Goal: Task Accomplishment & Management: Complete application form

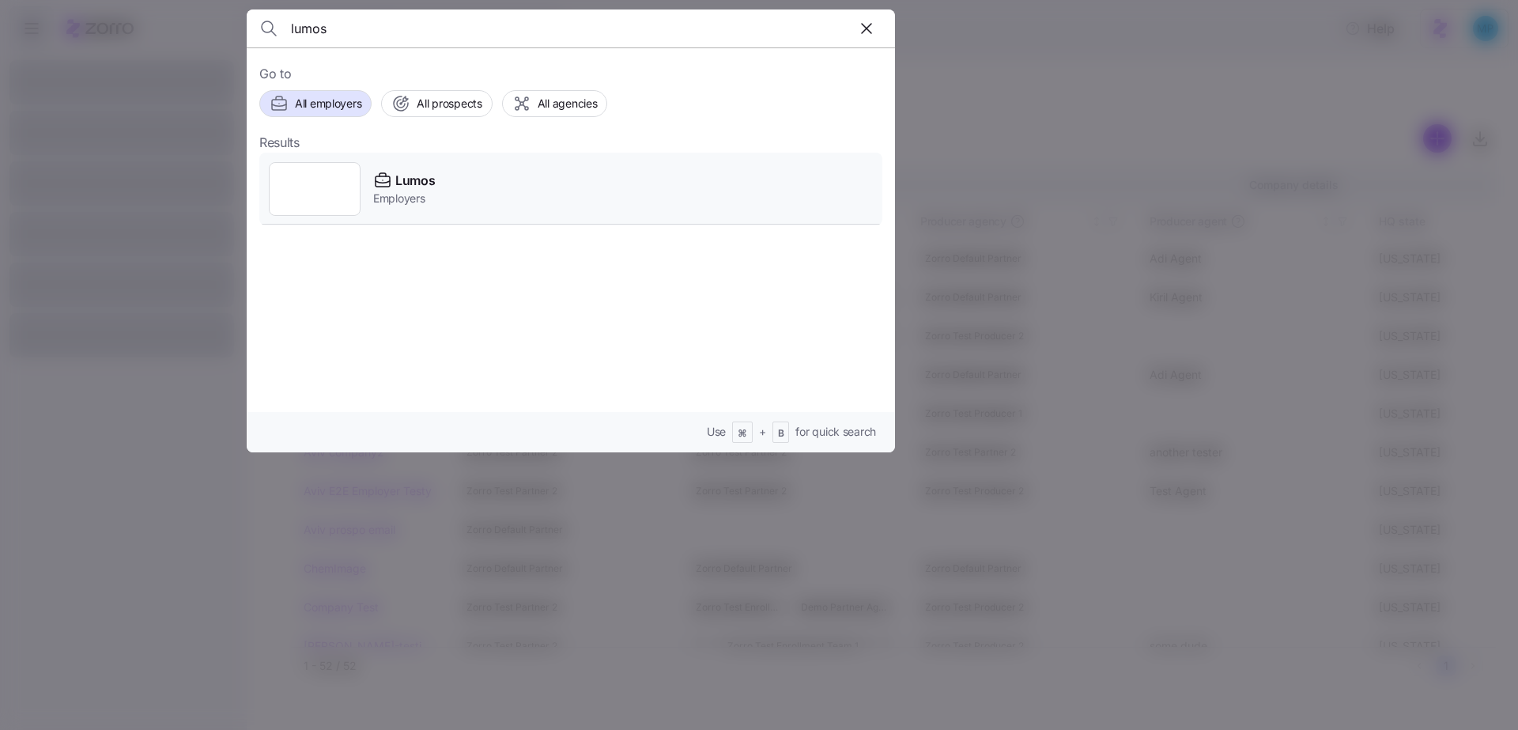
type input "lumos"
click at [572, 177] on div "Lumos Employers" at bounding box center [570, 189] width 623 height 73
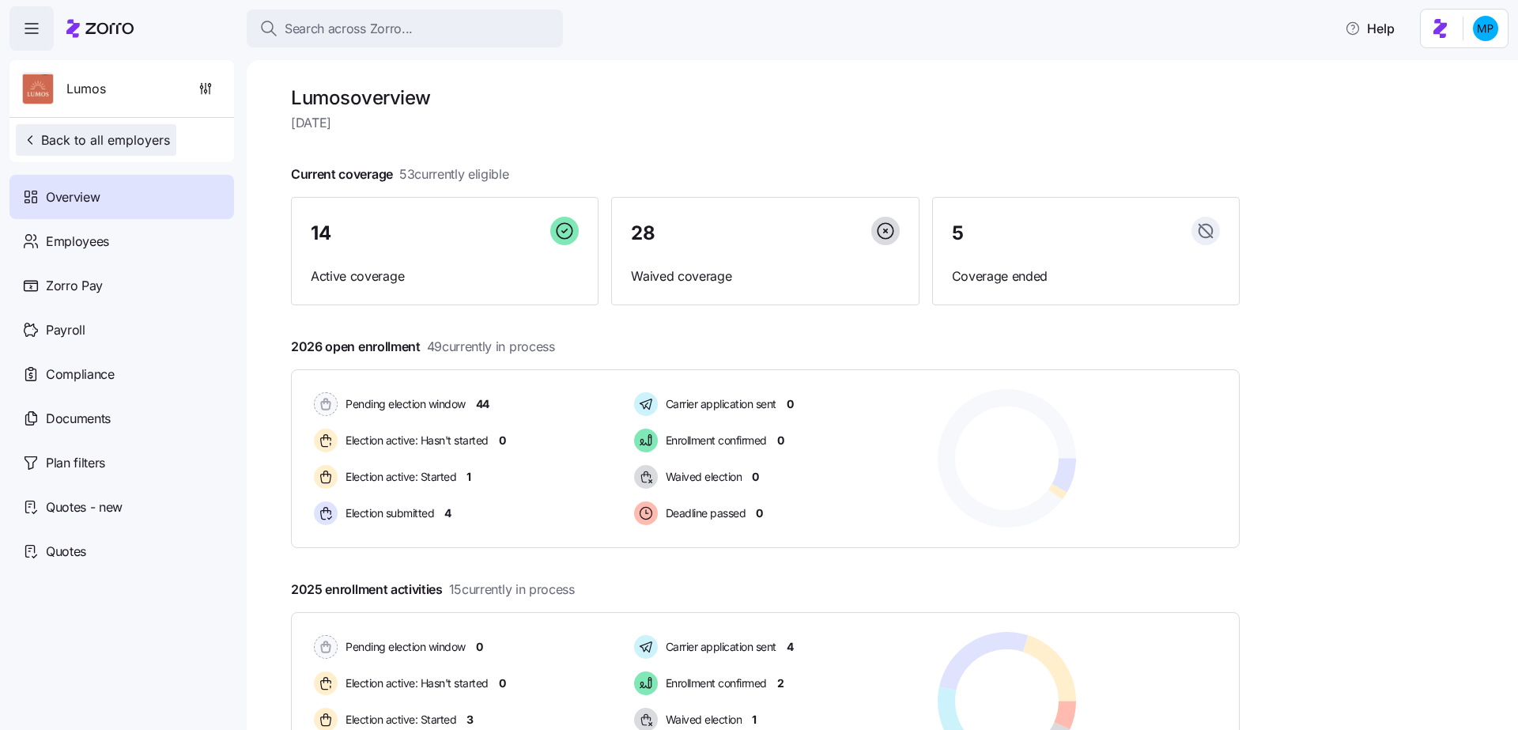
click at [96, 137] on span "Back to all employers" at bounding box center [96, 139] width 148 height 19
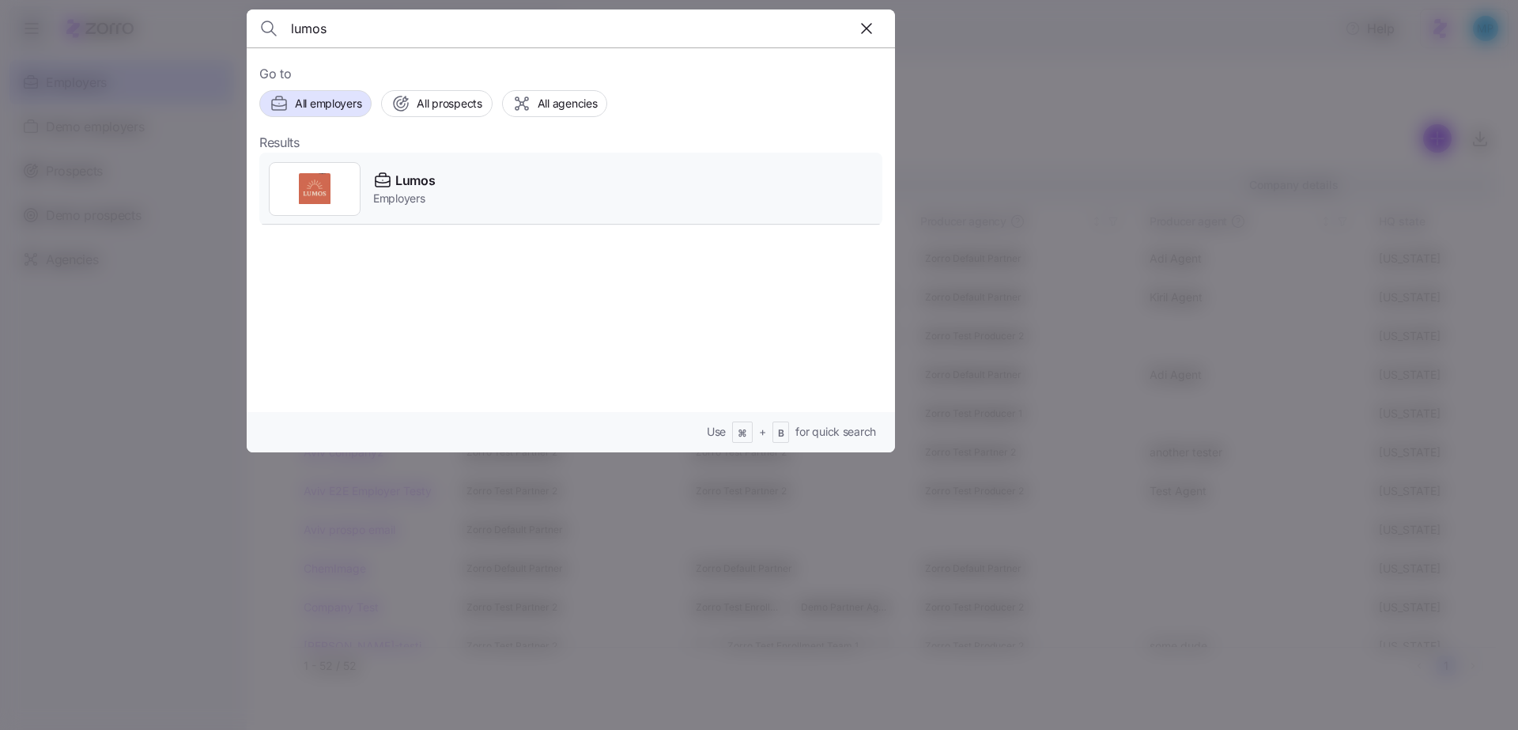
type input "lumos"
click at [463, 188] on div "Lumos Employers" at bounding box center [570, 189] width 623 height 73
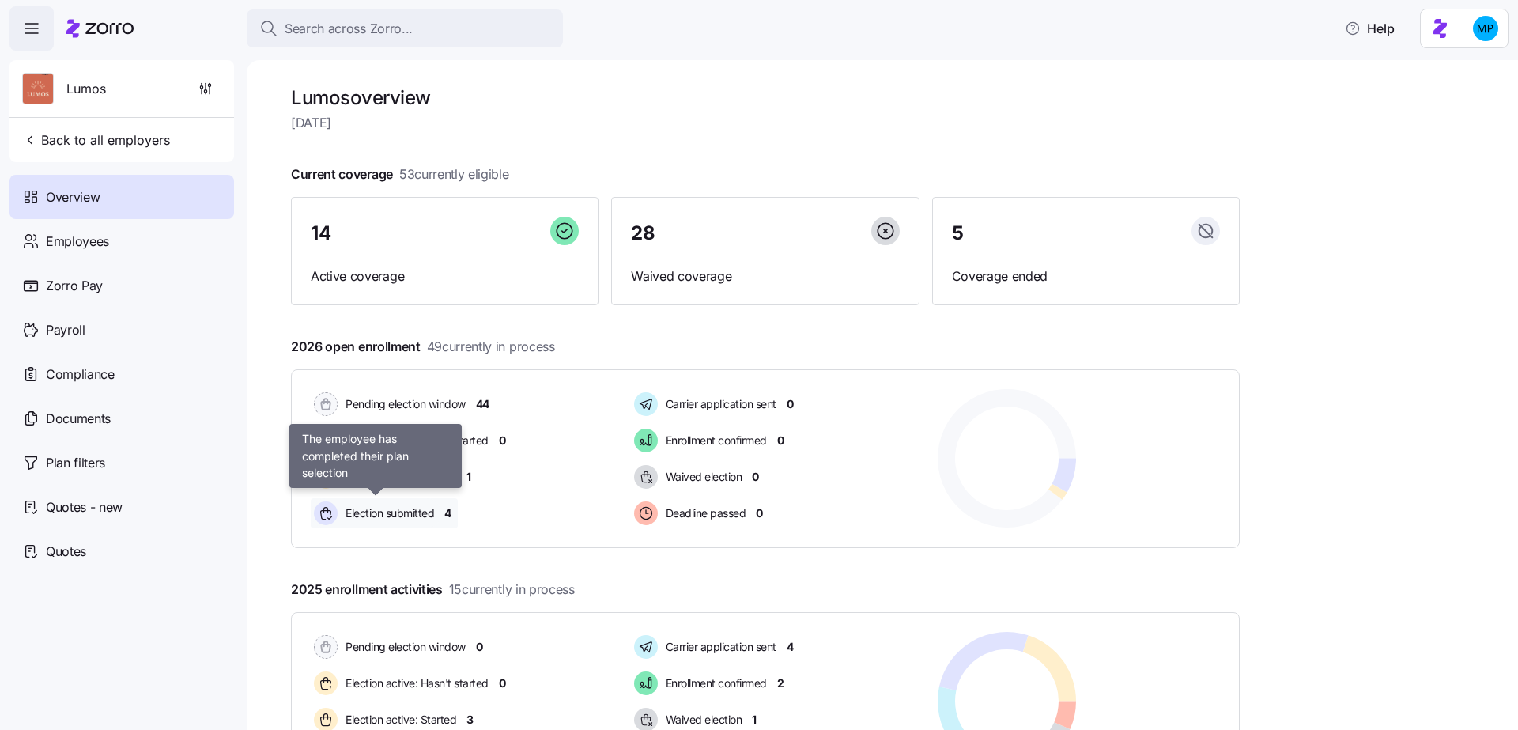
click at [398, 507] on span "Election submitted" at bounding box center [387, 513] width 93 height 16
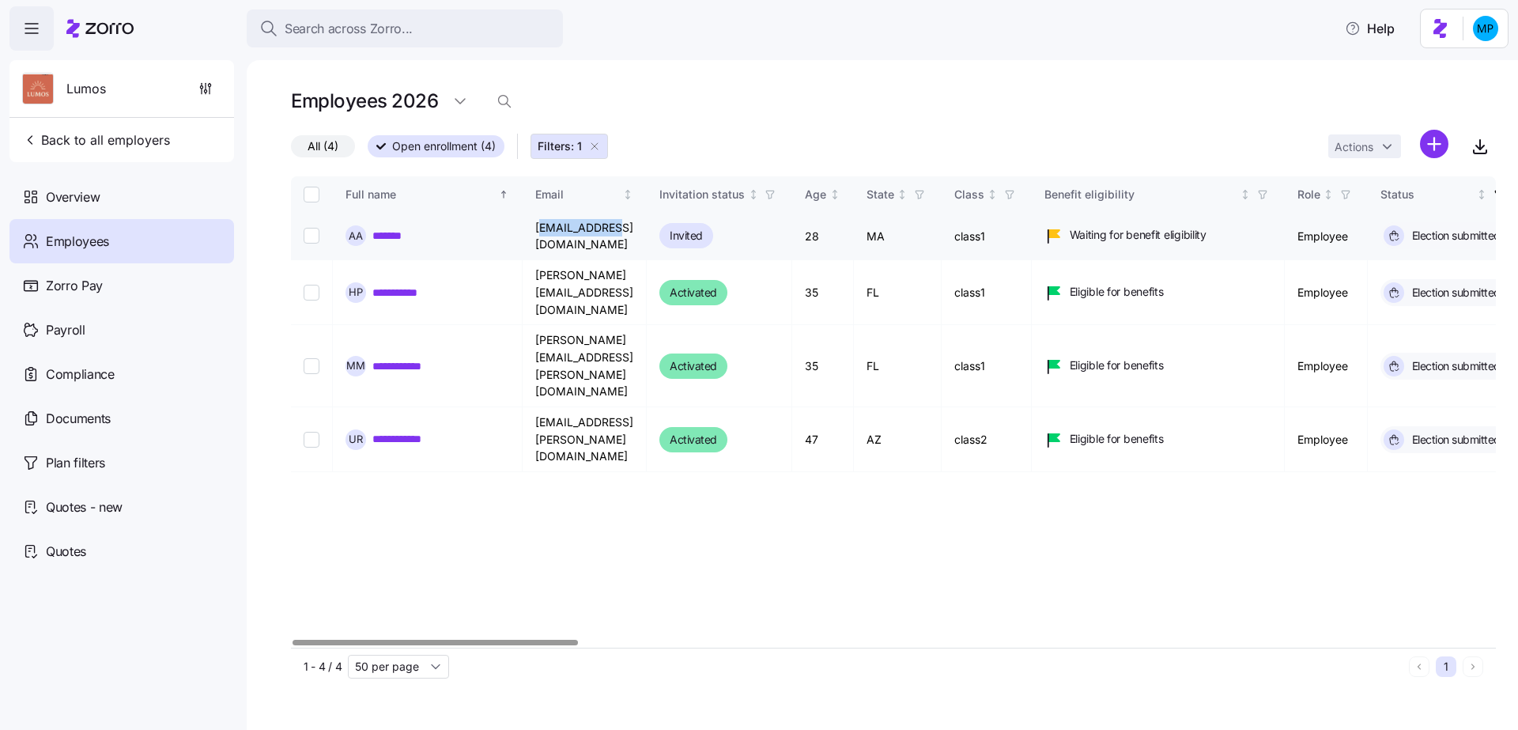
drag, startPoint x: 542, startPoint y: 233, endPoint x: 621, endPoint y: 243, distance: 80.4
click at [614, 239] on td "arr@myzorro.co" at bounding box center [585, 236] width 124 height 47
click at [602, 228] on td "arr@myzorro.co" at bounding box center [585, 236] width 124 height 47
click at [421, 285] on link "**********" at bounding box center [402, 293] width 60 height 16
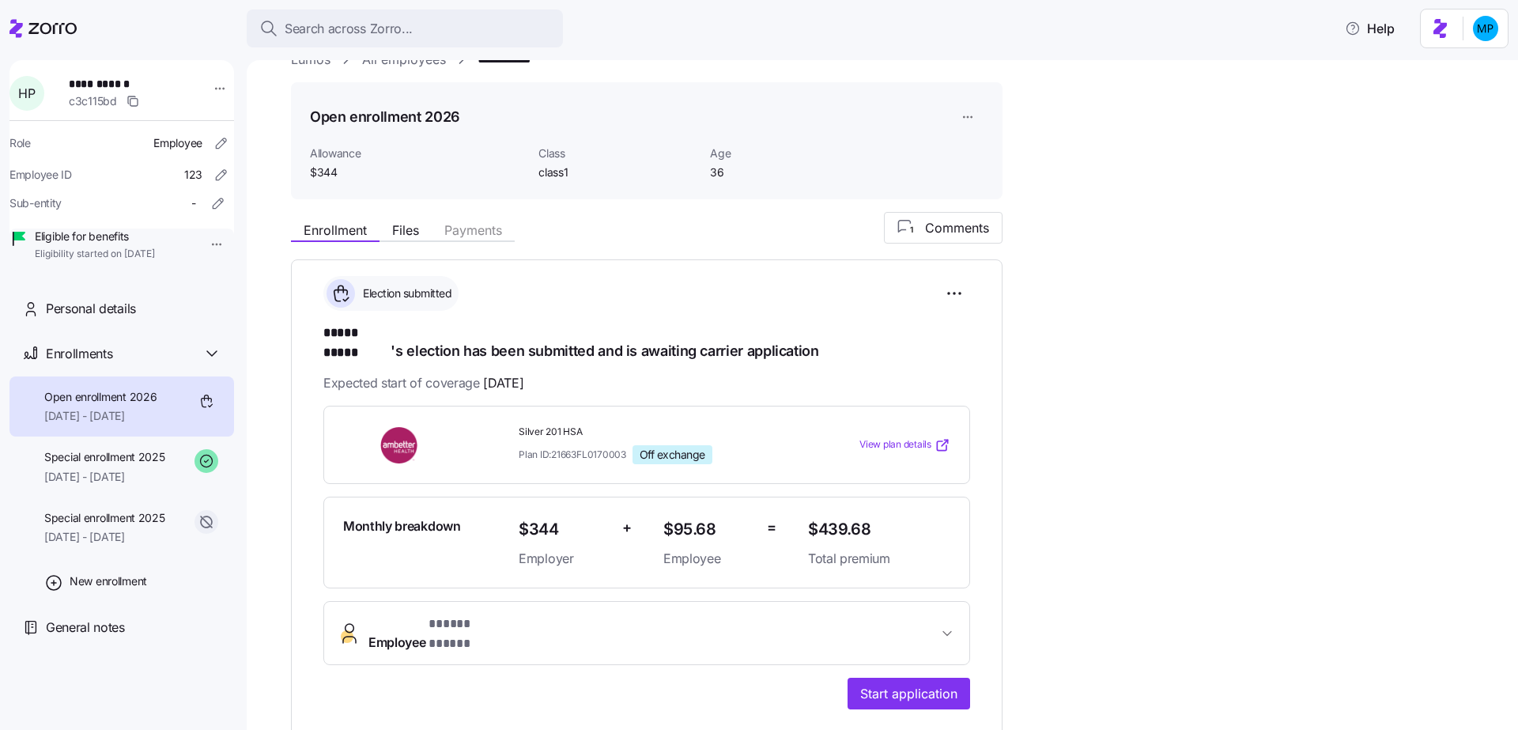
scroll to position [36, 0]
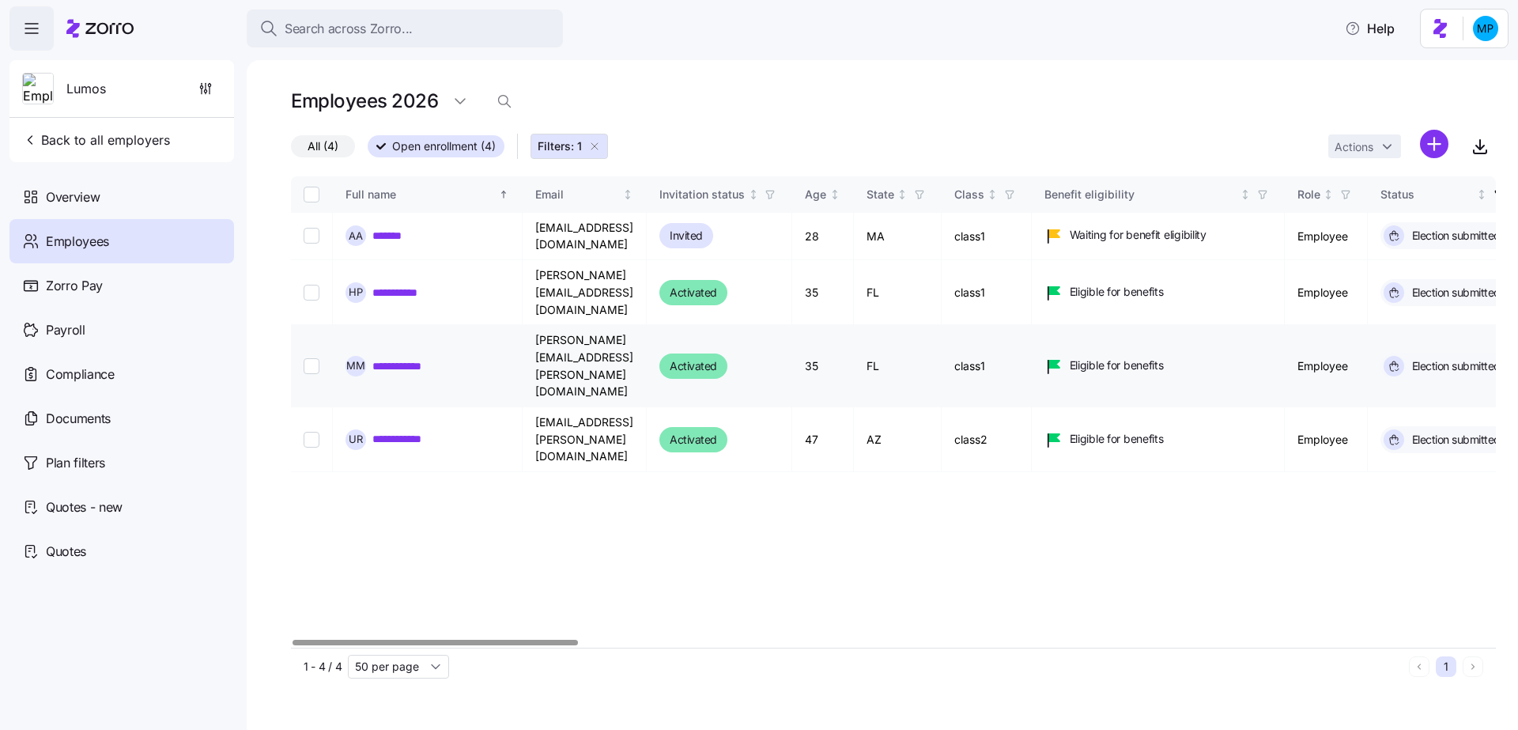
click at [306, 358] on input "Select record 3" at bounding box center [312, 366] width 16 height 16
checkbox input "true"
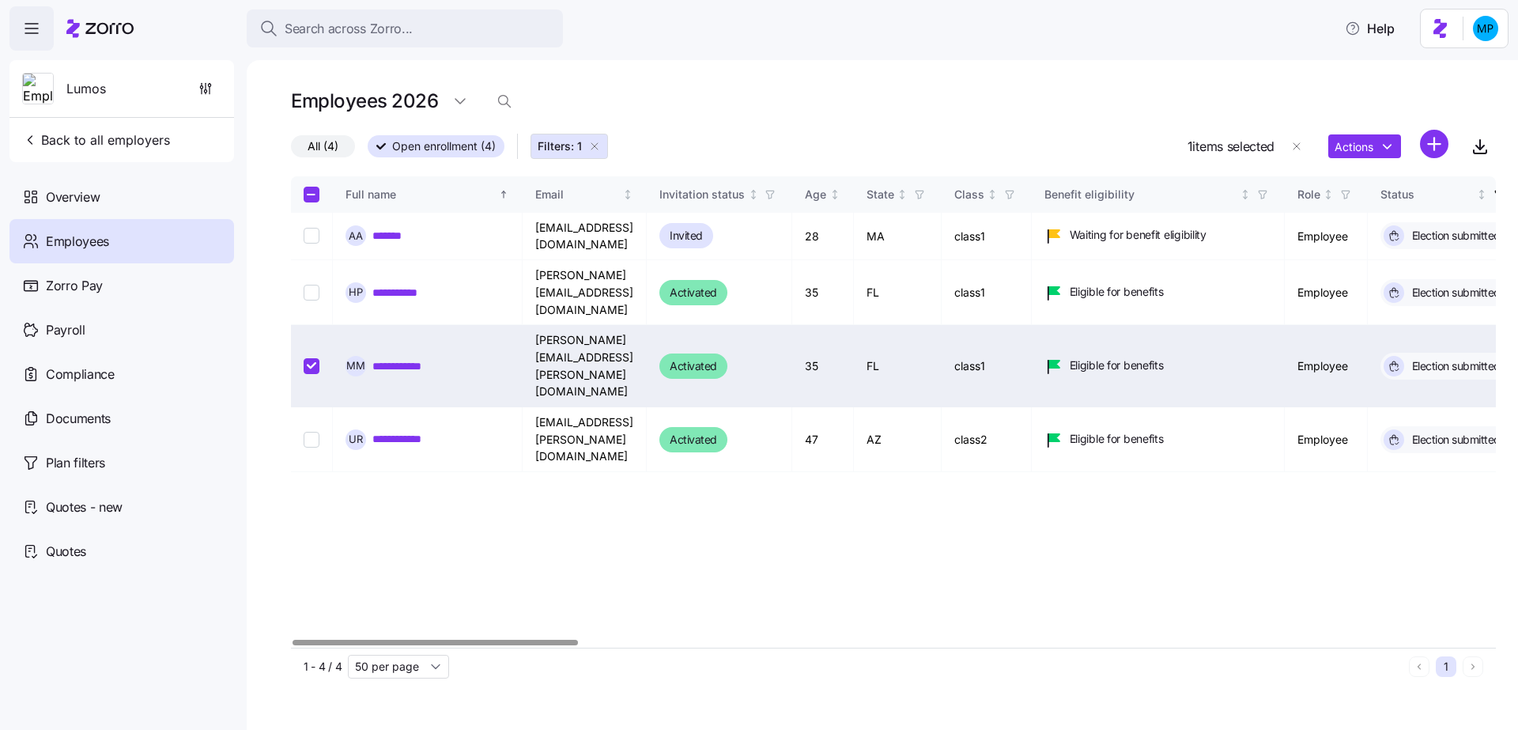
click at [312, 199] on input "Select all records" at bounding box center [312, 195] width 16 height 16
checkbox input "true"
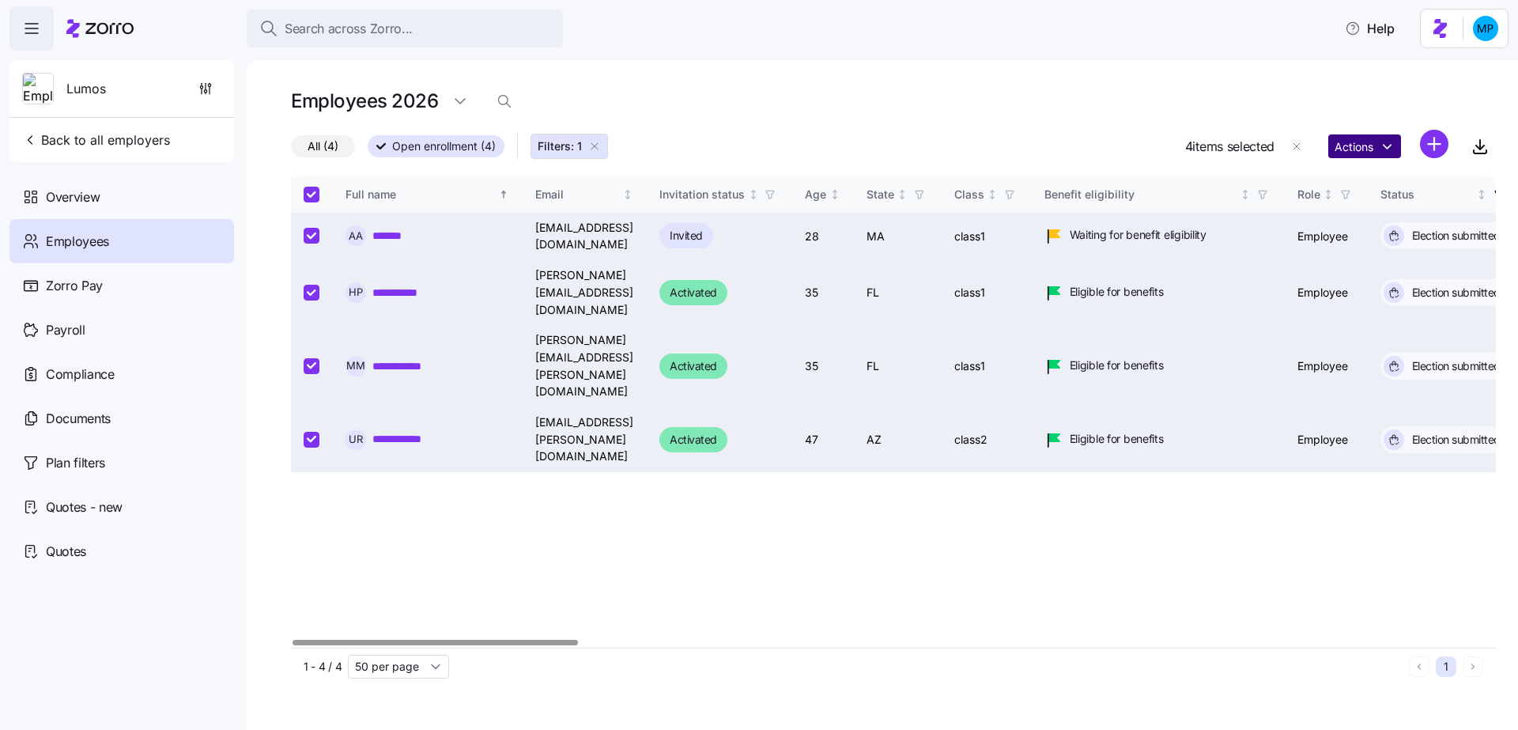
click at [1339, 146] on html "**********" at bounding box center [759, 360] width 1518 height 720
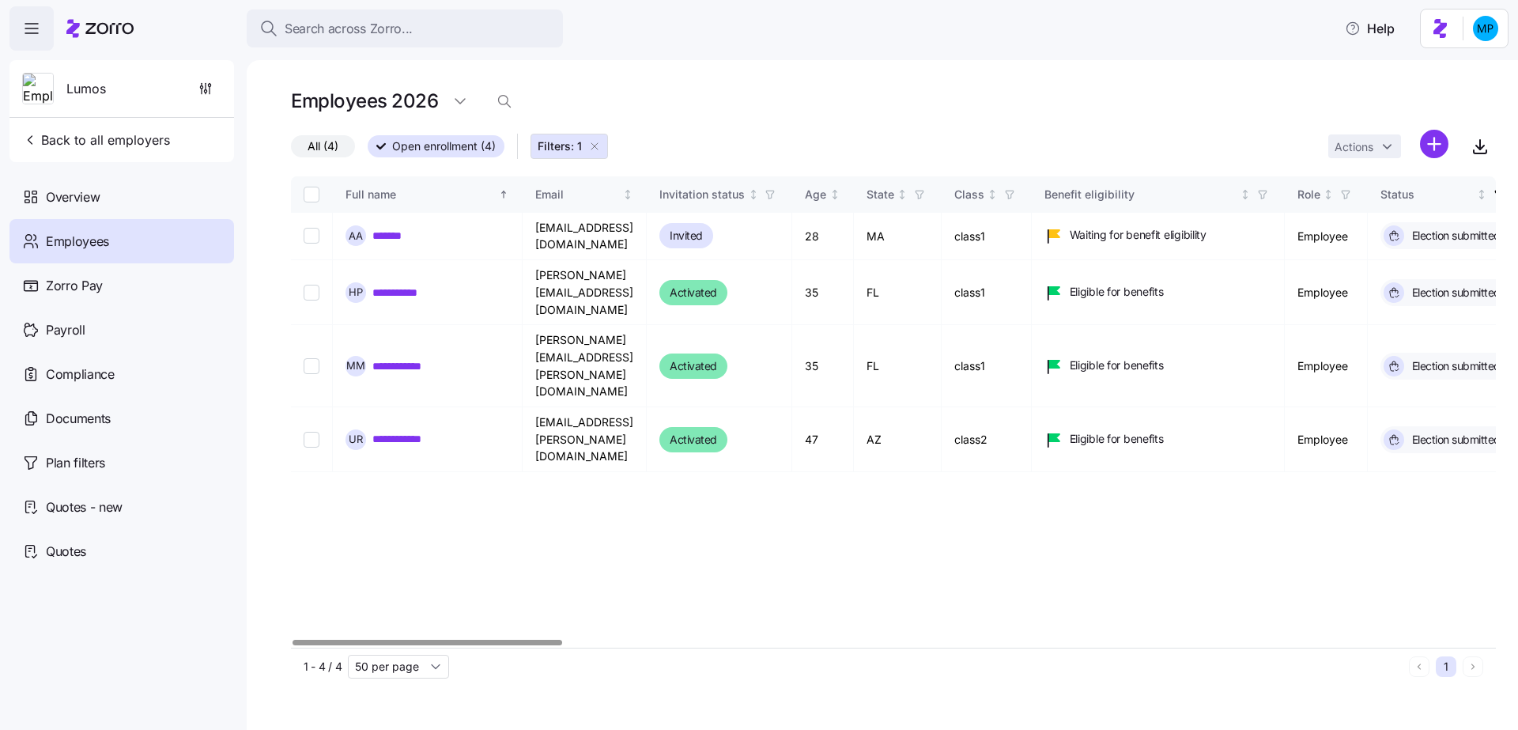
click at [315, 191] on input "Select all records" at bounding box center [312, 195] width 16 height 16
checkbox input "true"
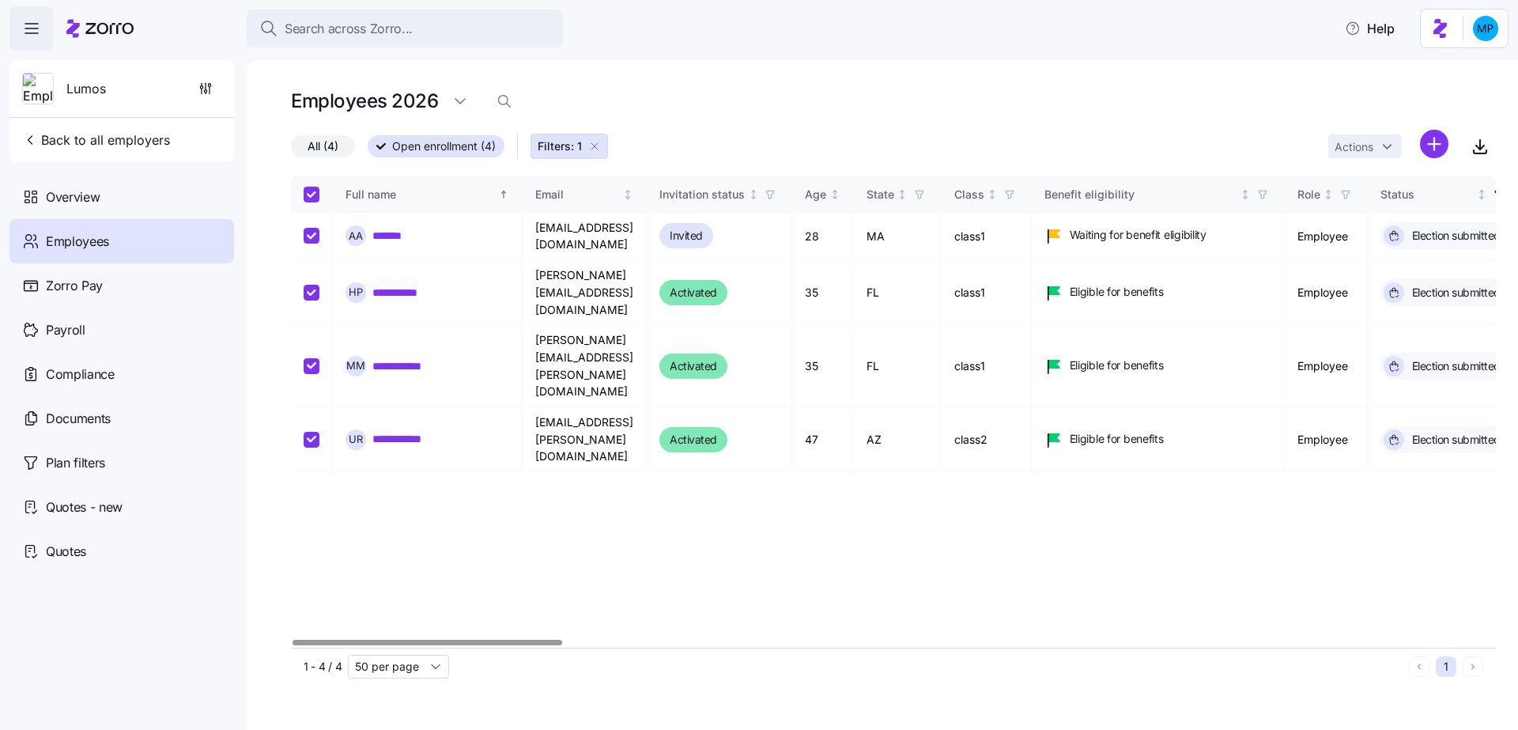
checkbox input "true"
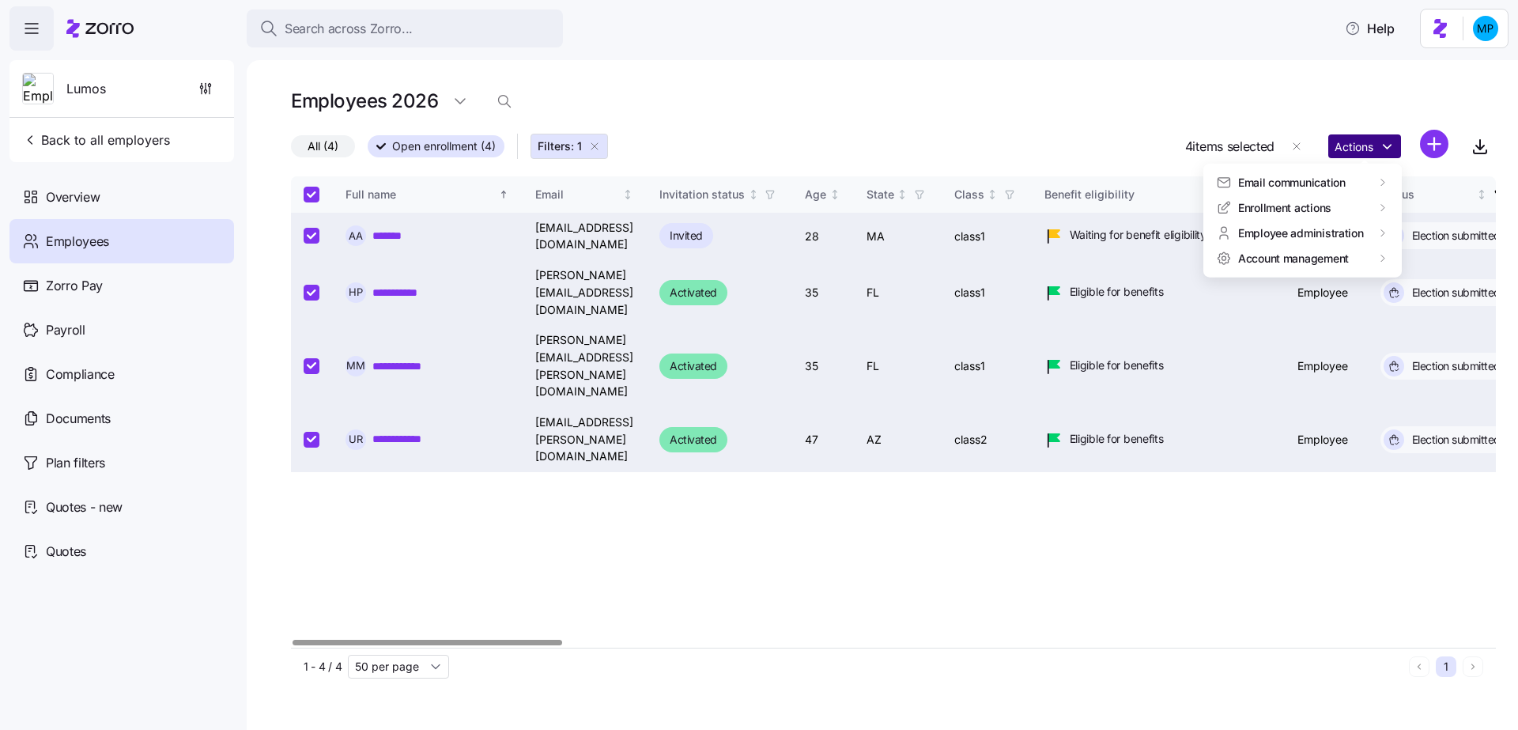
click at [1349, 149] on html "**********" at bounding box center [759, 360] width 1518 height 720
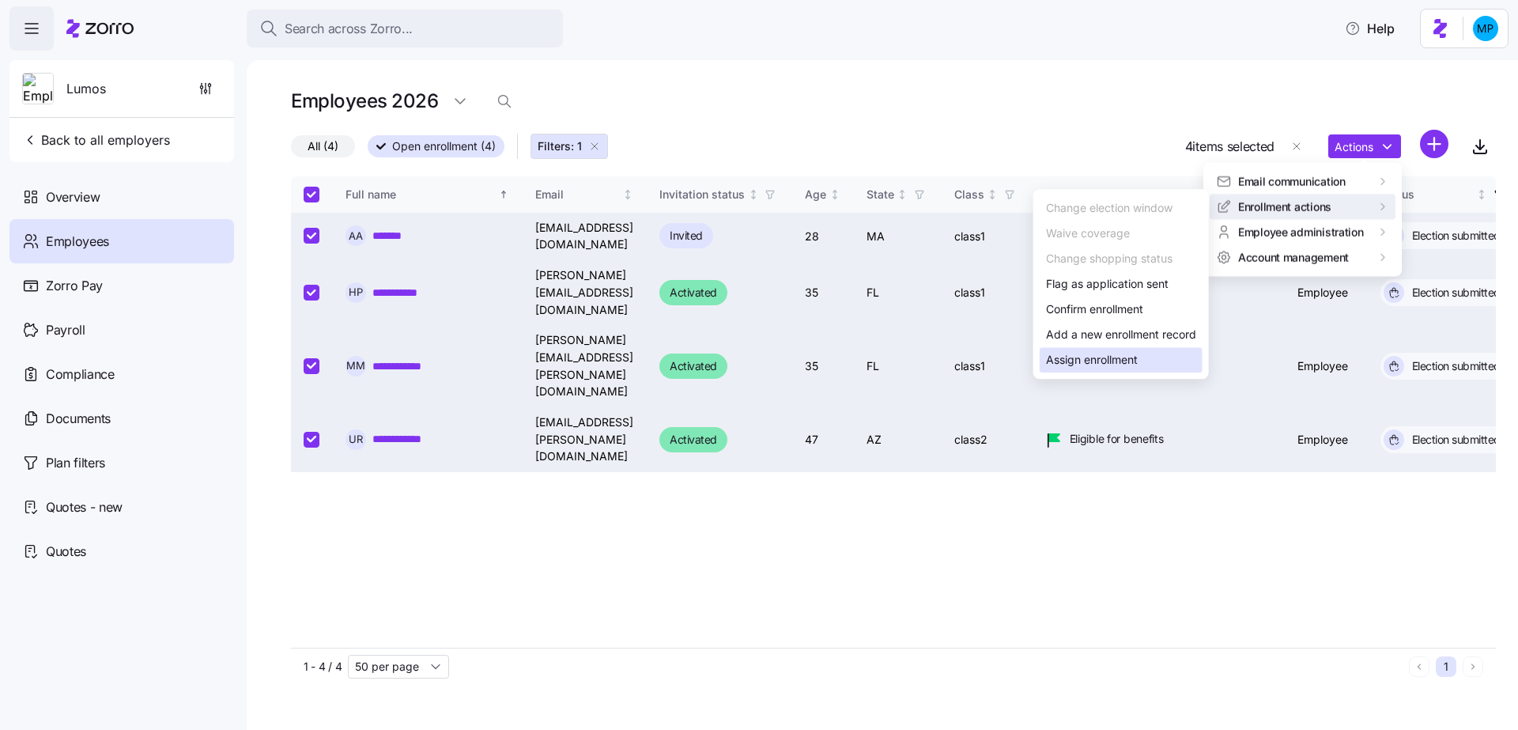
click at [1140, 358] on div "Assign enrollment" at bounding box center [1121, 359] width 163 height 25
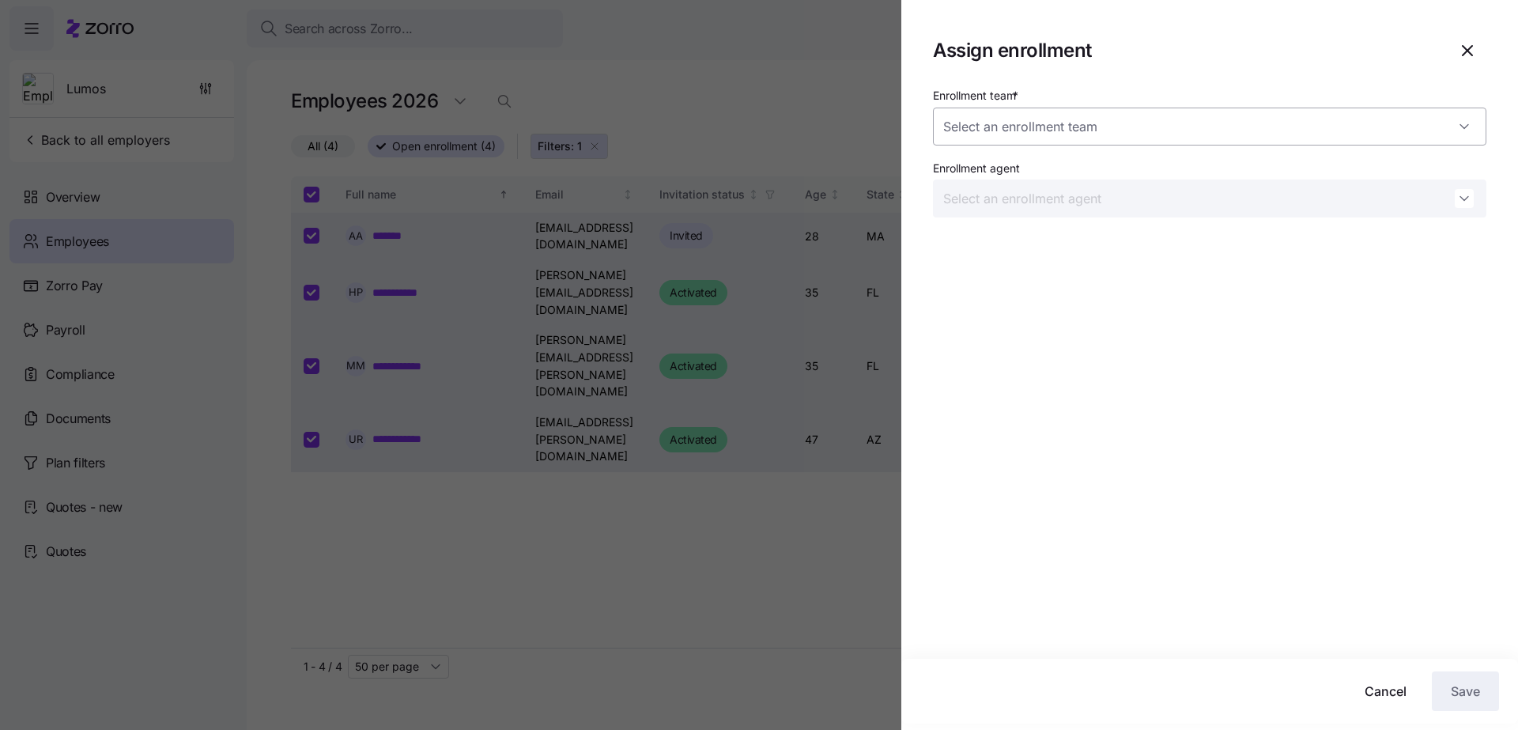
click at [1151, 125] on input "Enrollment team *" at bounding box center [1209, 127] width 553 height 38
click at [1108, 210] on div "Zorro Test Enrollment Team 1" at bounding box center [1209, 207] width 541 height 33
type input "Zorro Test Enrollment Team 1"
click at [1051, 187] on input "Enrollment agent" at bounding box center [1209, 198] width 553 height 38
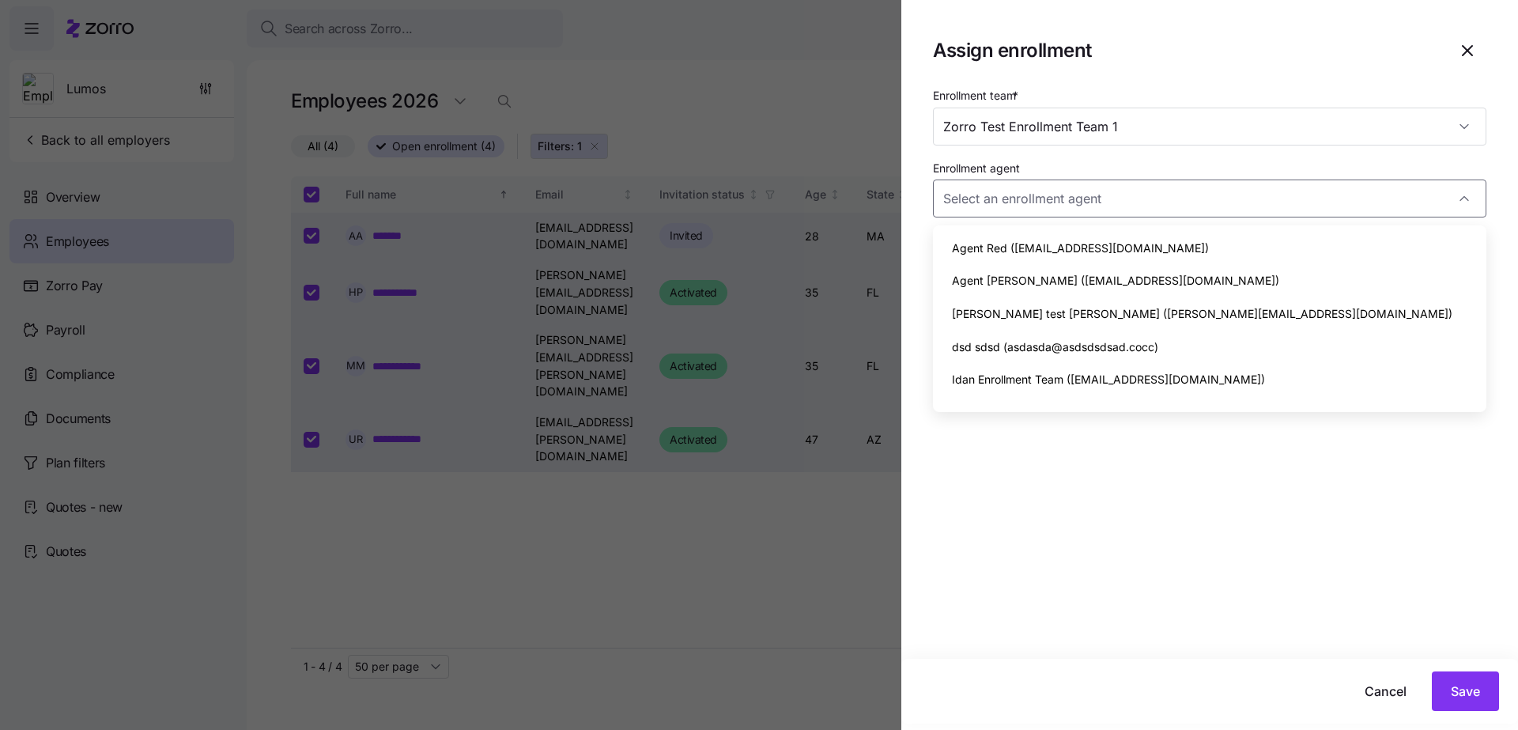
click at [1189, 315] on span "Dori test Katz (dori.k+enrollmentagenttest@myzorro.co)" at bounding box center [1202, 313] width 500 height 17
type input "Dori test Katz (dori.k+enrollmentagenttest@myzorro.co)"
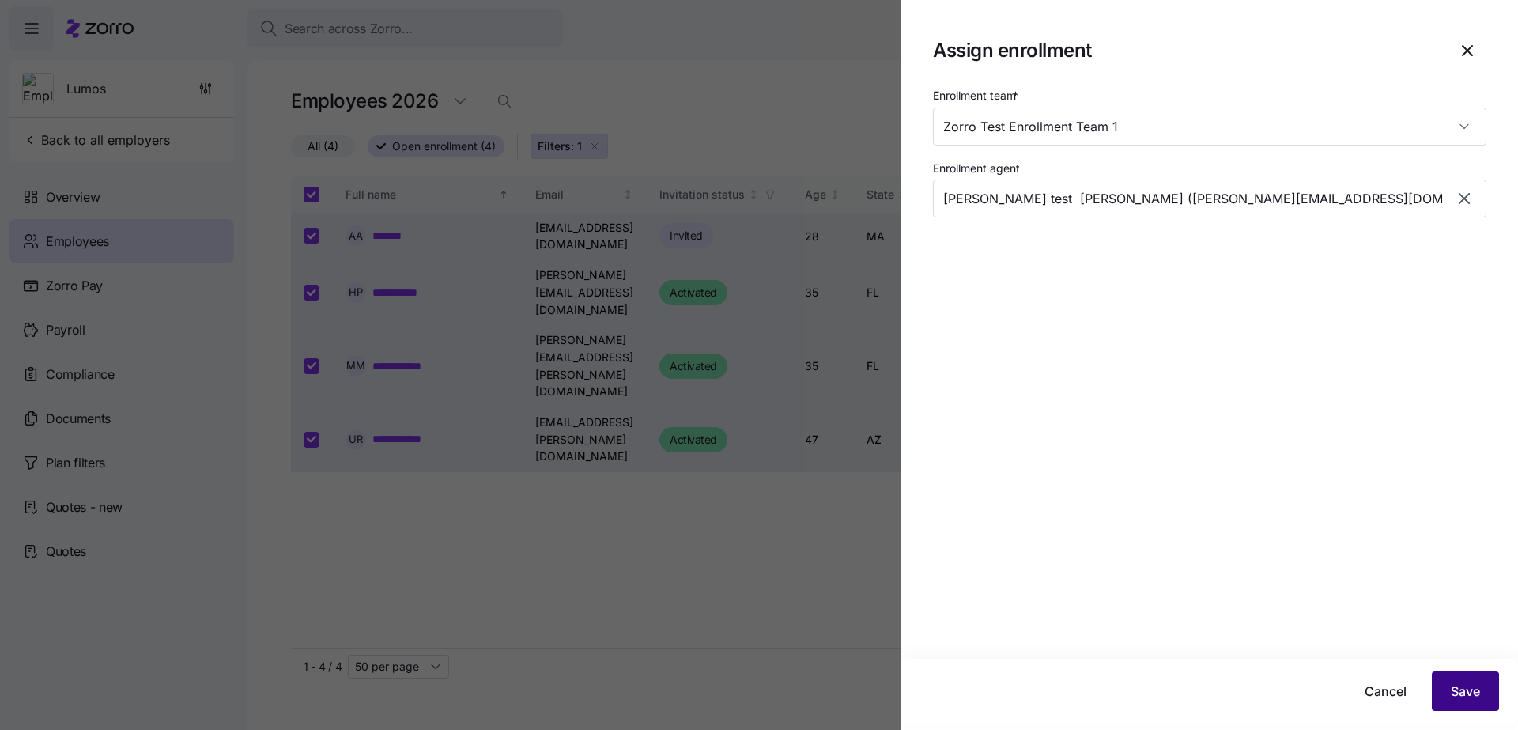
click at [1473, 689] on span "Save" at bounding box center [1465, 691] width 29 height 19
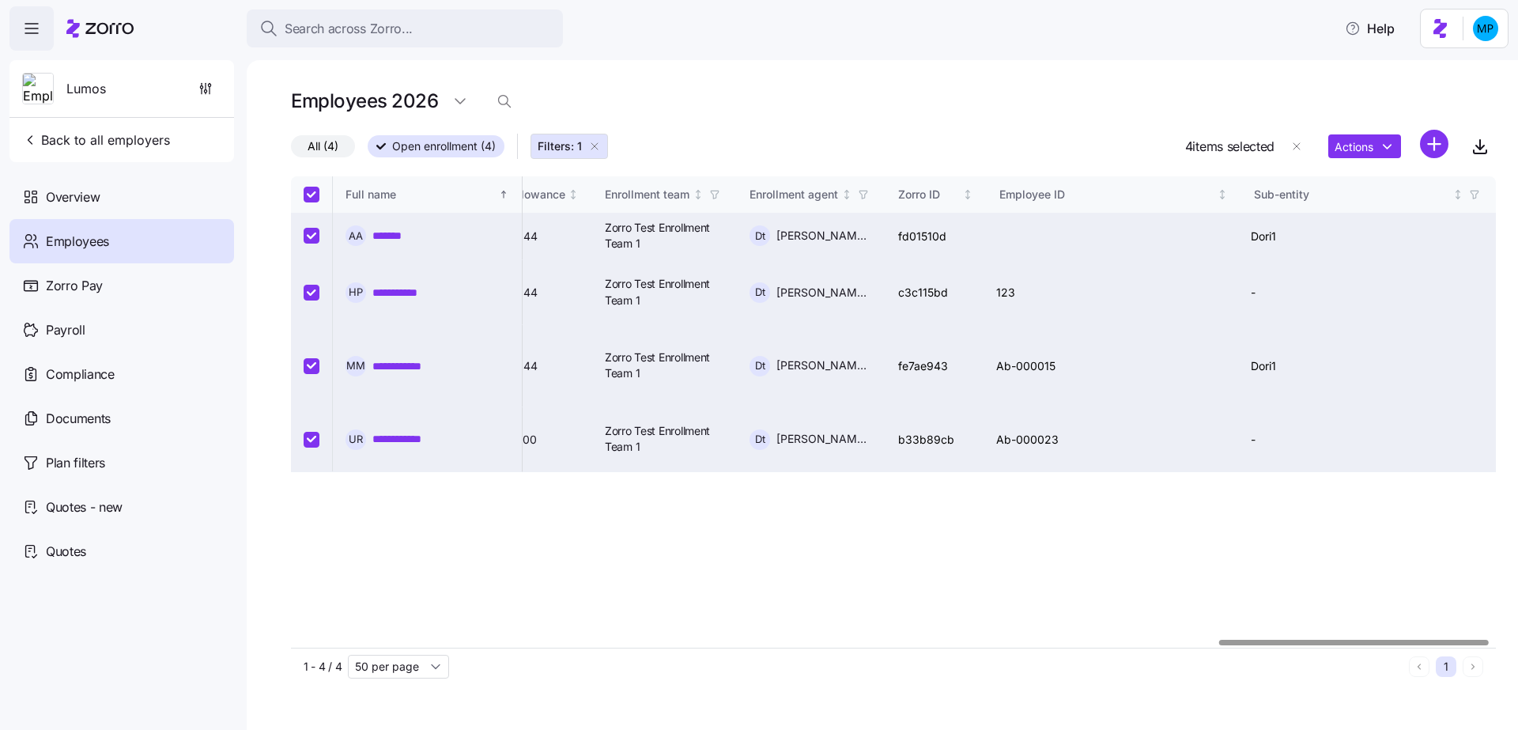
scroll to position [0, 4133]
click at [407, 358] on link "**********" at bounding box center [405, 366] width 66 height 16
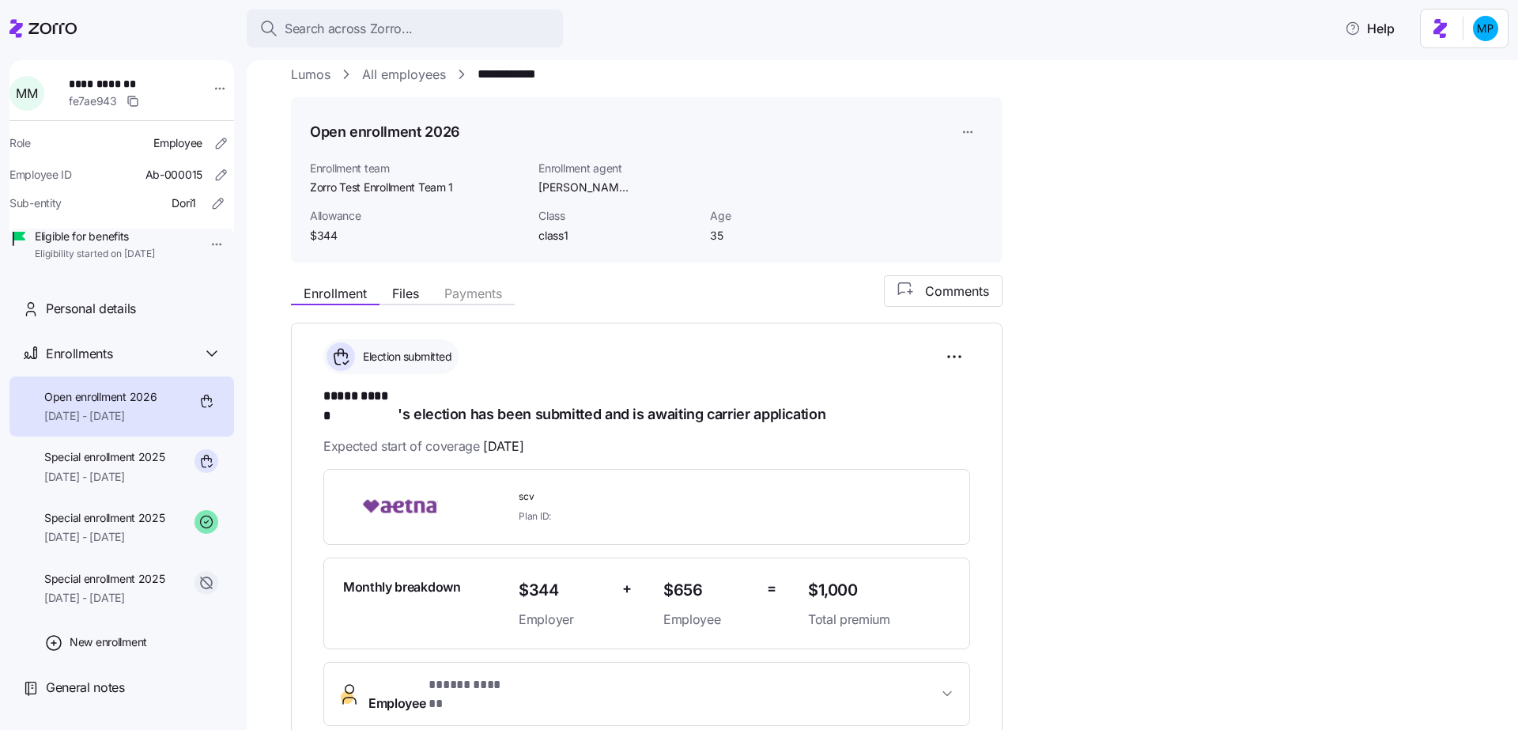
scroll to position [66, 0]
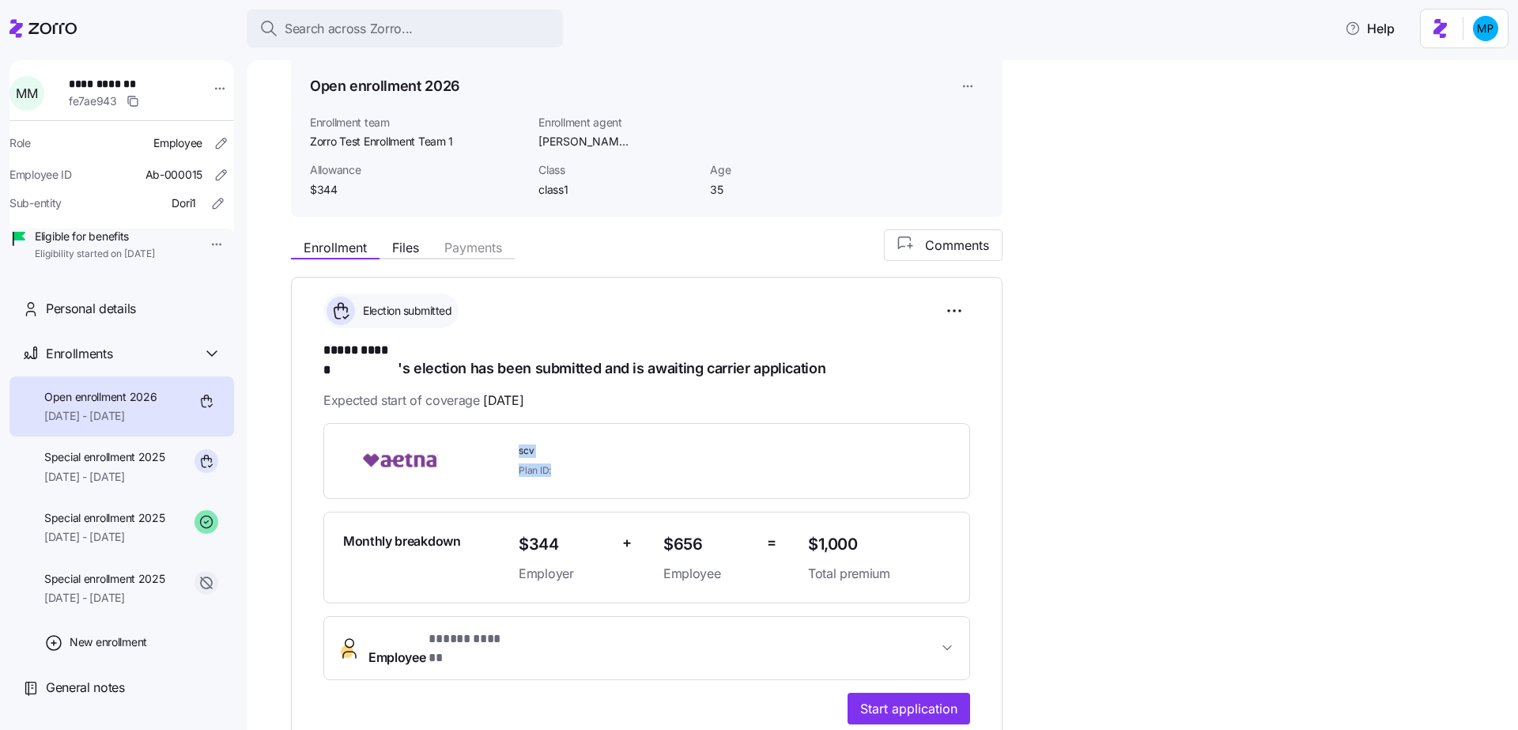
drag, startPoint x: 520, startPoint y: 431, endPoint x: 587, endPoint y: 468, distance: 76.8
click at [587, 468] on div "scv Plan ID:" at bounding box center [646, 461] width 647 height 76
click at [577, 463] on div "Plan ID:" at bounding box center [657, 469] width 277 height 13
drag, startPoint x: 514, startPoint y: 433, endPoint x: 572, endPoint y: 470, distance: 68.9
click at [572, 470] on div "scv Plan ID:" at bounding box center [646, 461] width 647 height 76
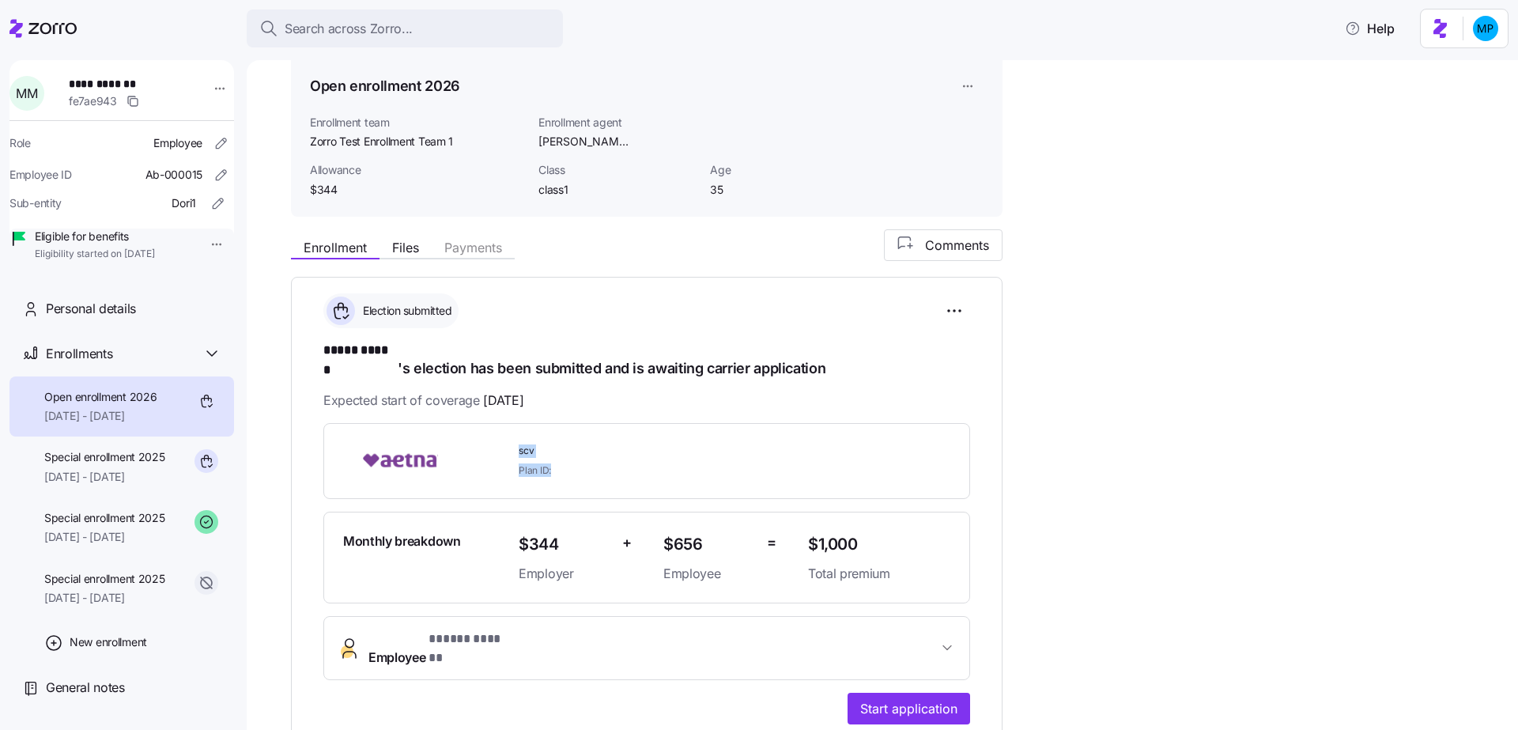
click at [568, 463] on div "Plan ID:" at bounding box center [657, 469] width 277 height 13
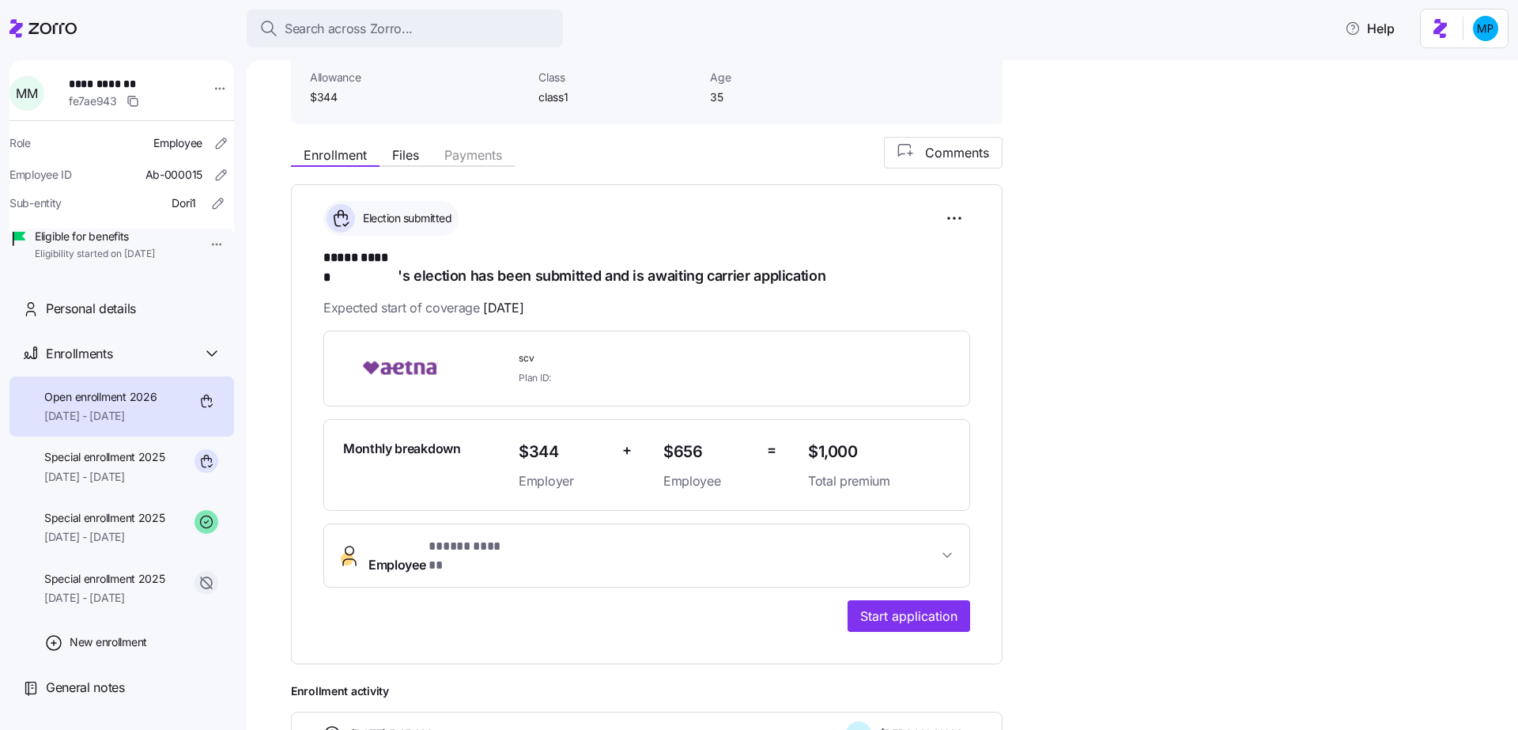
scroll to position [266, 0]
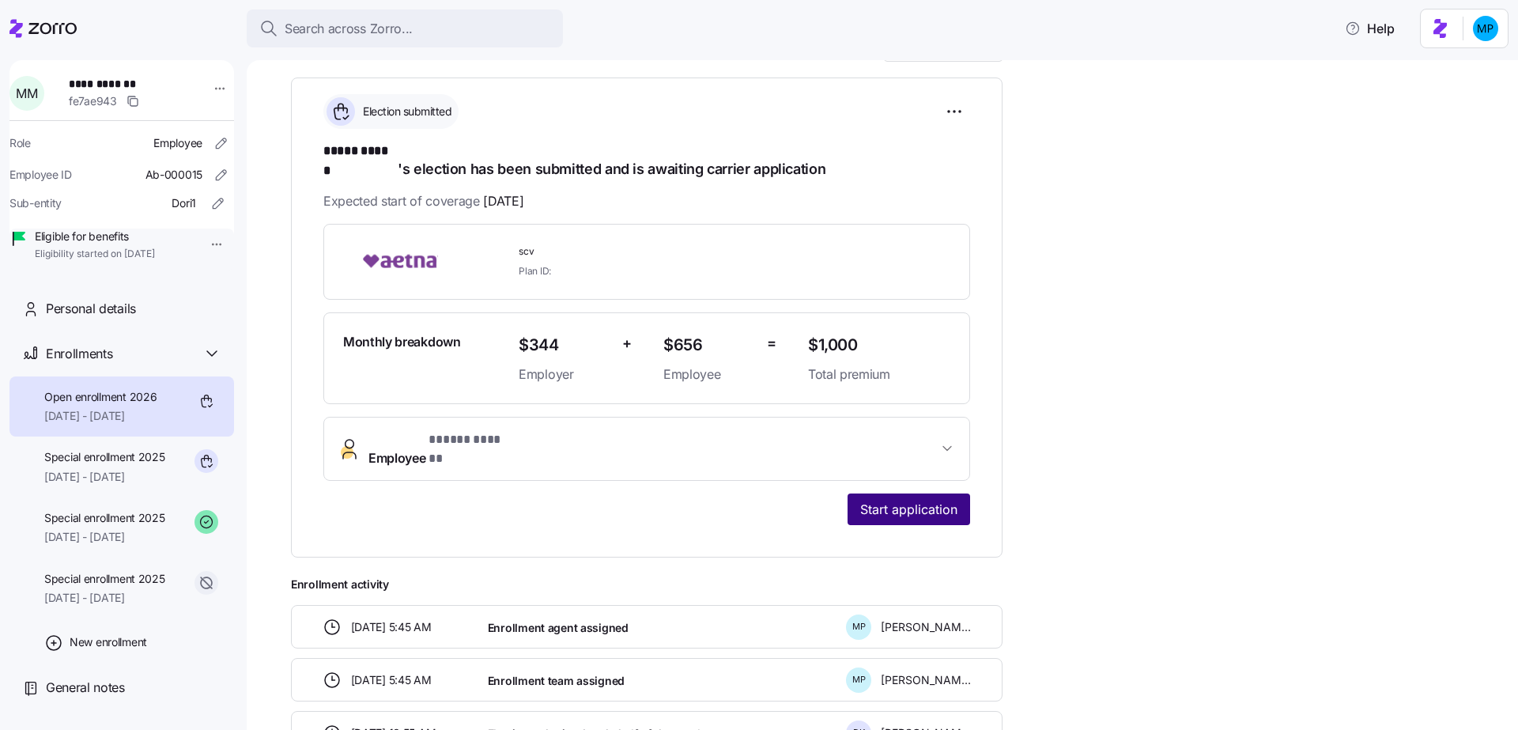
click at [903, 500] on span "Start application" at bounding box center [908, 509] width 97 height 19
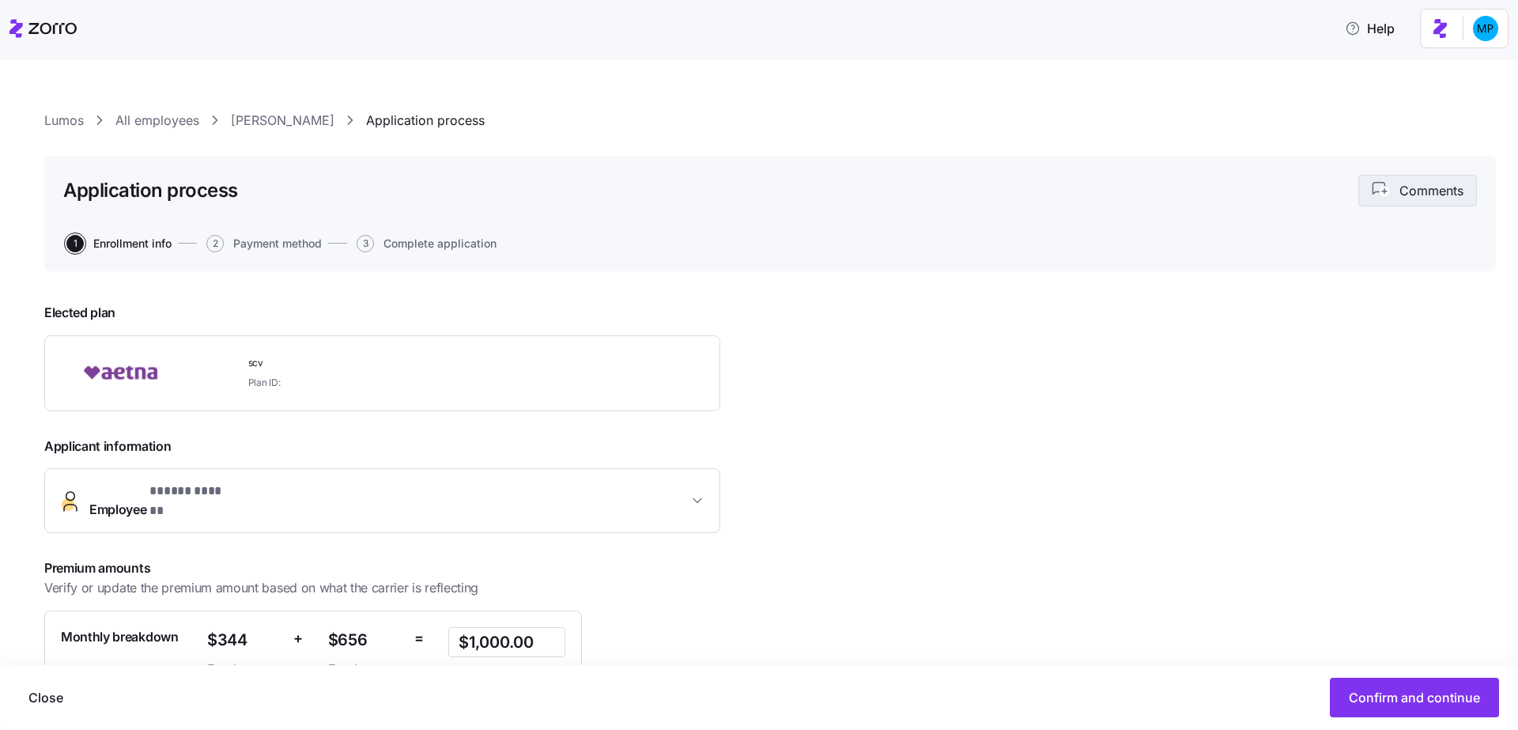
click at [1372, 183] on icon "button" at bounding box center [1382, 190] width 21 height 17
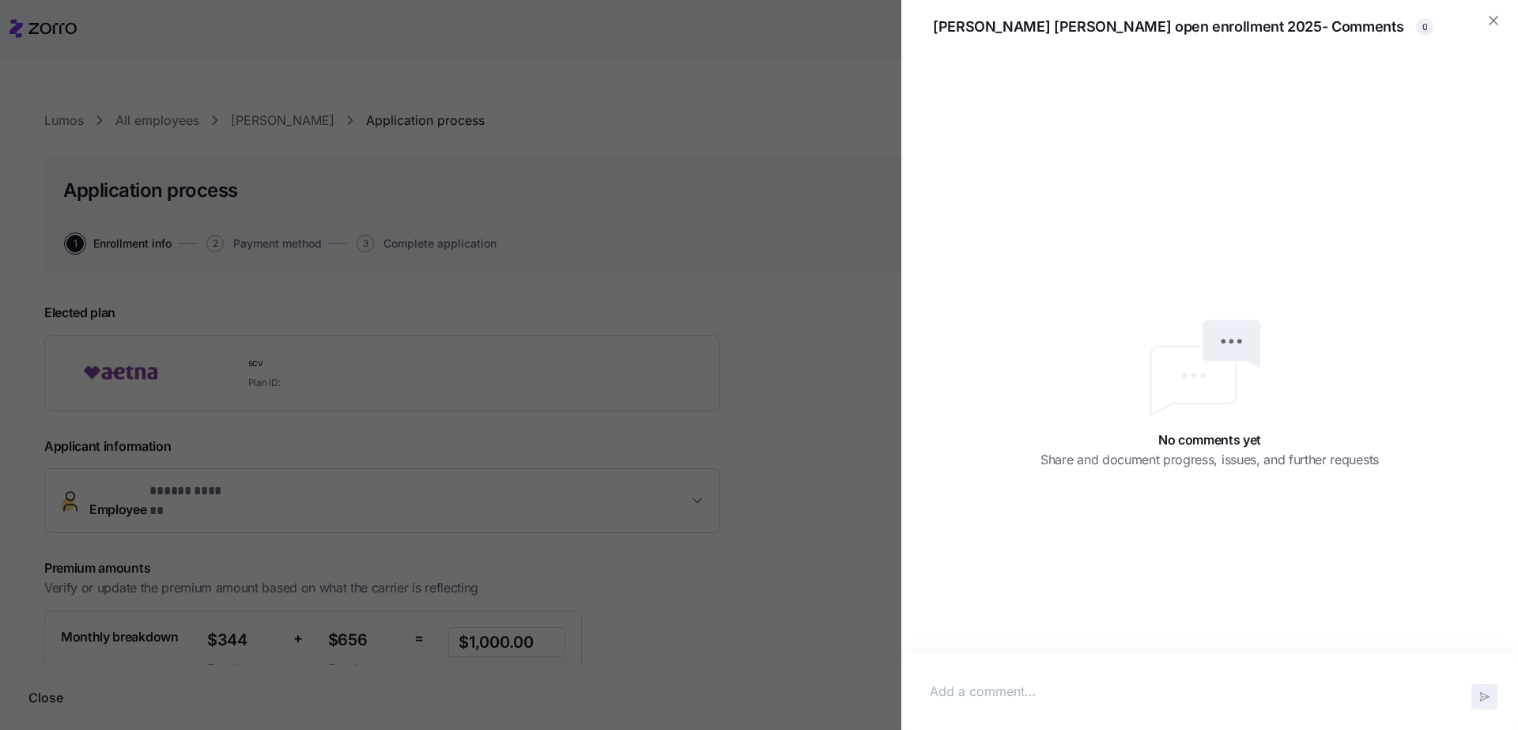
click at [1071, 677] on div at bounding box center [1209, 691] width 585 height 45
click at [1108, 674] on div at bounding box center [1209, 691] width 585 height 45
click at [1494, 694] on button "button" at bounding box center [1484, 696] width 26 height 25
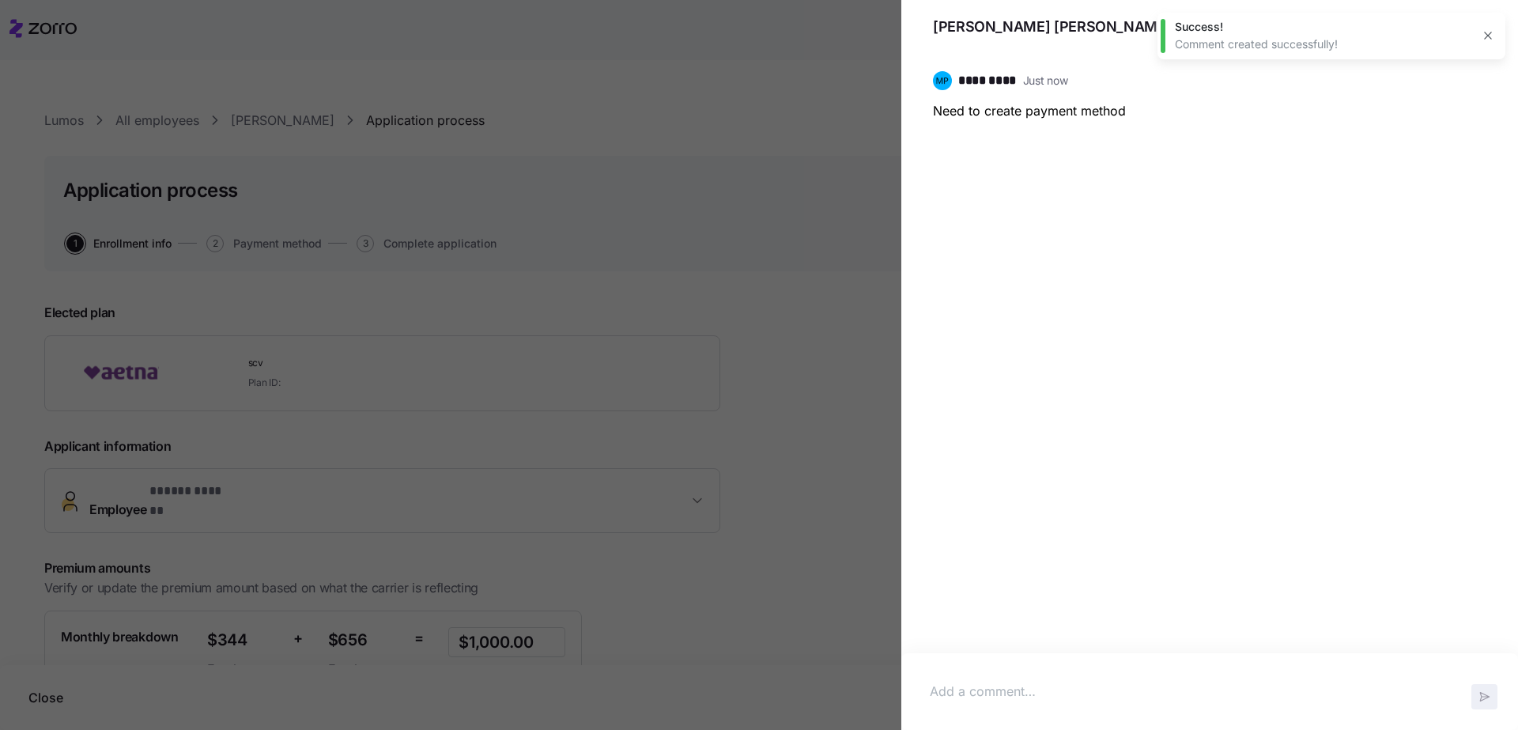
click at [1489, 31] on icon "button" at bounding box center [1488, 35] width 13 height 13
click at [1463, 94] on div "********* Just now Need to create payment method" at bounding box center [1209, 94] width 579 height 79
click at [1466, 65] on div "********* Just now Need to create payment method" at bounding box center [1209, 94] width 579 height 79
click at [1475, 82] on icon "button" at bounding box center [1473, 79] width 19 height 19
click at [1441, 142] on div "Edit" at bounding box center [1447, 140] width 66 height 25
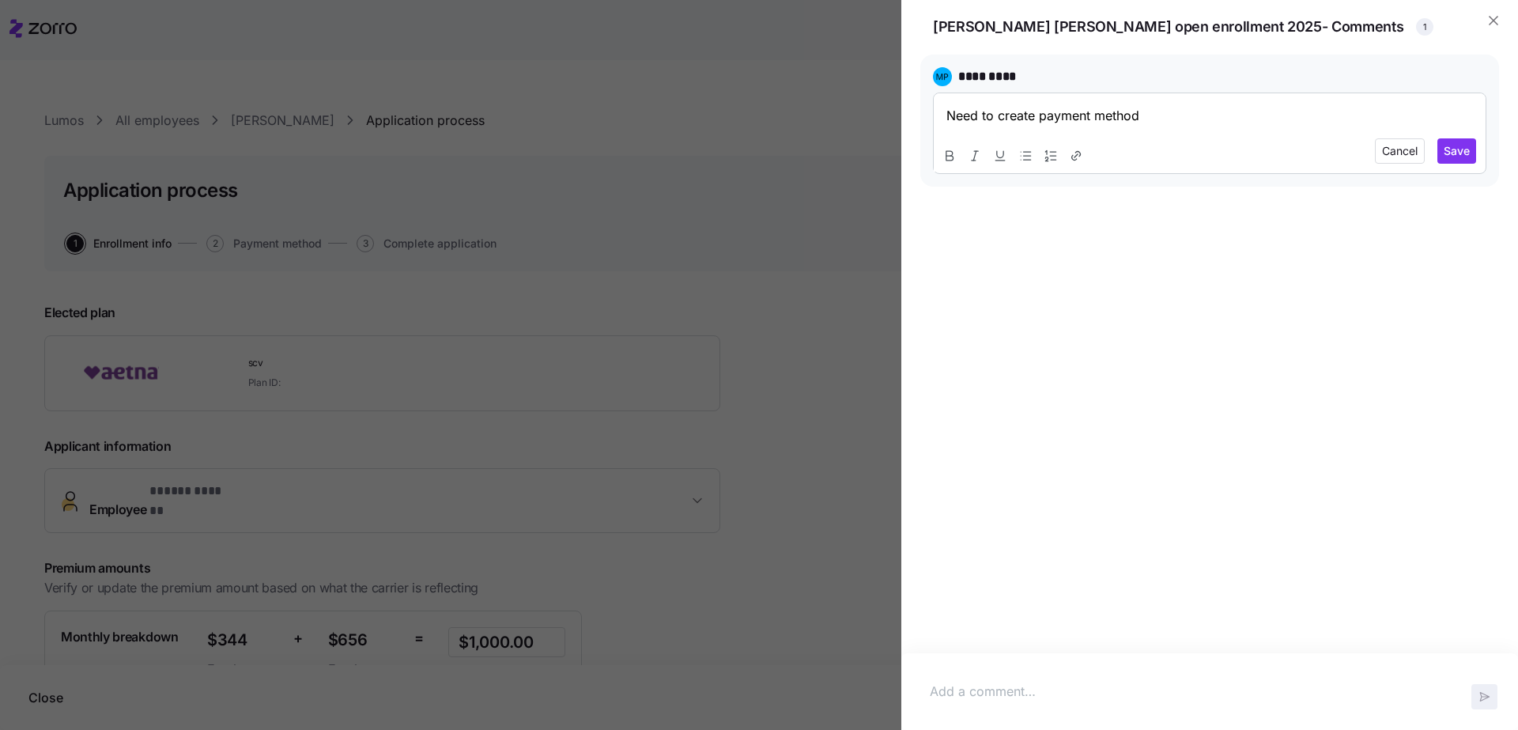
click at [1131, 118] on p "Need to create payment method" at bounding box center [1209, 116] width 527 height 20
click at [1191, 120] on p "Need to create payment method" at bounding box center [1209, 116] width 527 height 20
click button "Save" at bounding box center [1456, 150] width 39 height 25
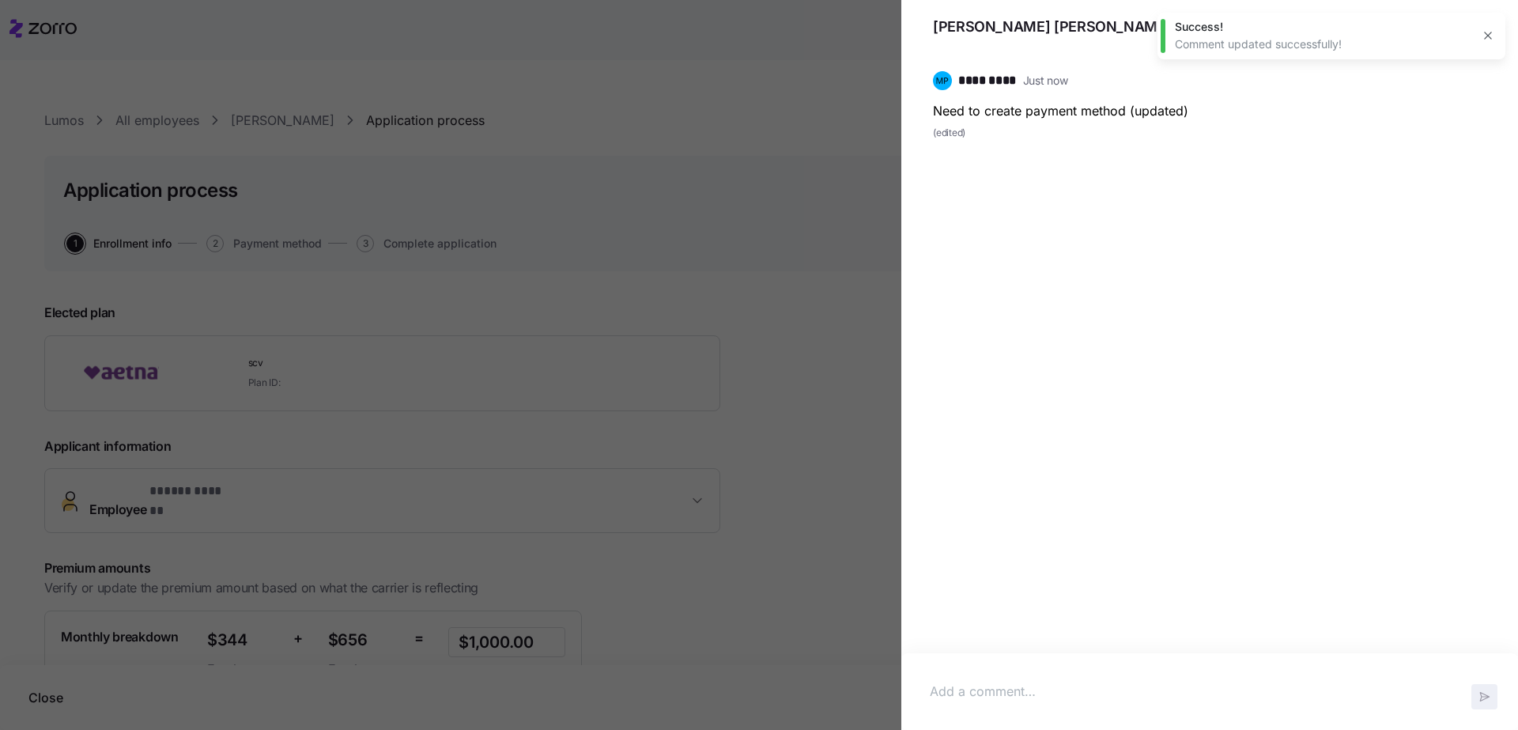
click at [1494, 42] on icon "button" at bounding box center [1488, 35] width 13 height 13
click at [946, 176] on div "********* Just now Need to create payment method (updated) (edited)" at bounding box center [1209, 358] width 579 height 606
click at [1473, 81] on icon "button" at bounding box center [1474, 80] width 2 height 2
click at [1444, 123] on div "Copy link" at bounding box center [1444, 115] width 48 height 17
click at [1497, 27] on icon "button" at bounding box center [1494, 21] width 16 height 16
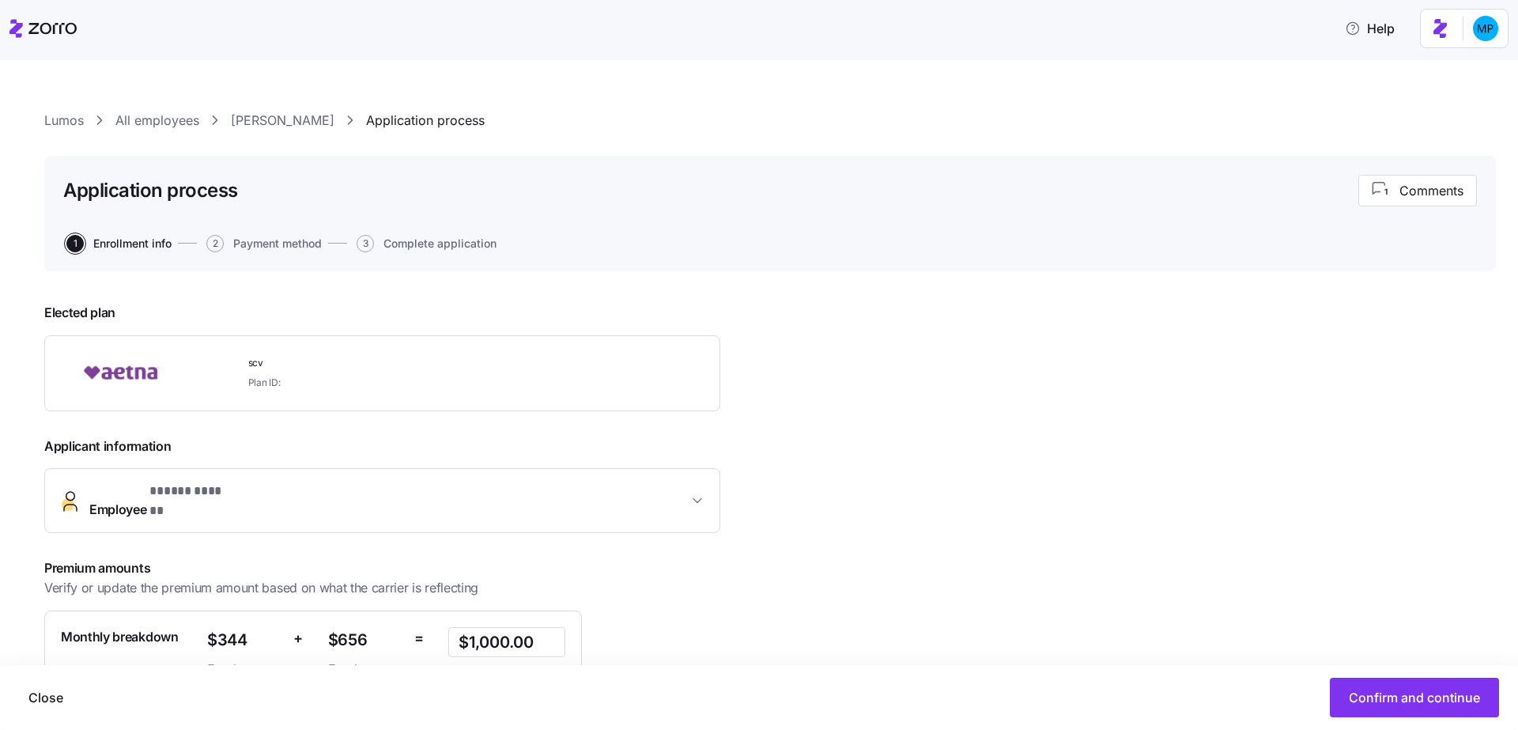
click at [869, 135] on div "**********" at bounding box center [770, 499] width 1452 height 776
click at [1381, 699] on span "Confirm and continue" at bounding box center [1414, 697] width 131 height 19
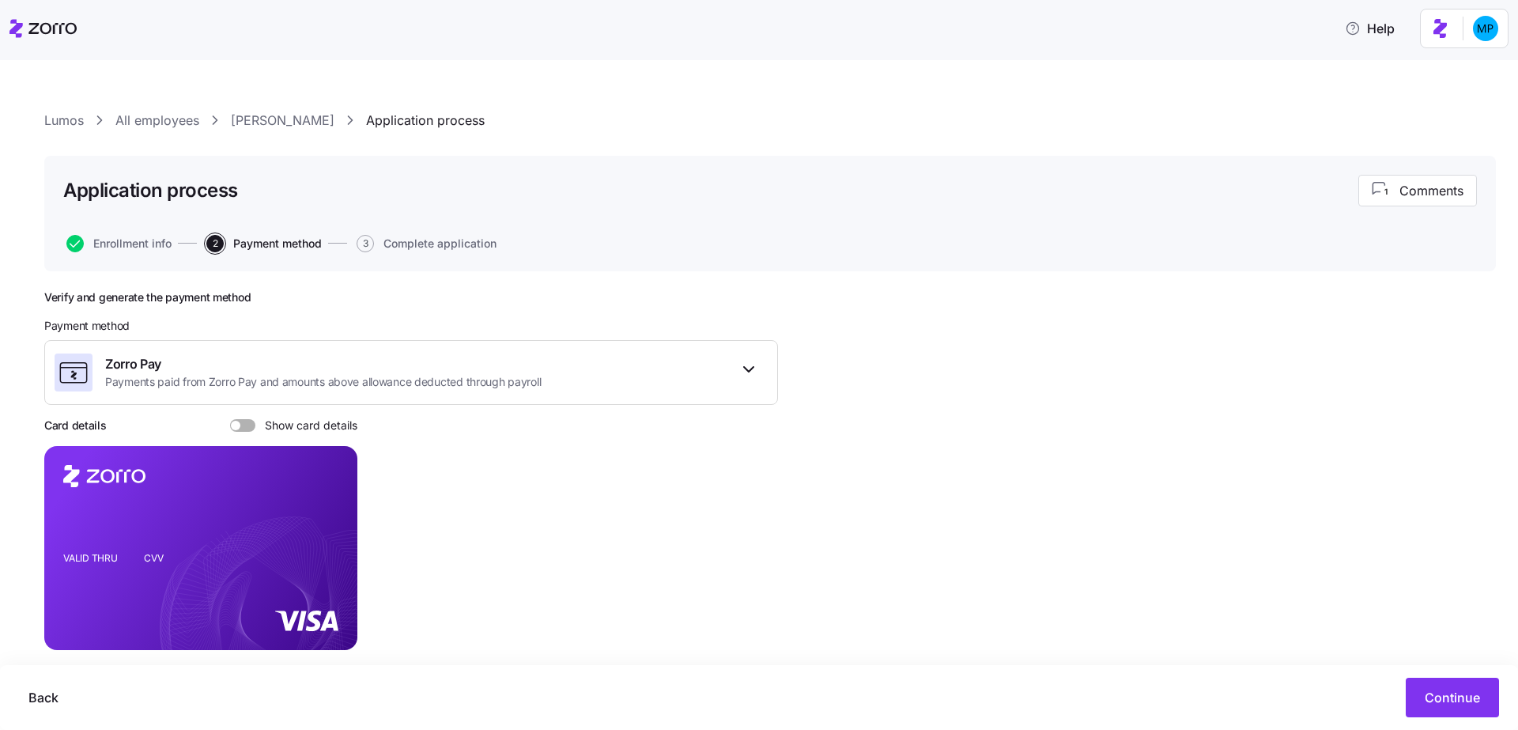
scroll to position [59, 0]
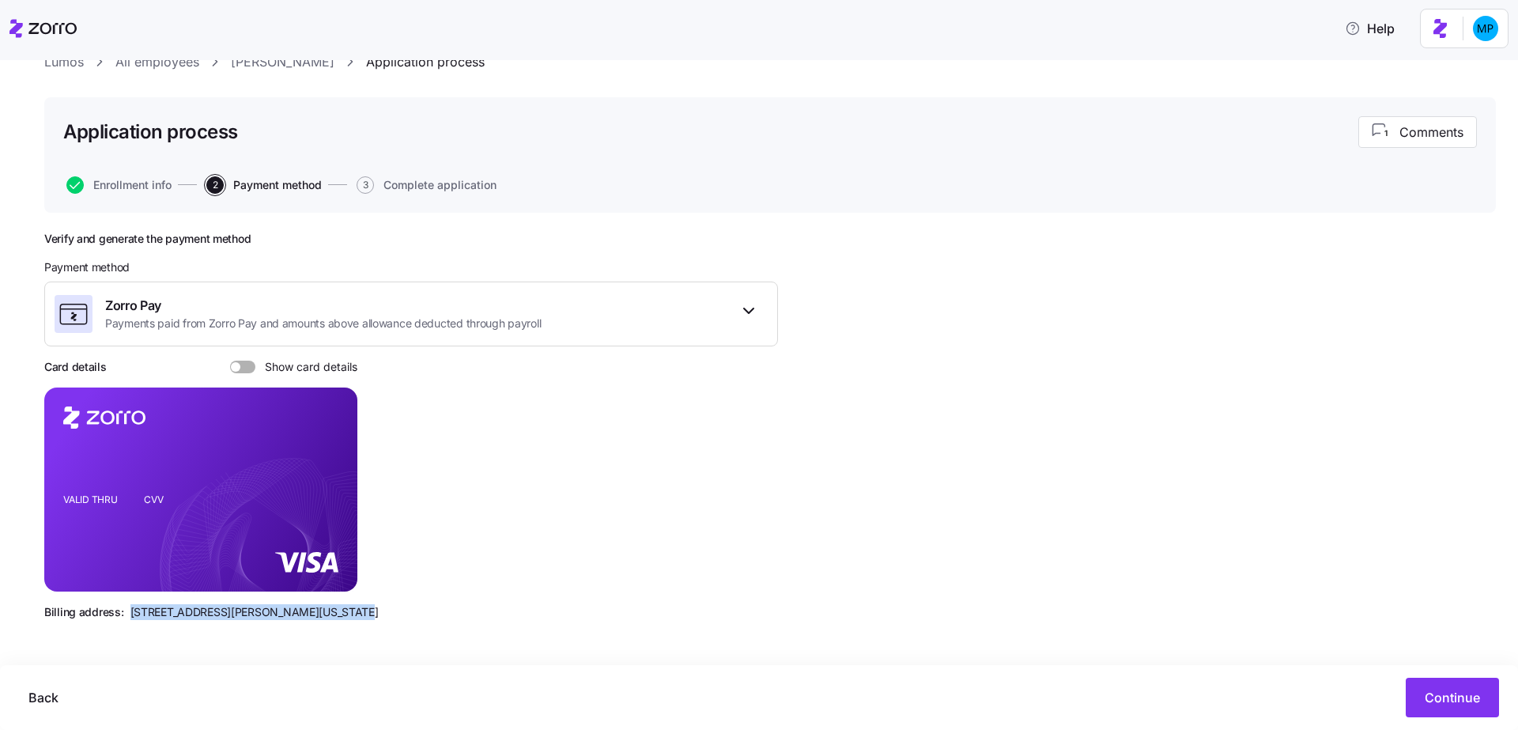
drag, startPoint x: 127, startPoint y: 612, endPoint x: 407, endPoint y: 636, distance: 281.0
click at [416, 630] on div "Verify and generate the payment method Payment method Zorro Pay Payments paid f…" at bounding box center [411, 432] width 734 height 401
click at [1468, 704] on span "Continue" at bounding box center [1452, 697] width 55 height 19
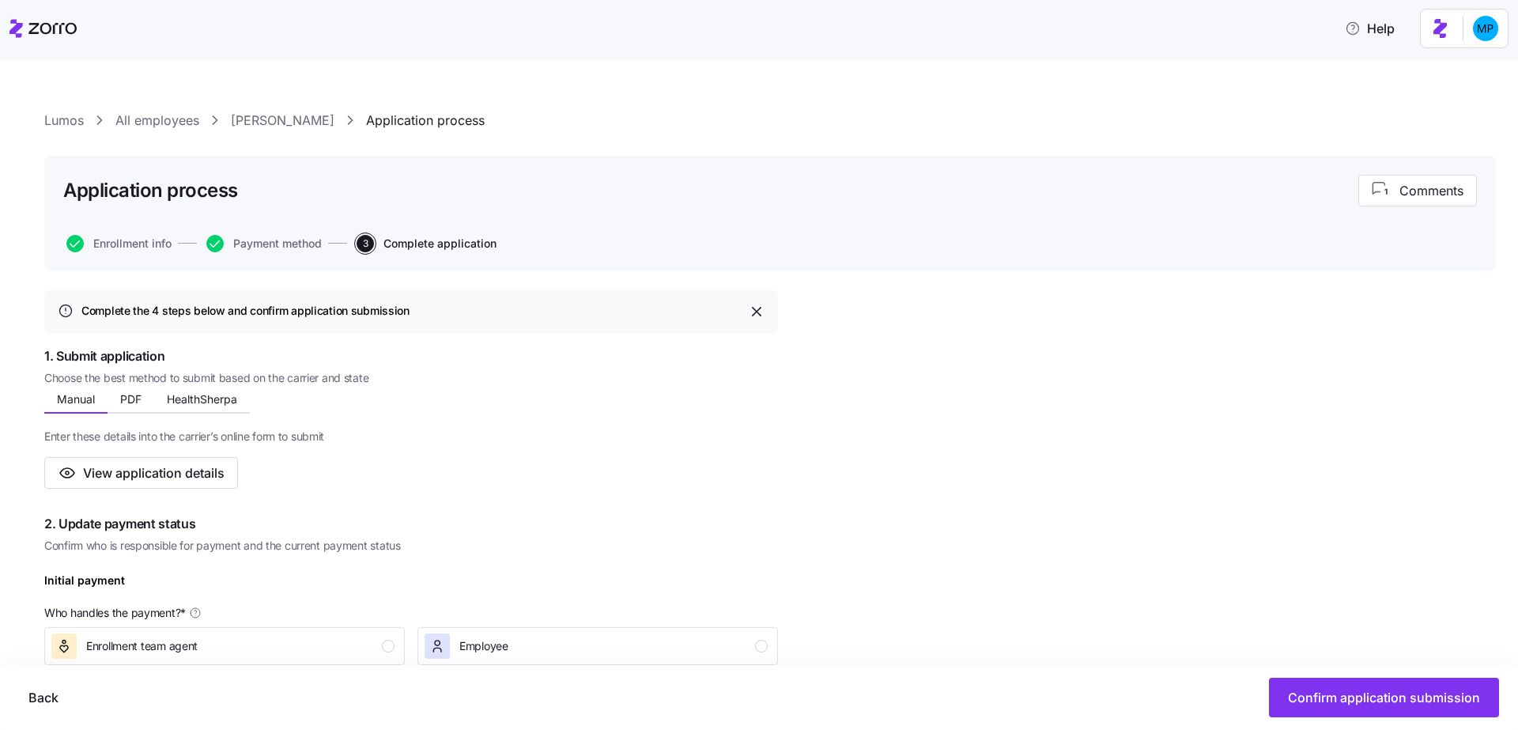
scroll to position [217, 0]
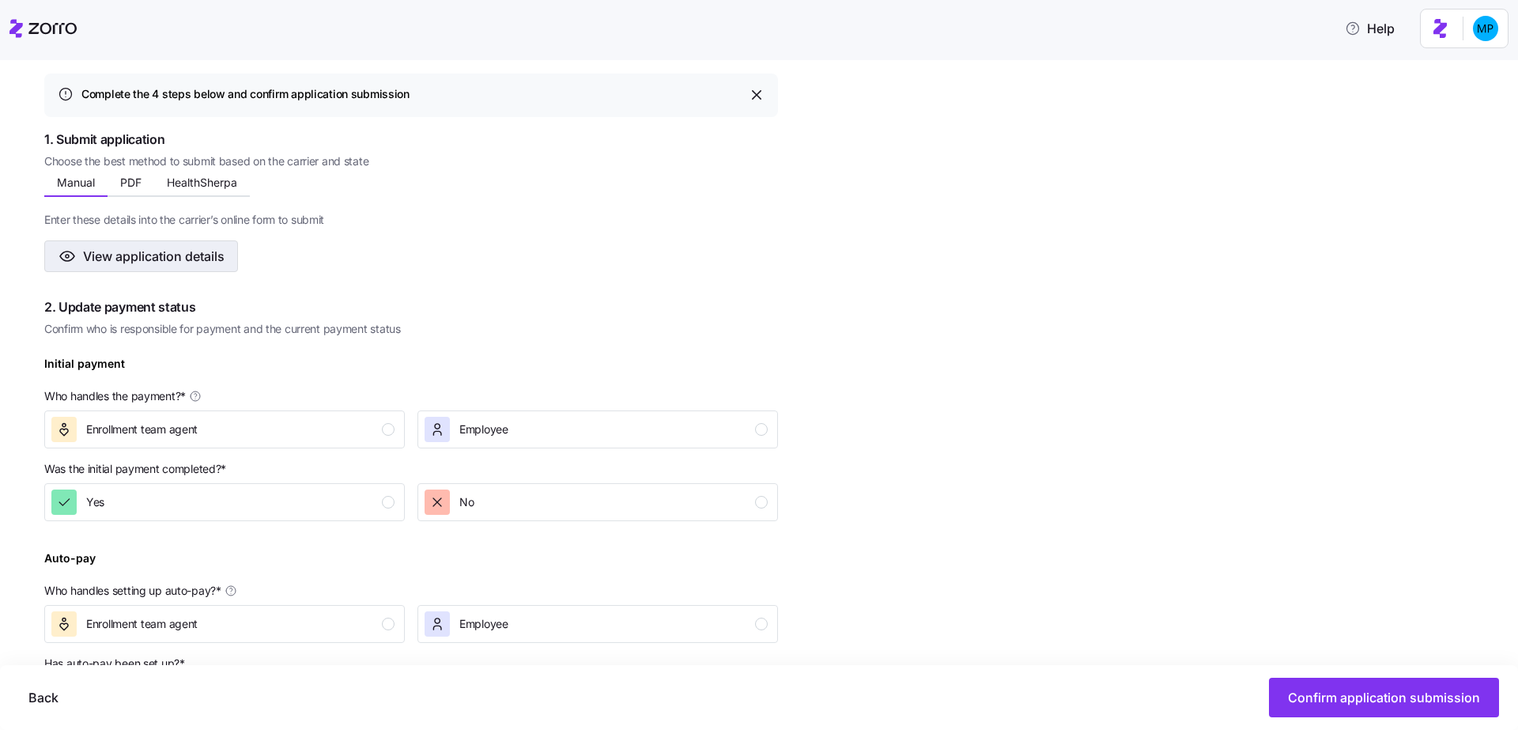
click at [183, 265] on button "View application details" at bounding box center [141, 256] width 194 height 32
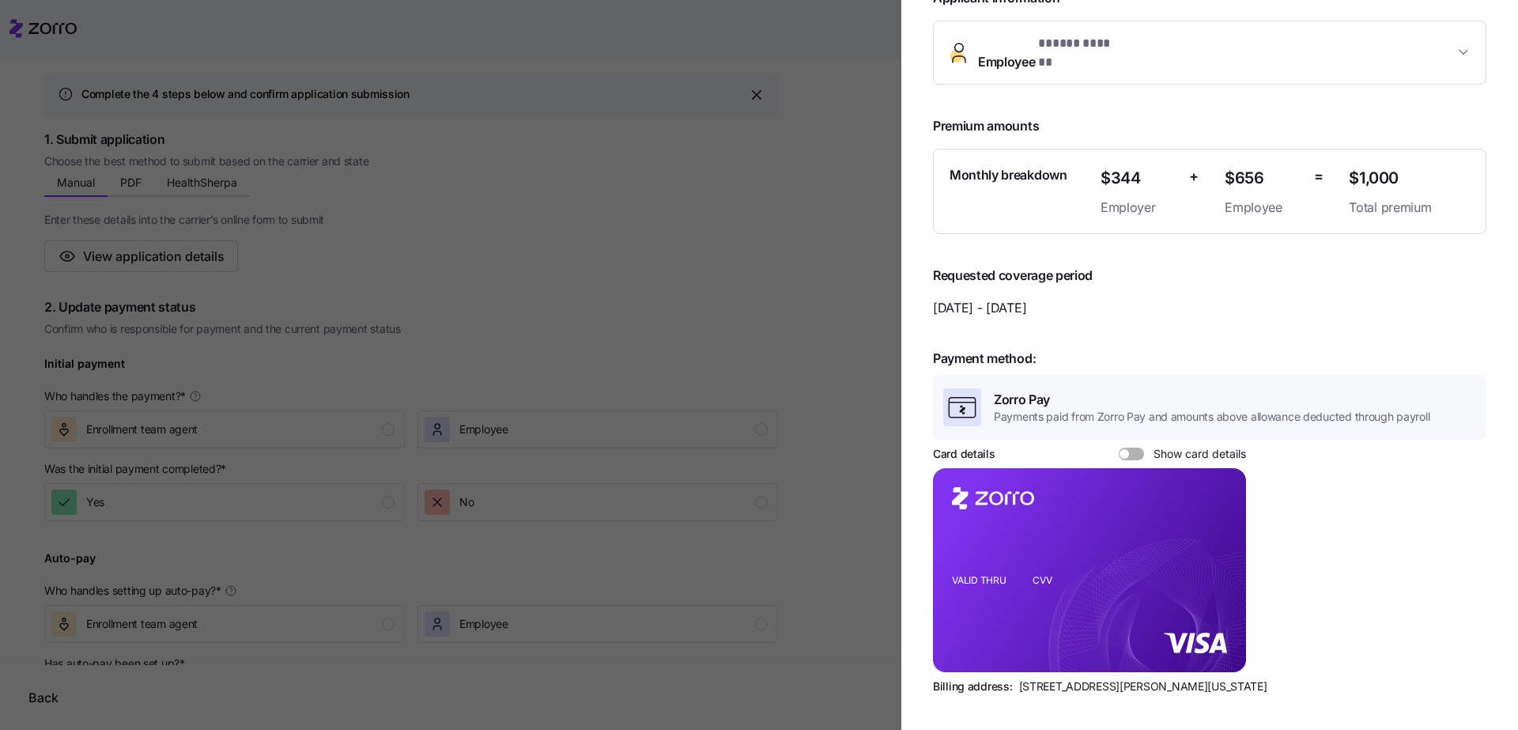
scroll to position [0, 0]
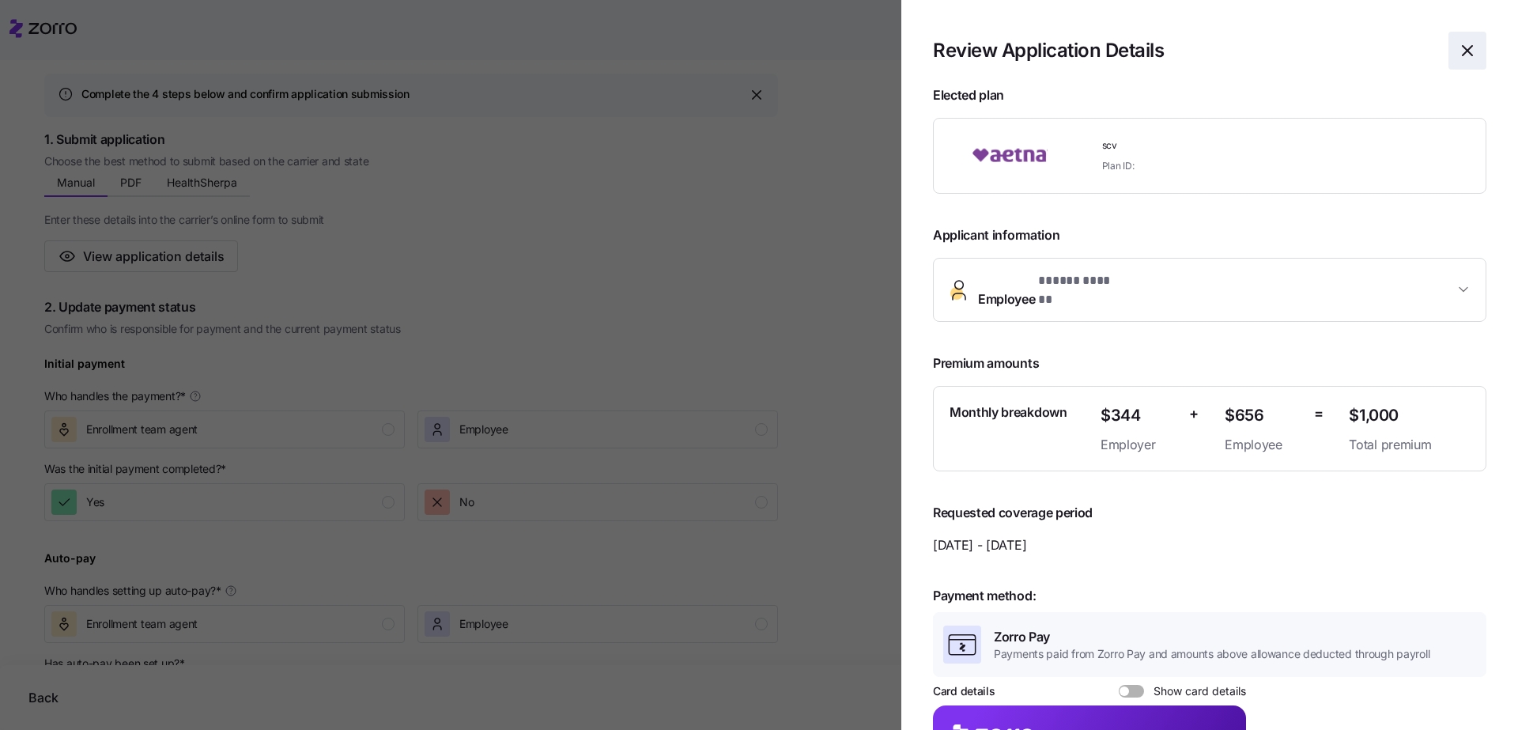
click at [1455, 33] on span "button" at bounding box center [1467, 50] width 36 height 36
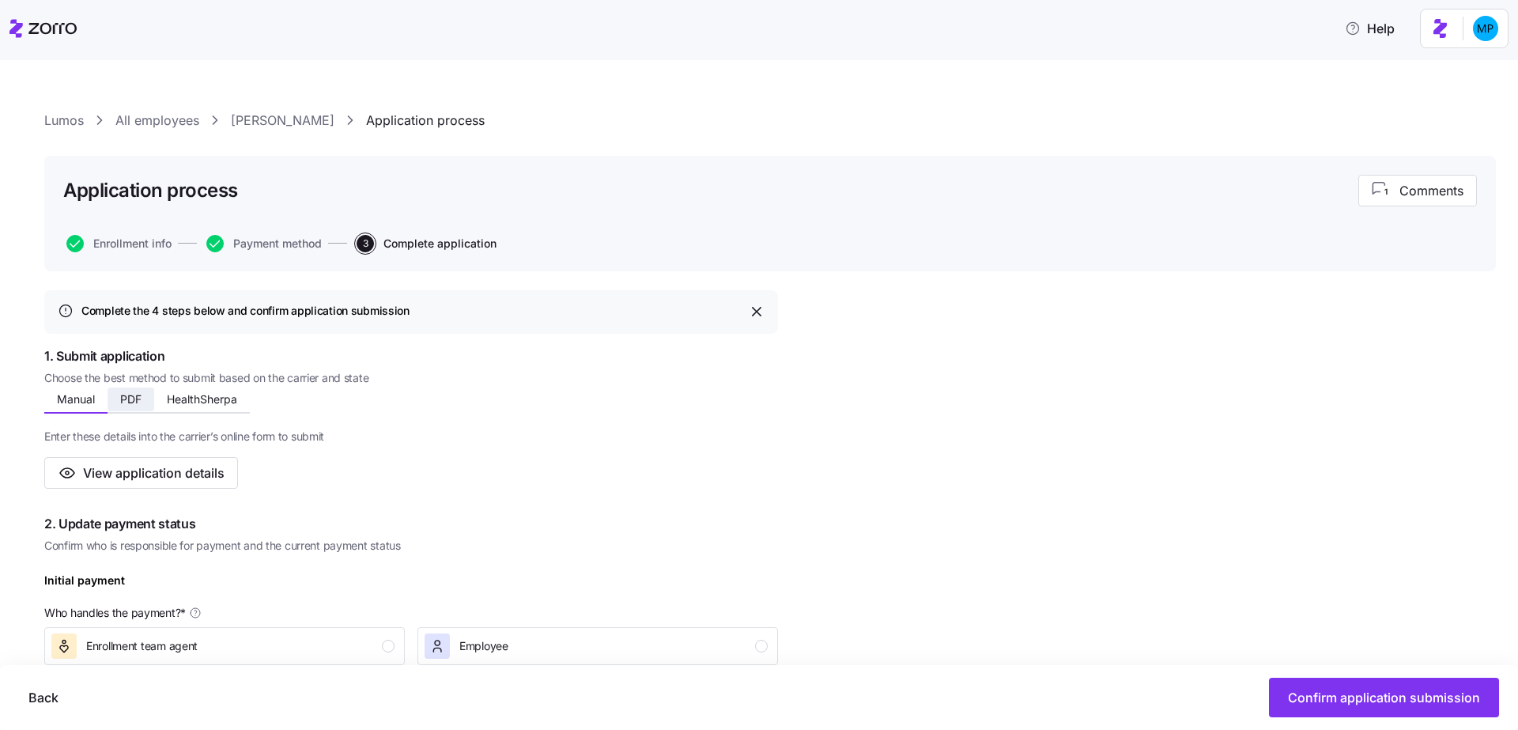
click at [123, 406] on button "PDF" at bounding box center [131, 399] width 47 height 24
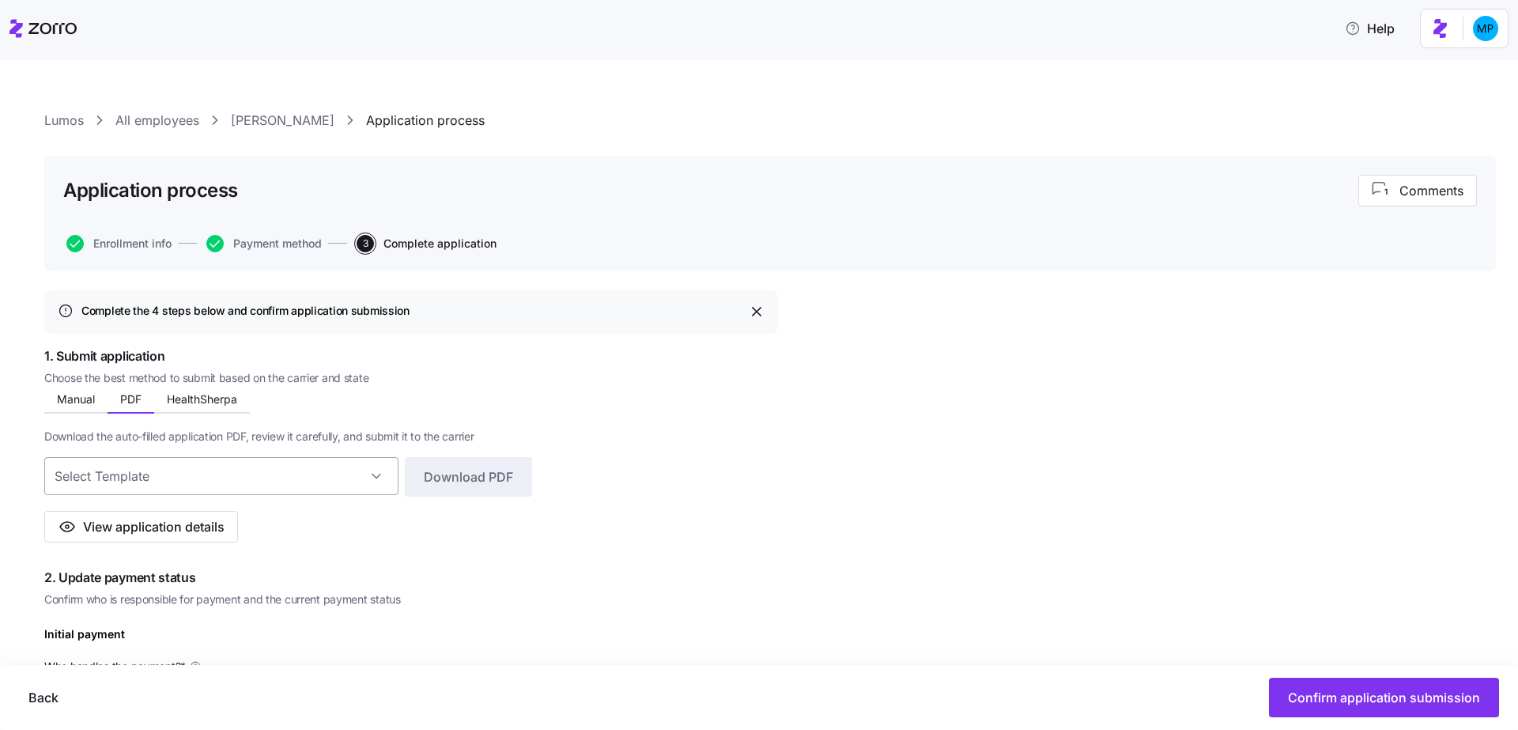
click at [171, 471] on input at bounding box center [221, 476] width 354 height 38
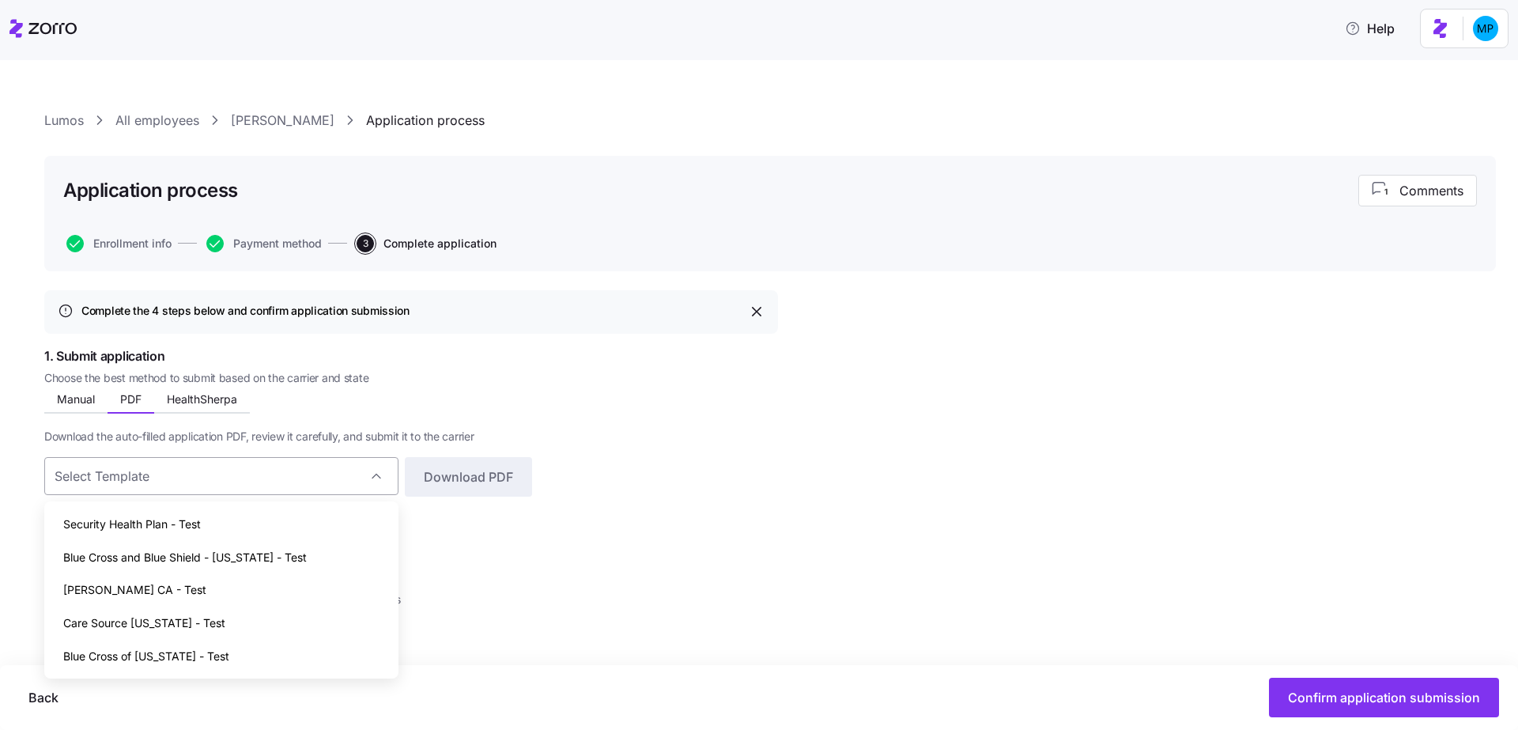
click at [187, 467] on input at bounding box center [221, 476] width 354 height 38
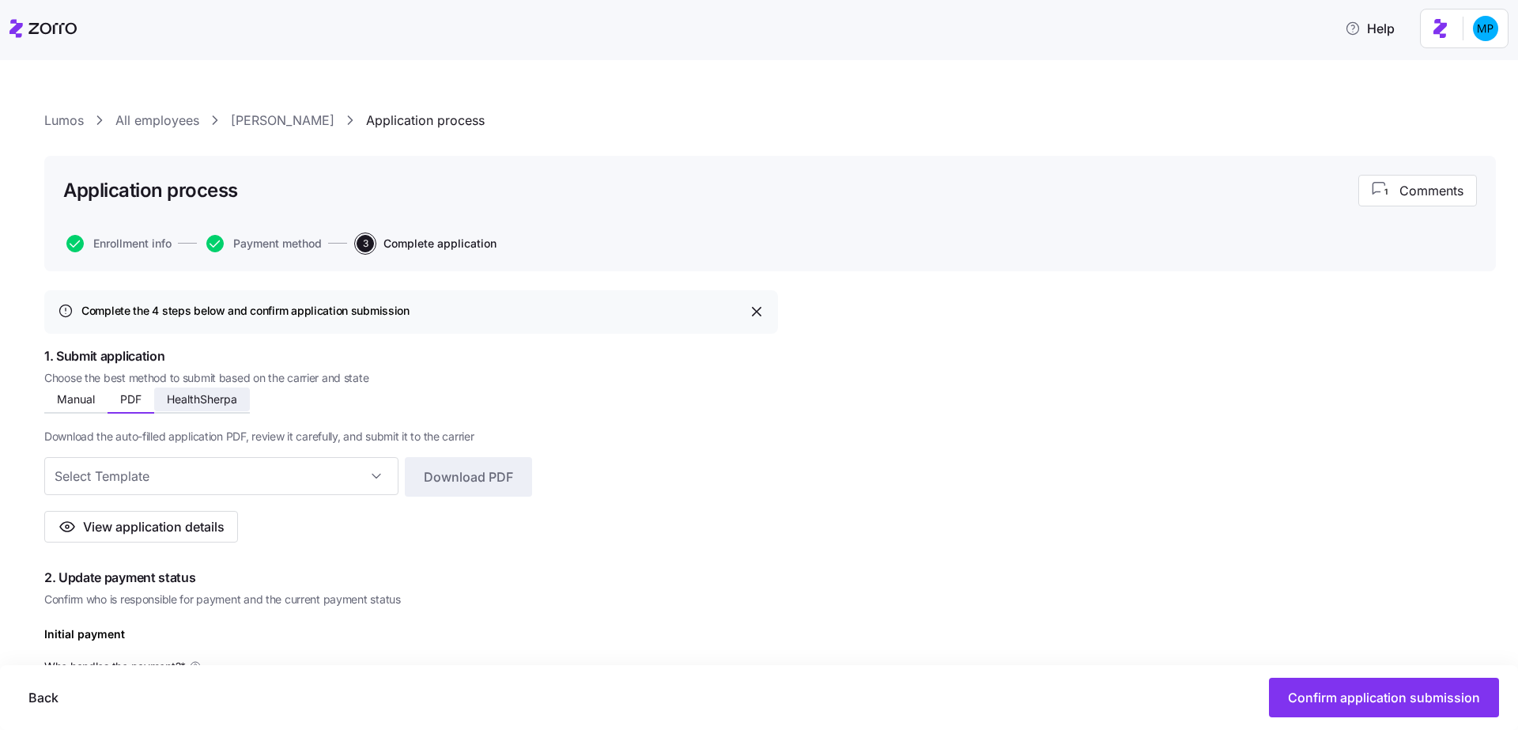
click at [211, 389] on button "HealthSherpa" at bounding box center [202, 399] width 96 height 24
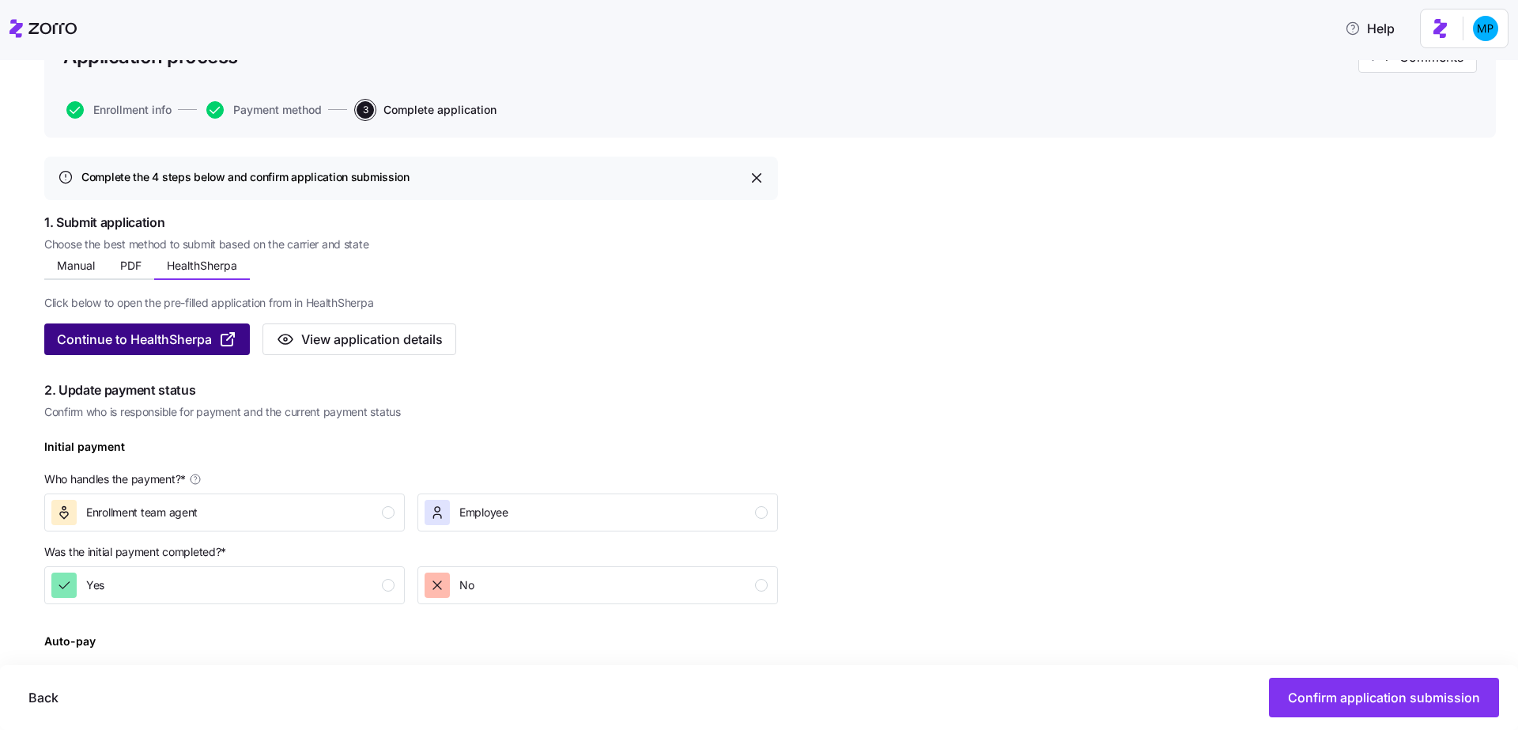
scroll to position [193, 0]
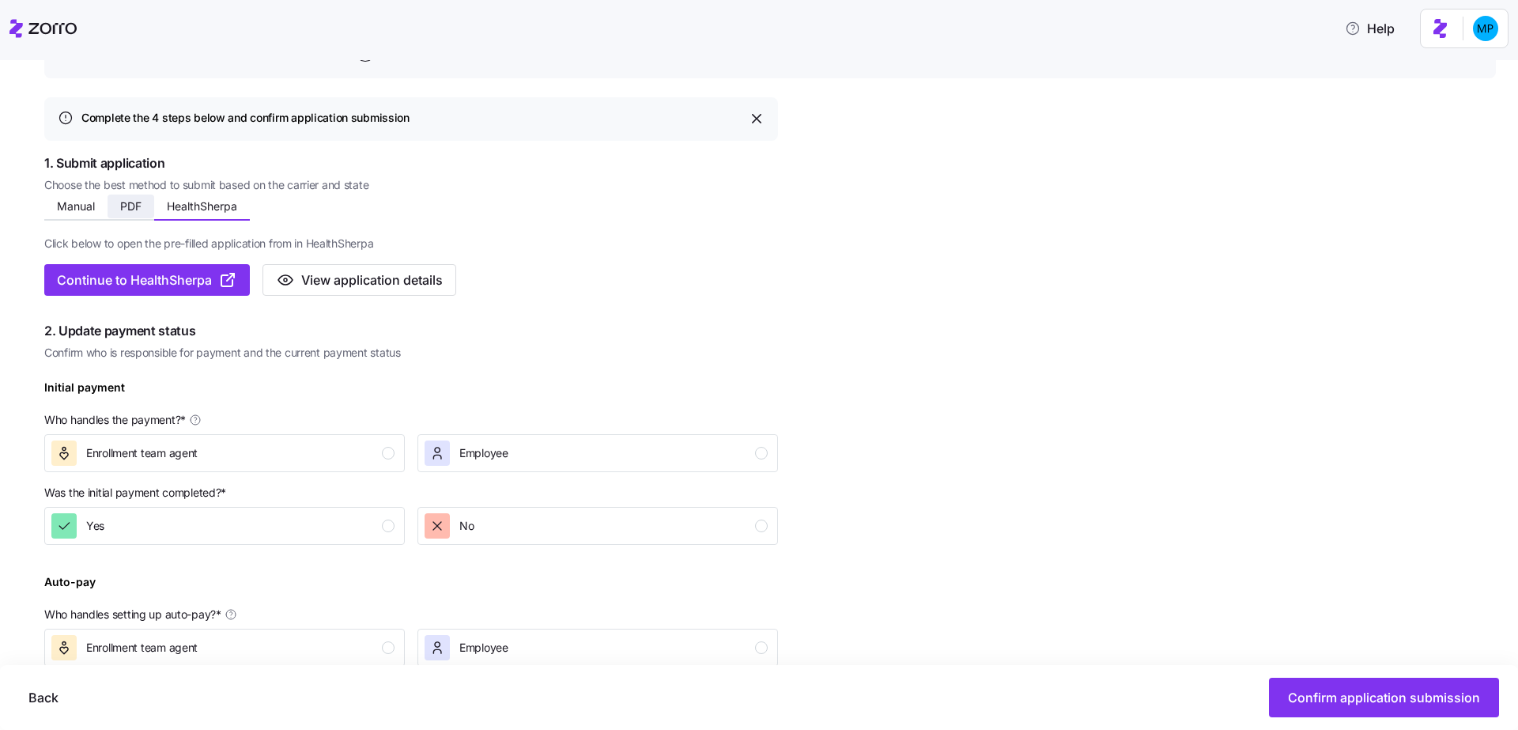
click at [134, 209] on span "PDF" at bounding box center [130, 206] width 21 height 11
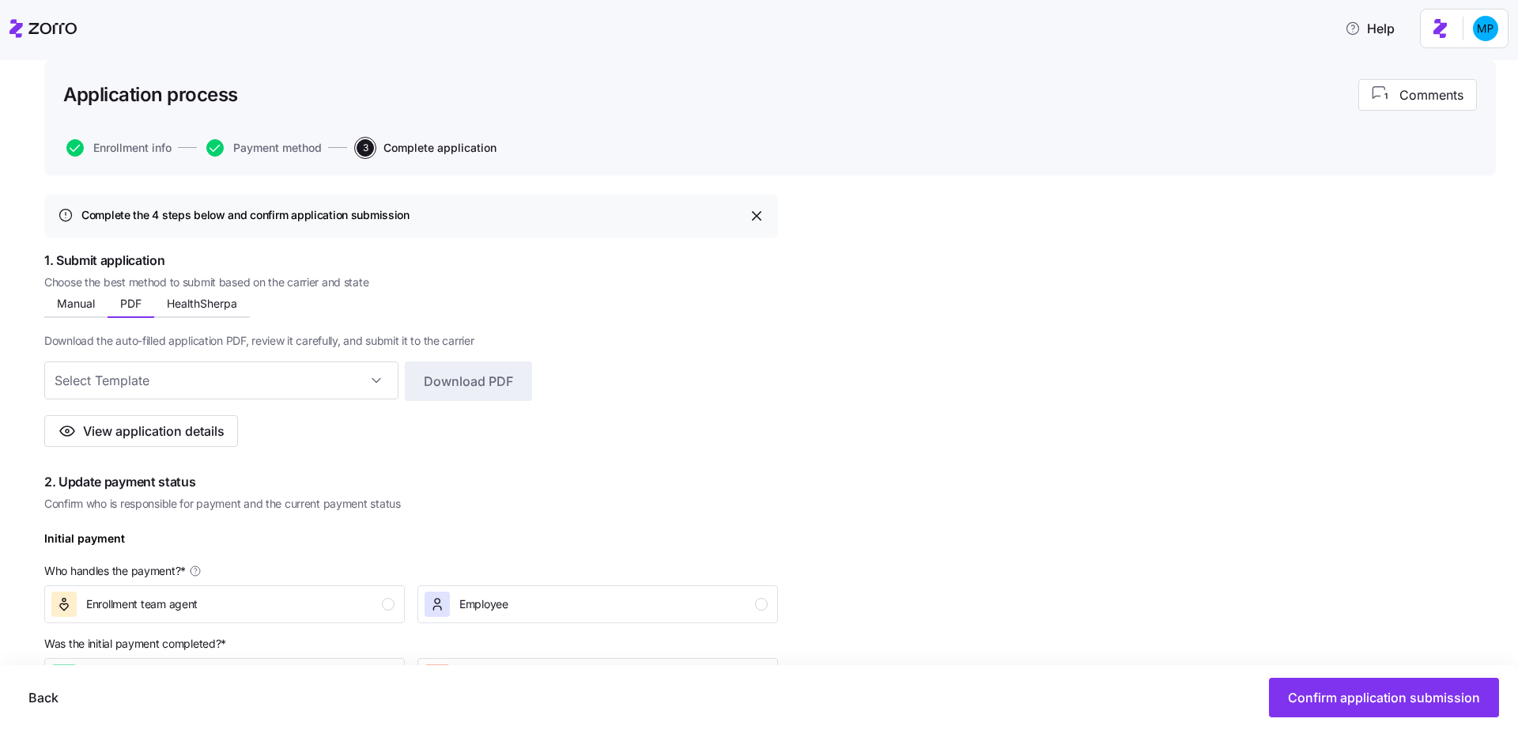
scroll to position [130, 0]
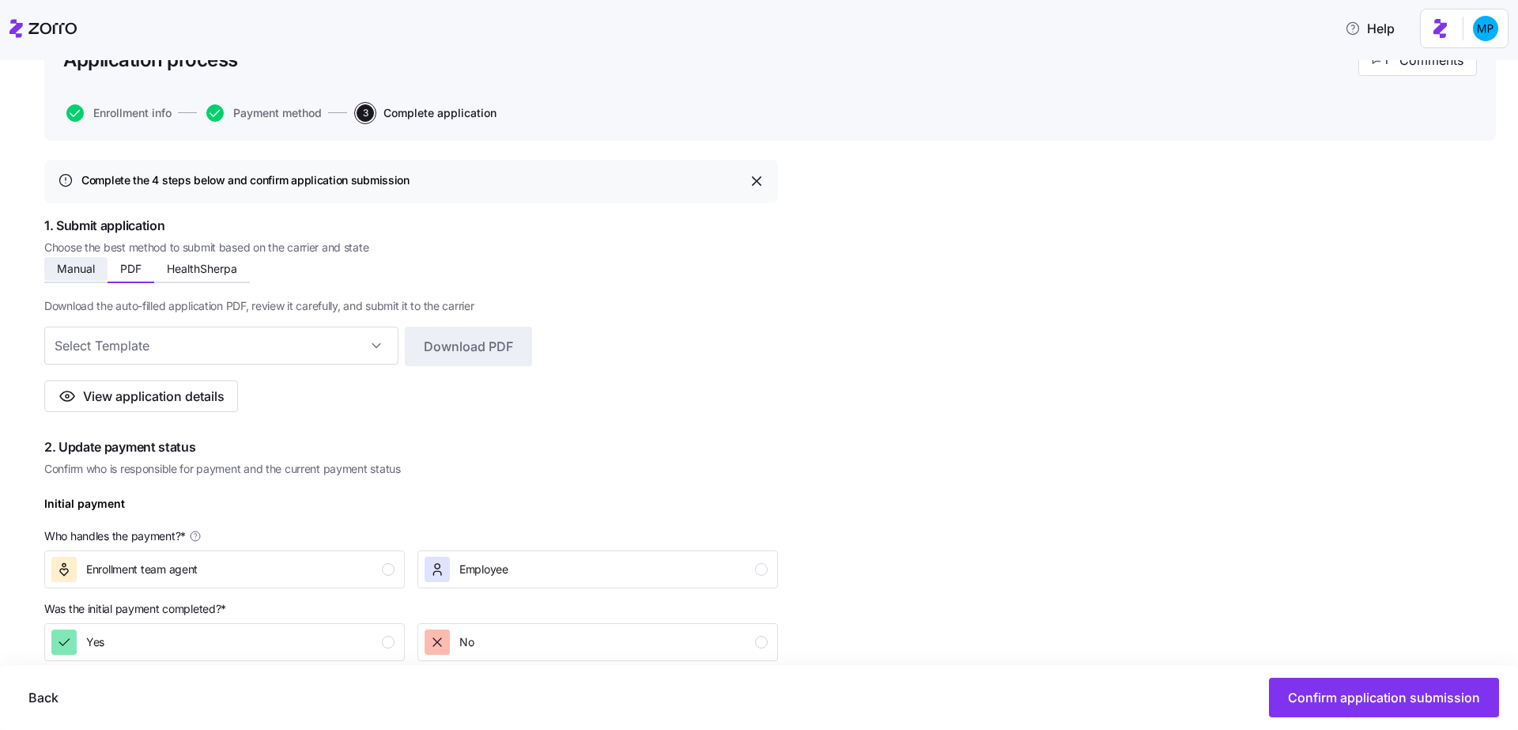
click at [49, 268] on button "Manual" at bounding box center [75, 269] width 63 height 24
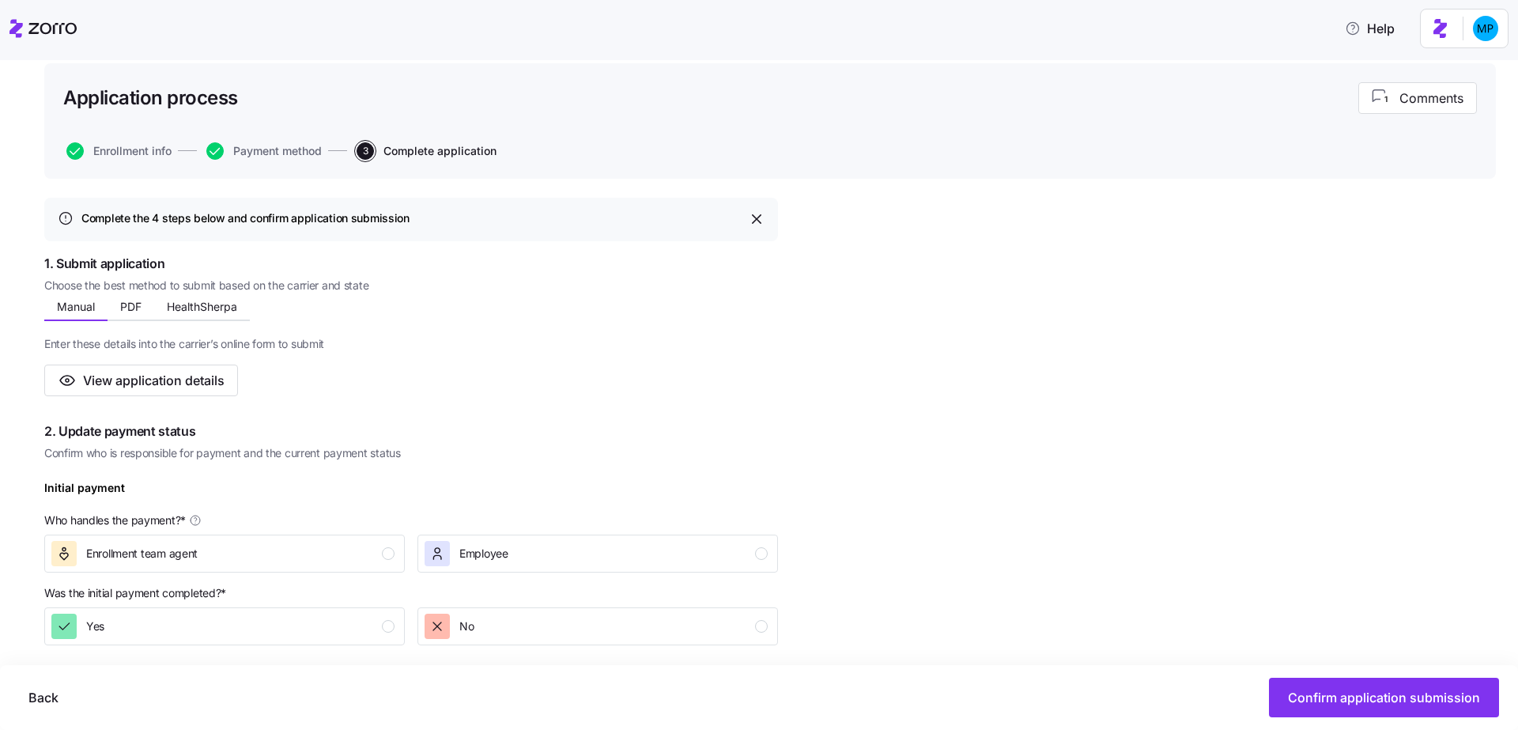
scroll to position [0, 0]
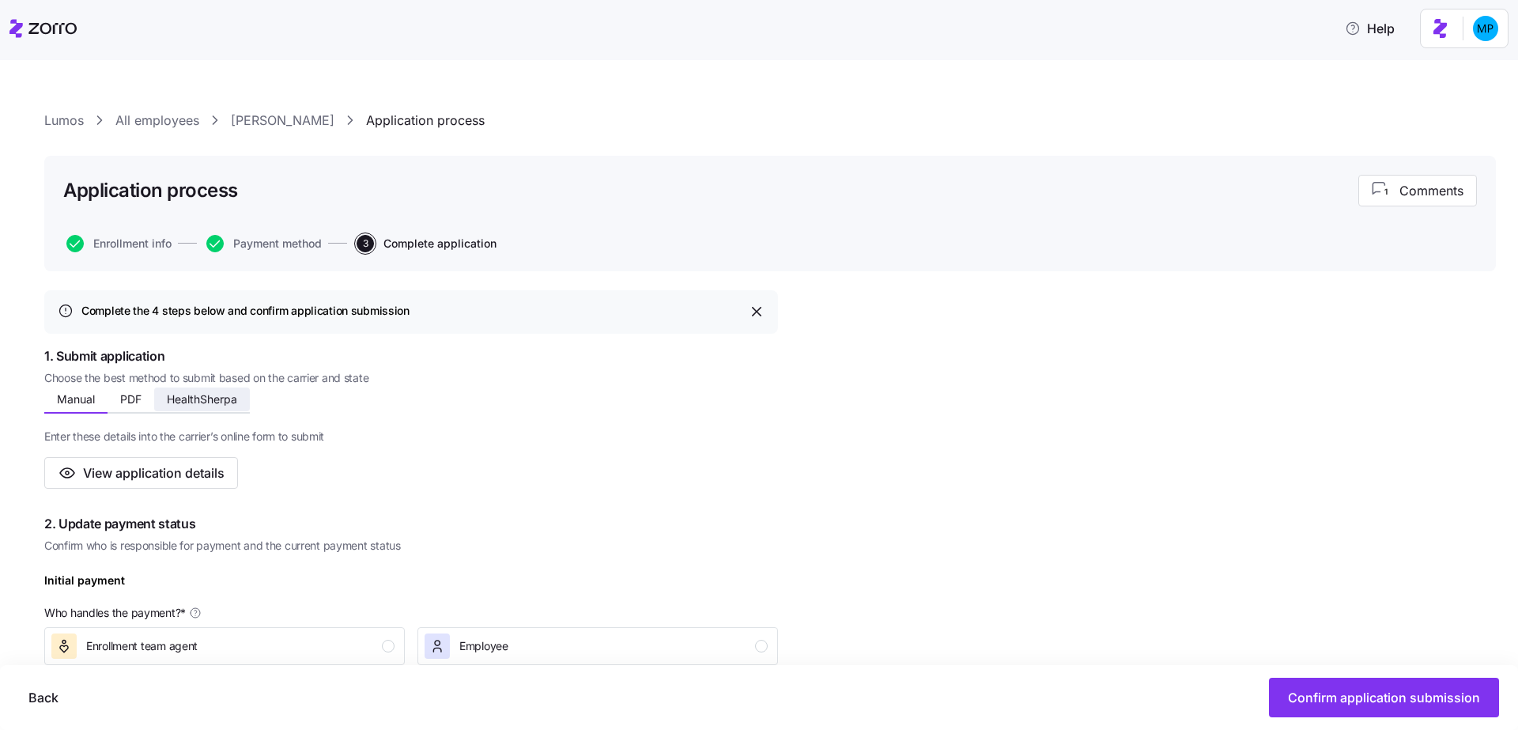
click at [207, 409] on button "HealthSherpa" at bounding box center [202, 399] width 96 height 24
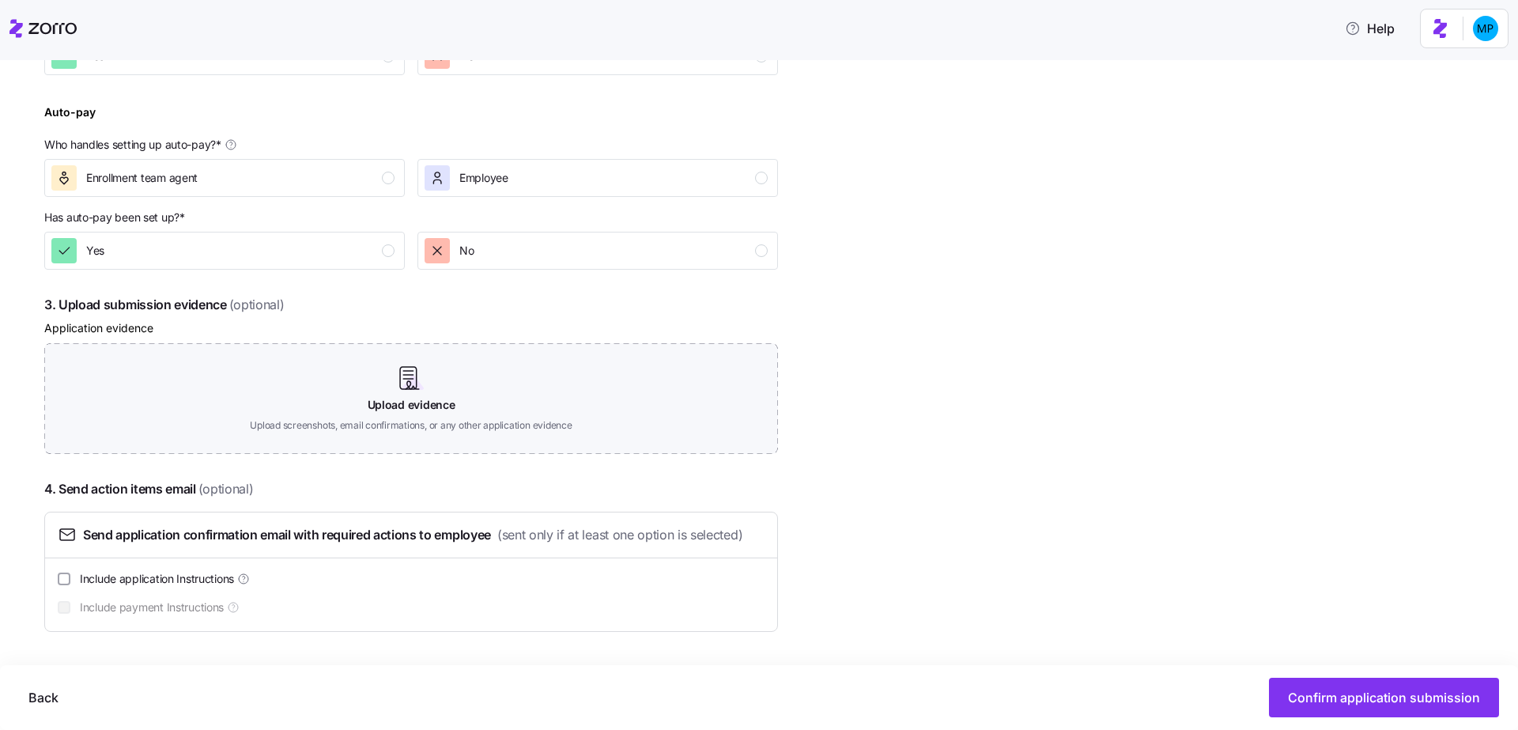
scroll to position [74, 0]
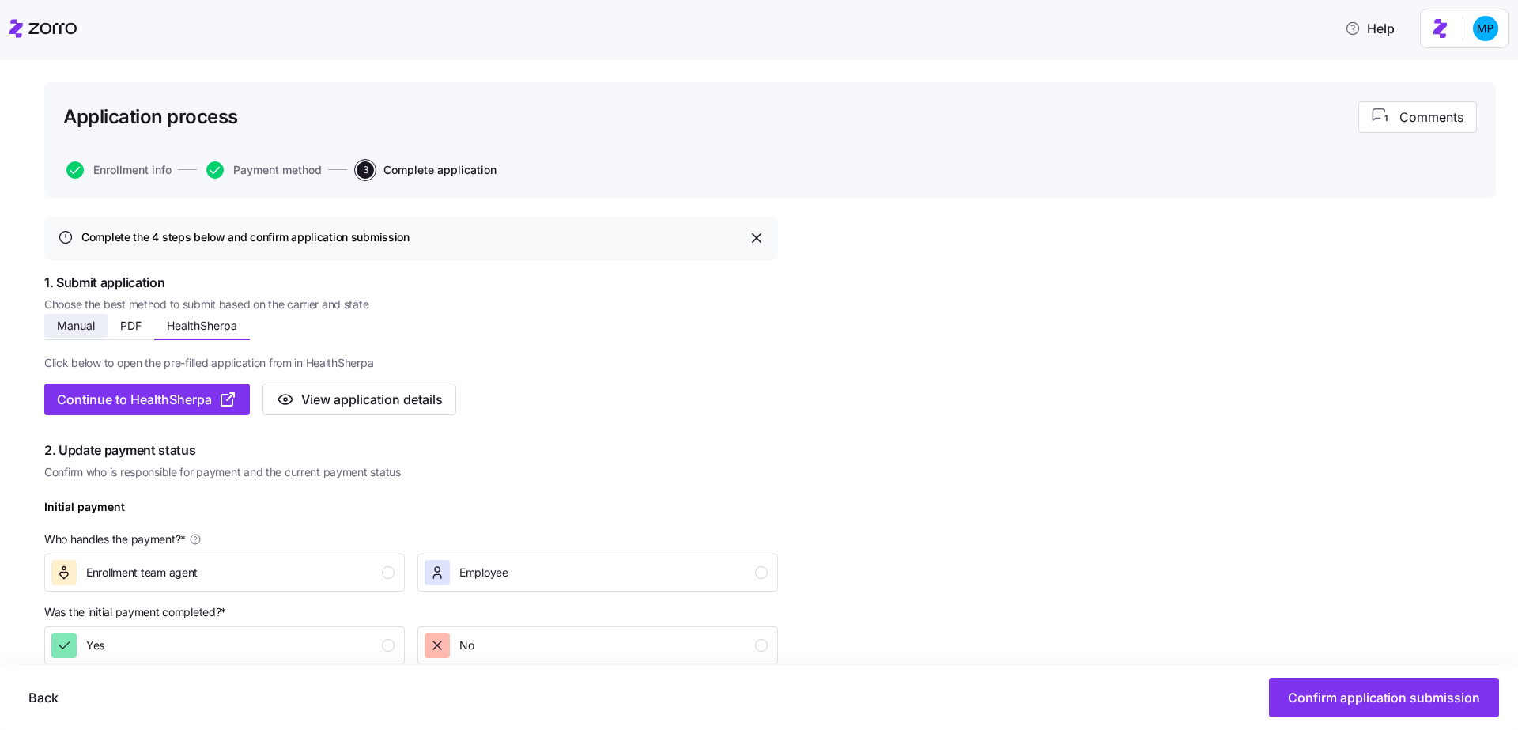
click at [46, 328] on button "Manual" at bounding box center [75, 326] width 63 height 24
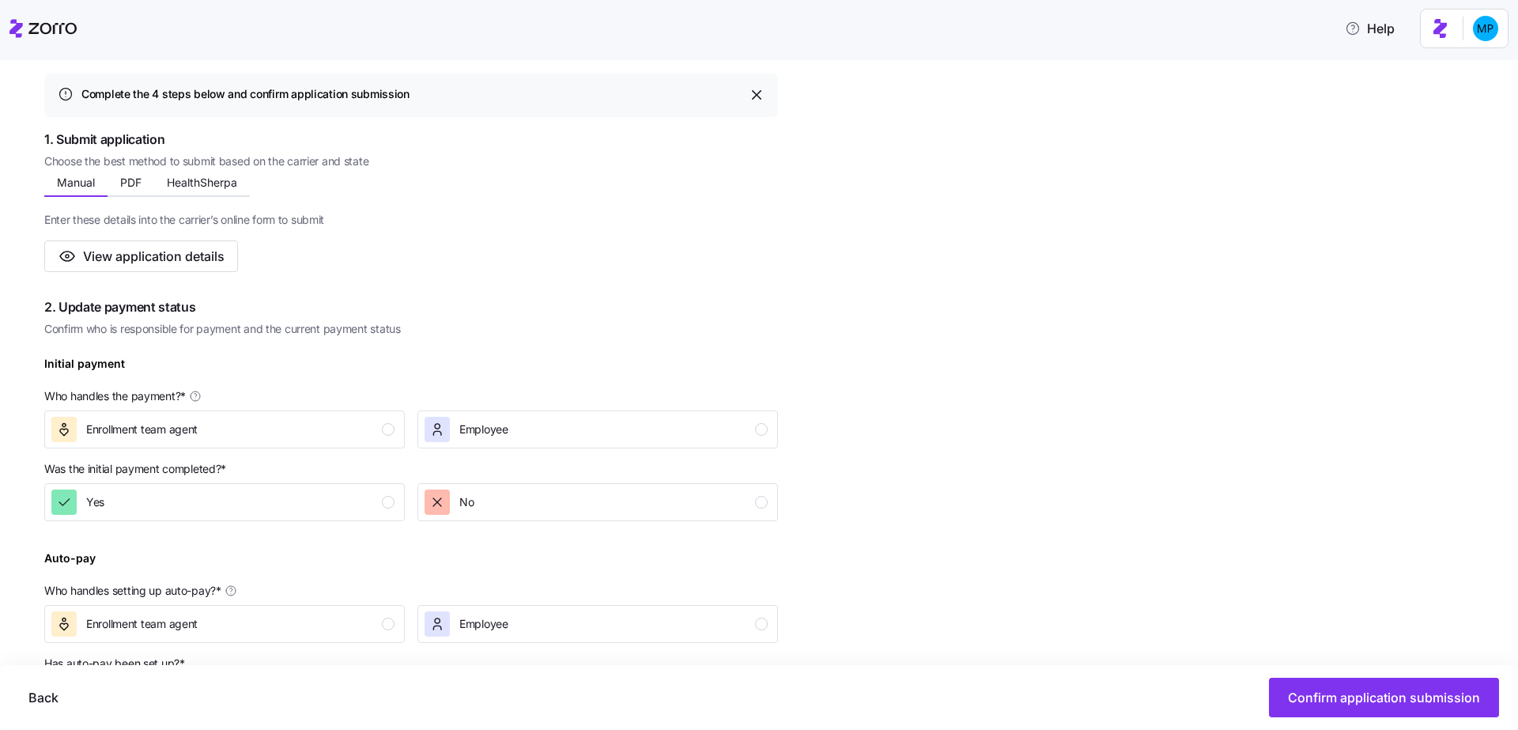
scroll to position [142, 0]
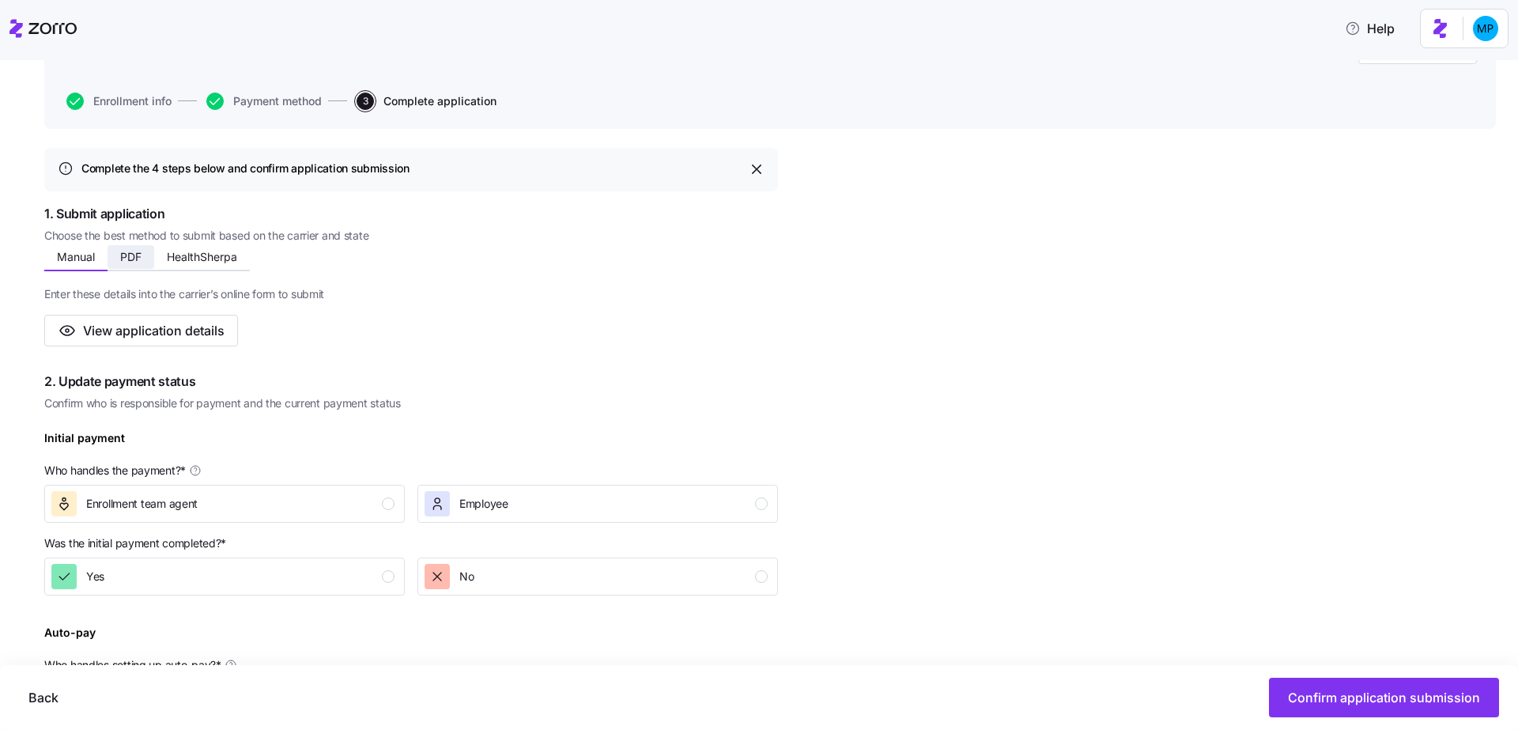
click at [128, 252] on span "PDF" at bounding box center [130, 256] width 21 height 11
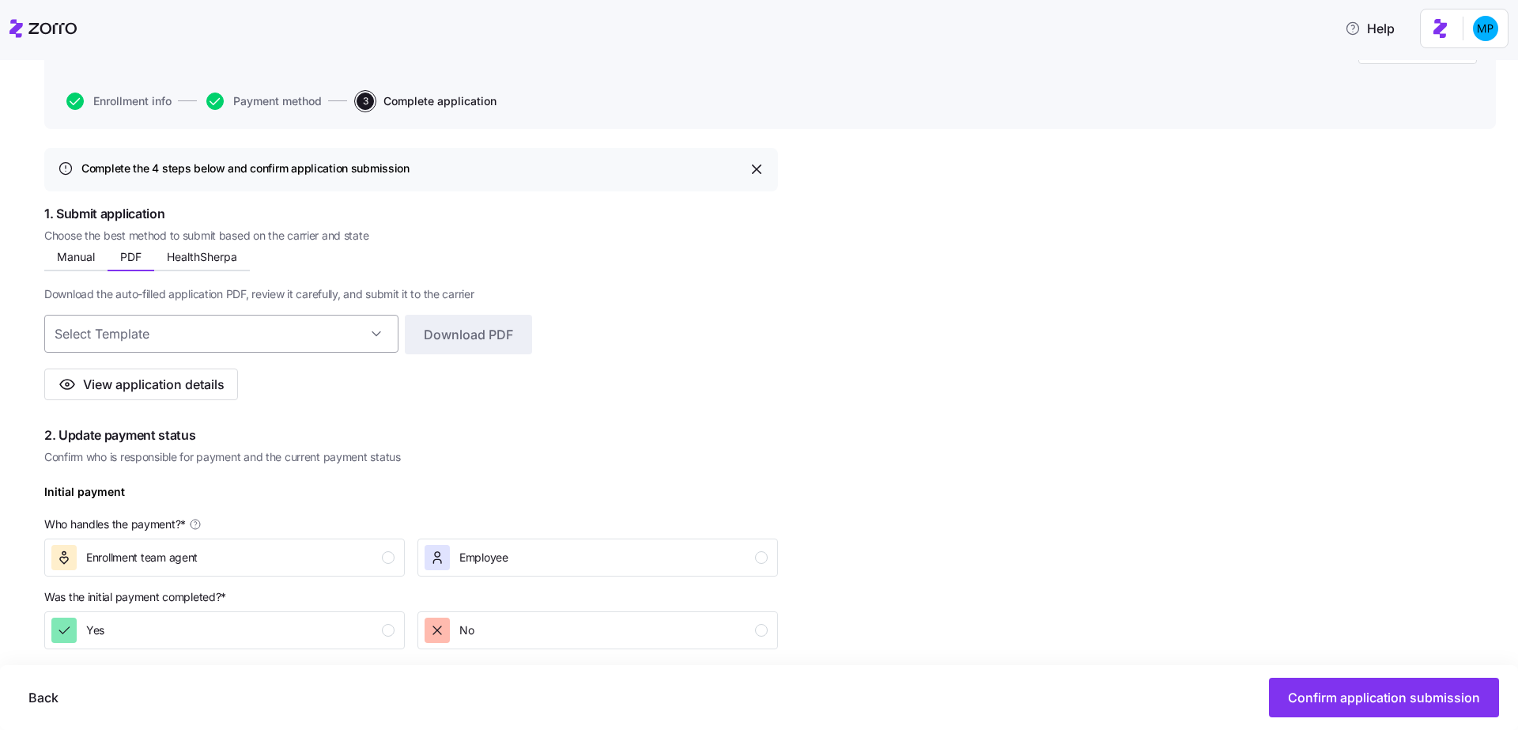
click at [202, 323] on input at bounding box center [221, 334] width 354 height 38
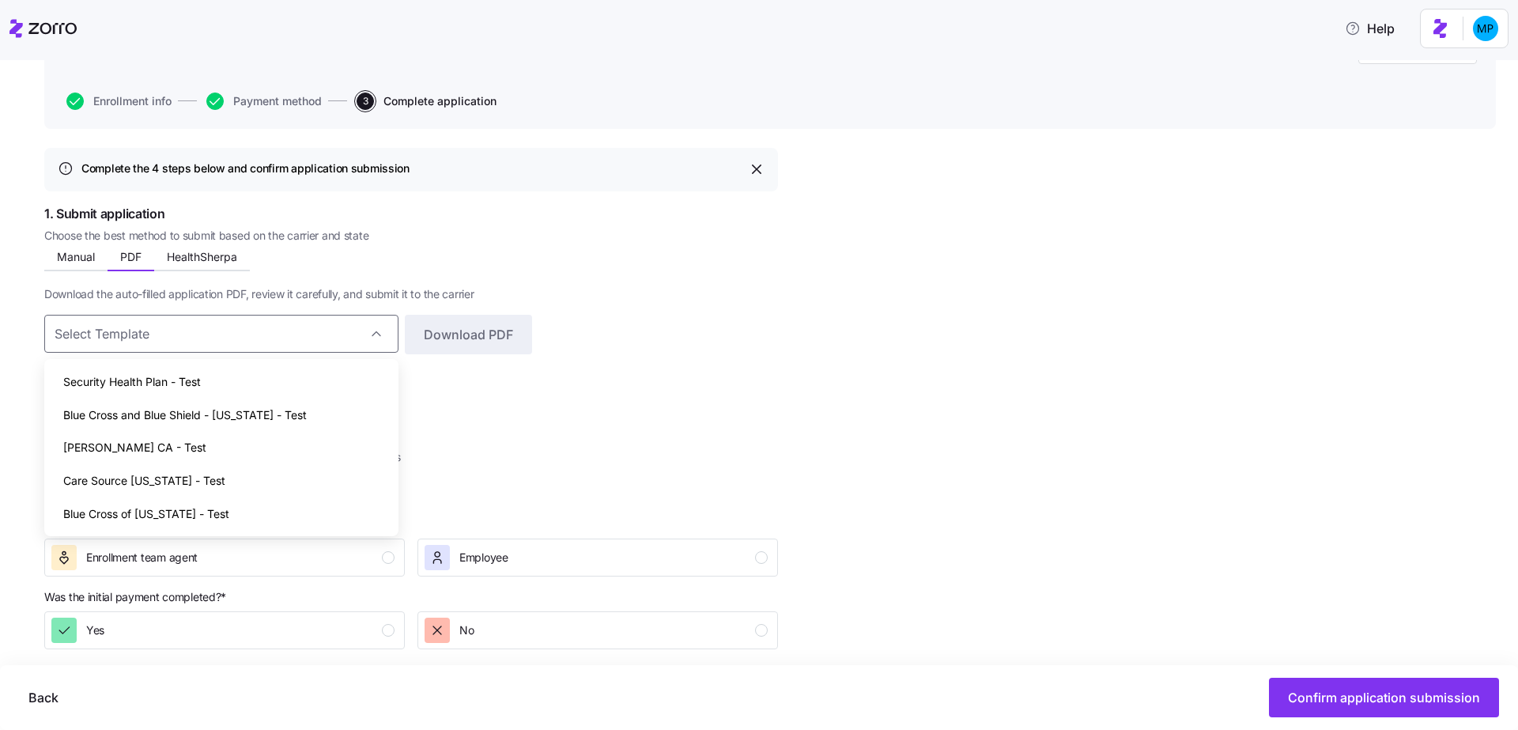
click at [281, 494] on div "Care Source [US_STATE] - Test" at bounding box center [222, 480] width 342 height 33
type input "Care Source [US_STATE] - Test"
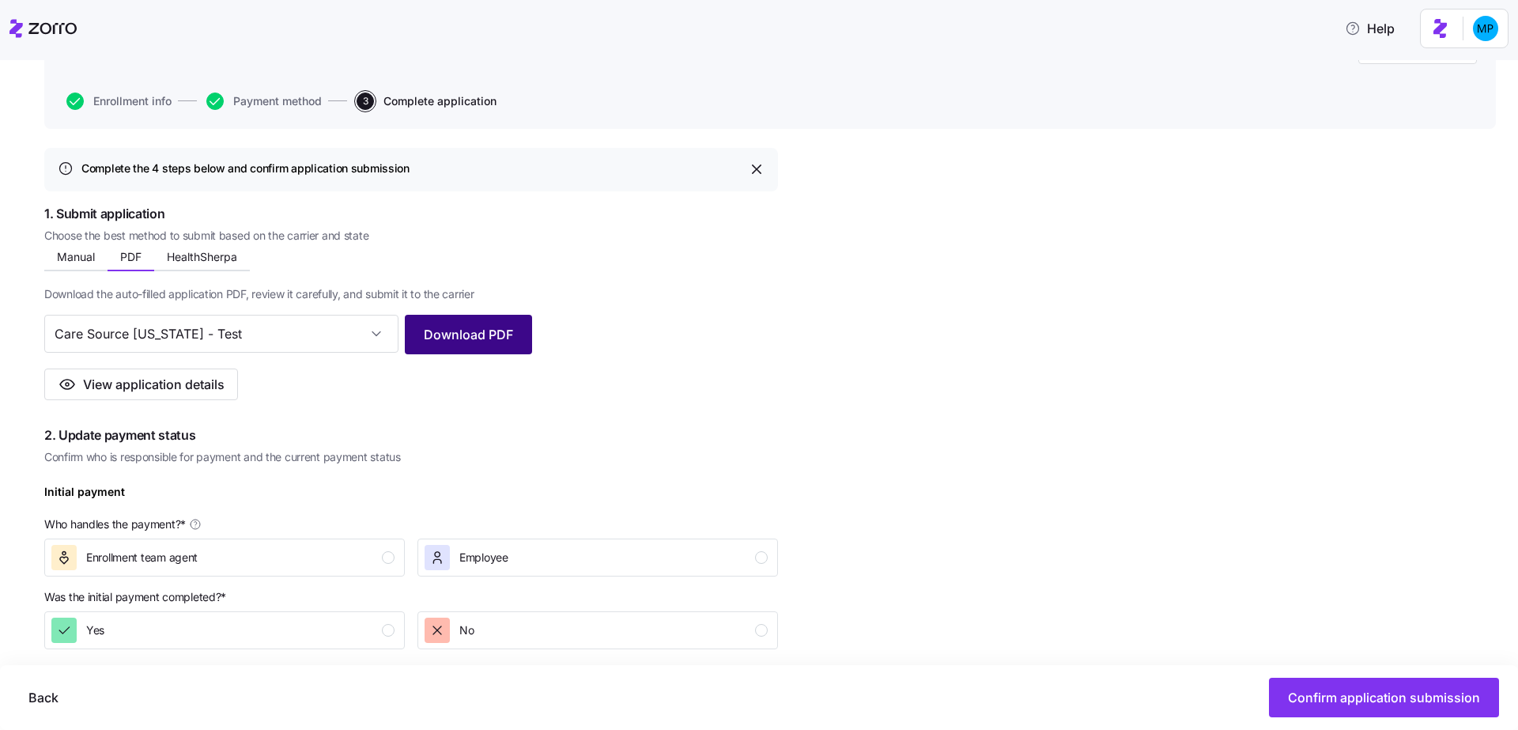
click at [512, 333] on button "Download PDF" at bounding box center [468, 335] width 127 height 40
click at [626, 360] on div "Download the auto-filled application PDF, review it carefully, and submit it to…" at bounding box center [411, 335] width 734 height 129
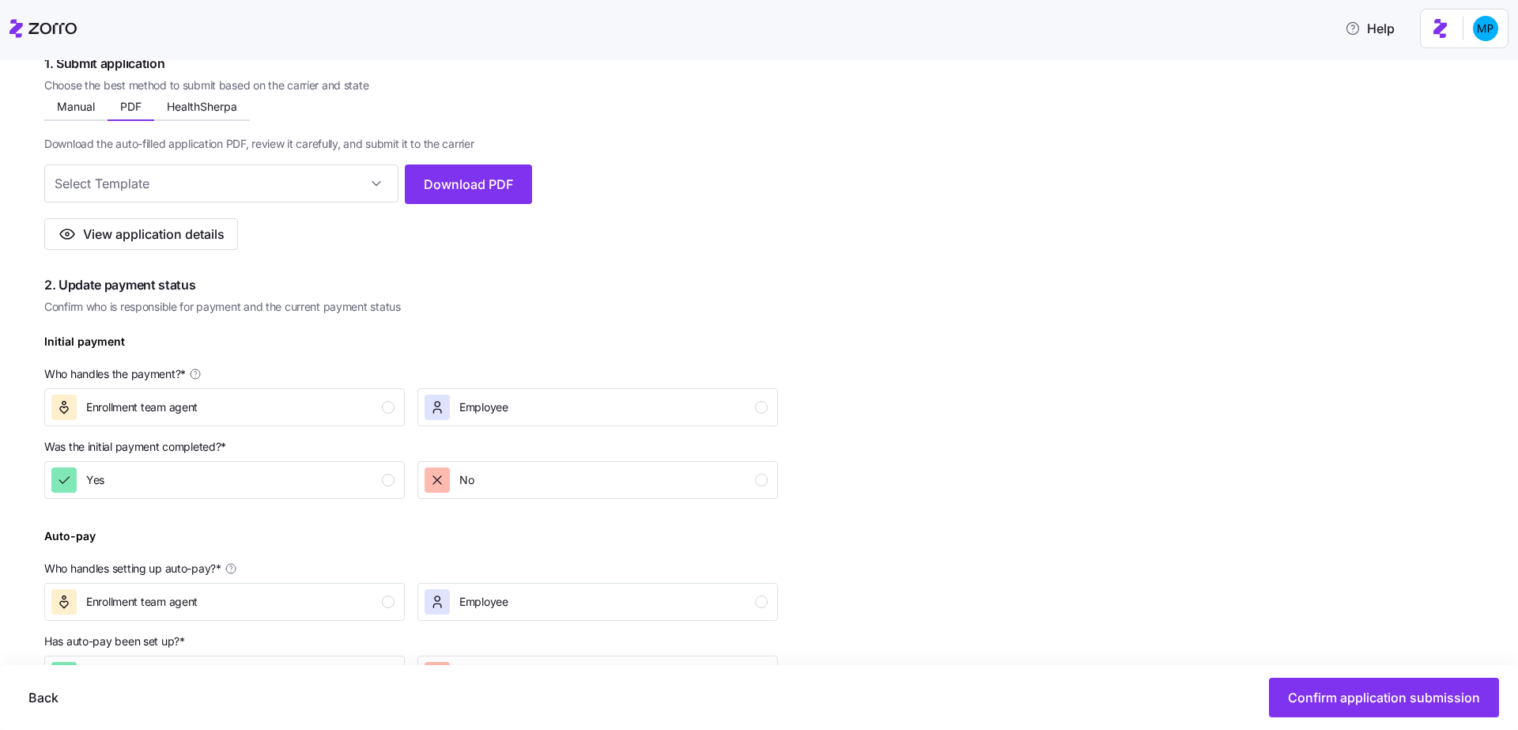
scroll to position [354, 0]
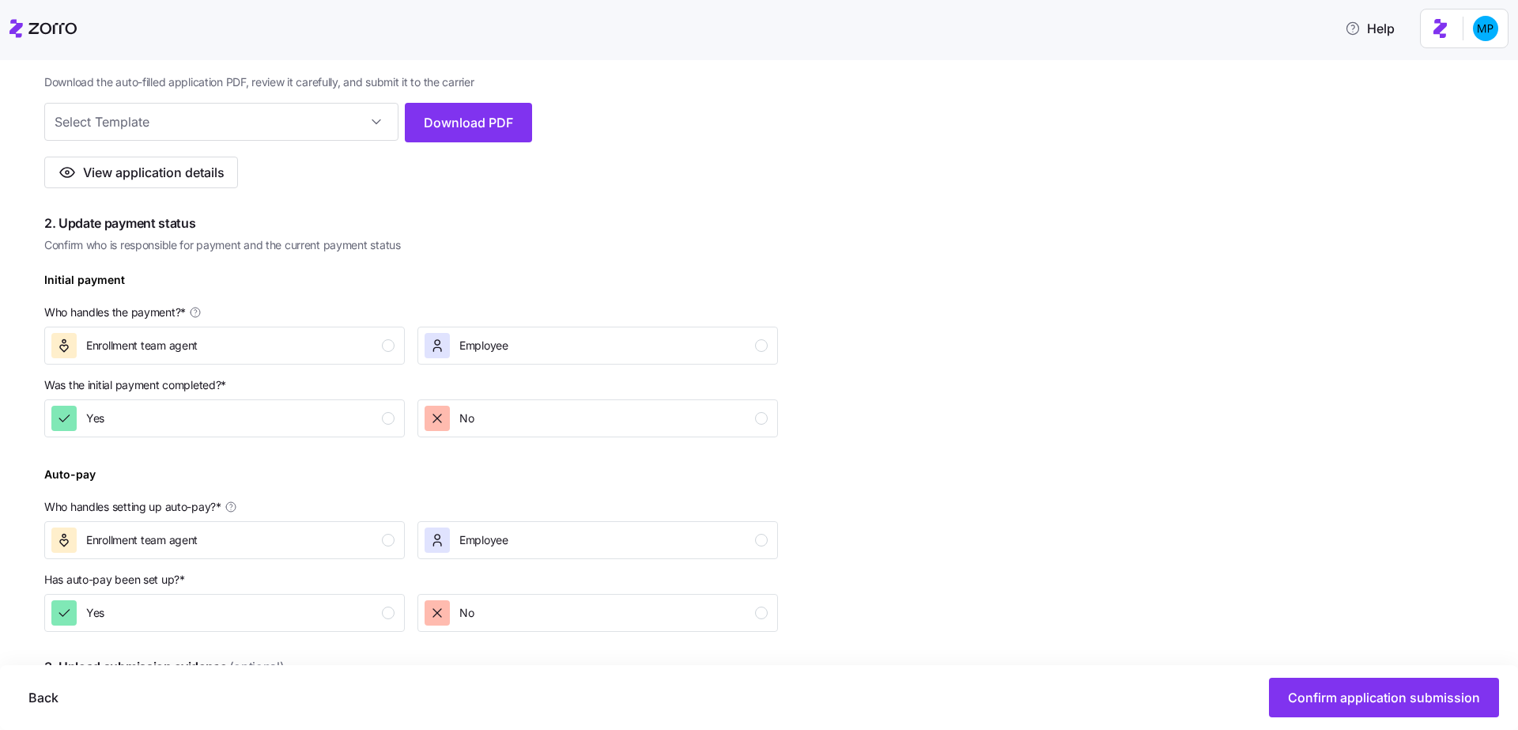
click at [320, 325] on p "Who handles the payment? *" at bounding box center [411, 315] width 734 height 22
click at [308, 357] on div "Enrollment team agent" at bounding box center [222, 345] width 343 height 25
click at [308, 405] on button "Yes" at bounding box center [224, 418] width 361 height 38
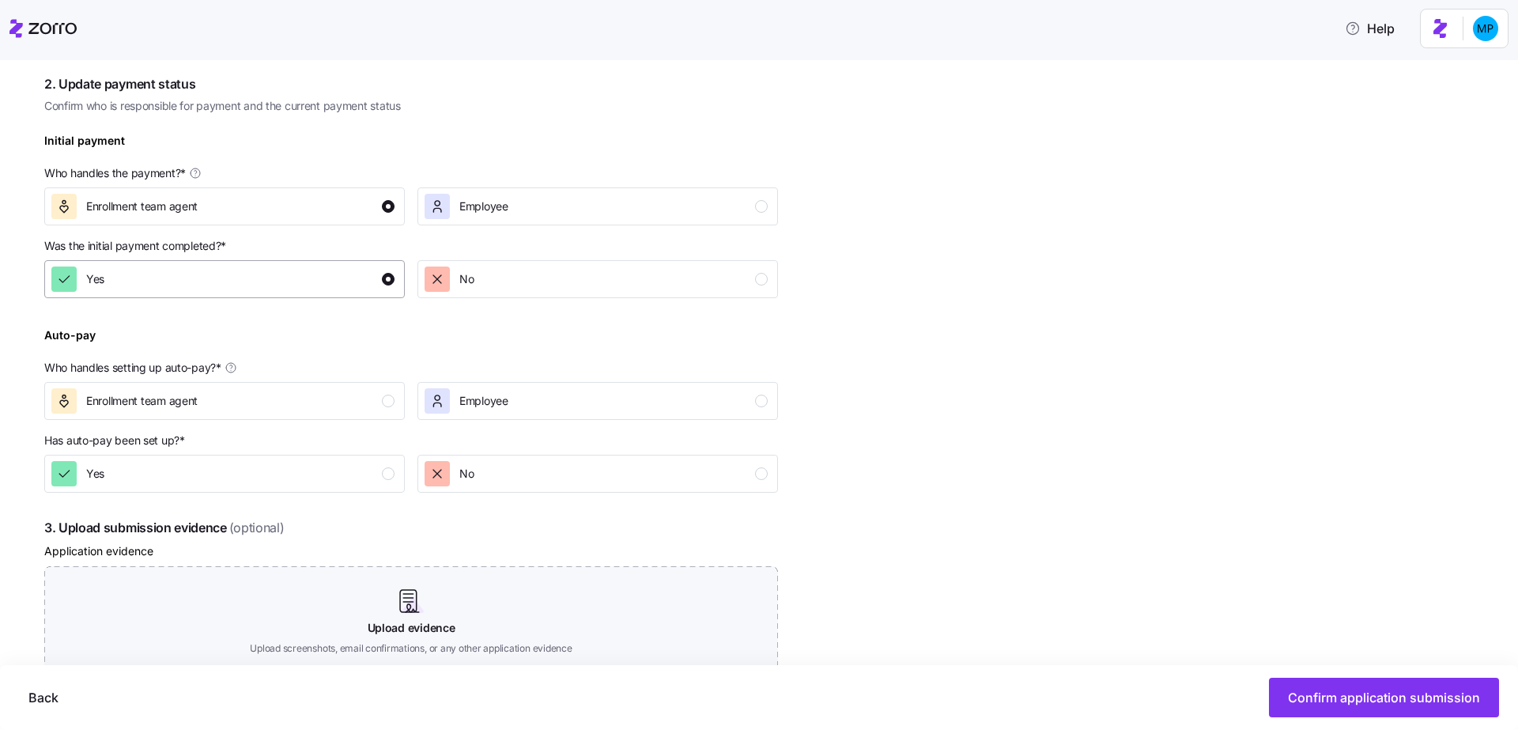
scroll to position [637, 0]
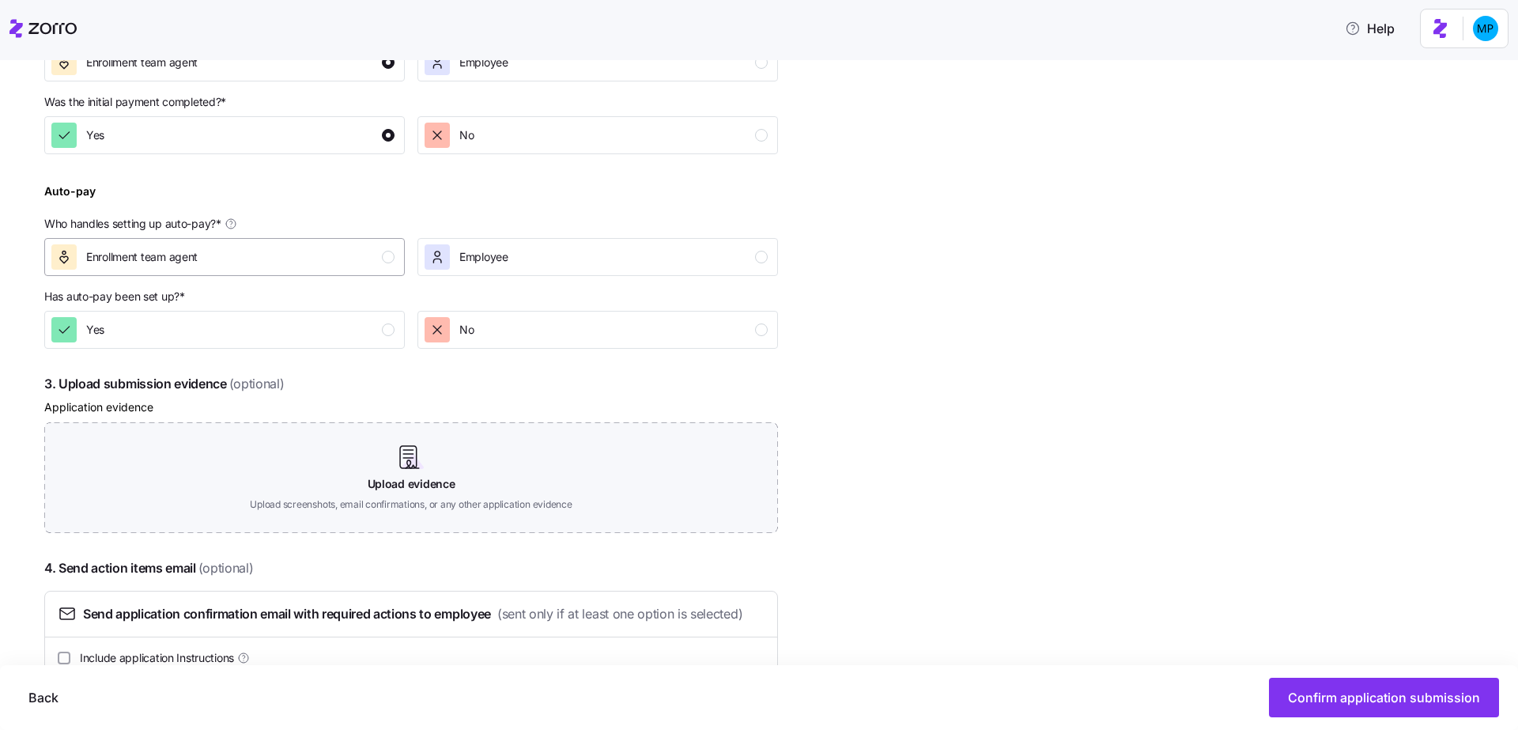
click at [350, 270] on button "Enrollment team agent" at bounding box center [224, 257] width 361 height 38
click at [350, 327] on div "Yes" at bounding box center [222, 329] width 343 height 25
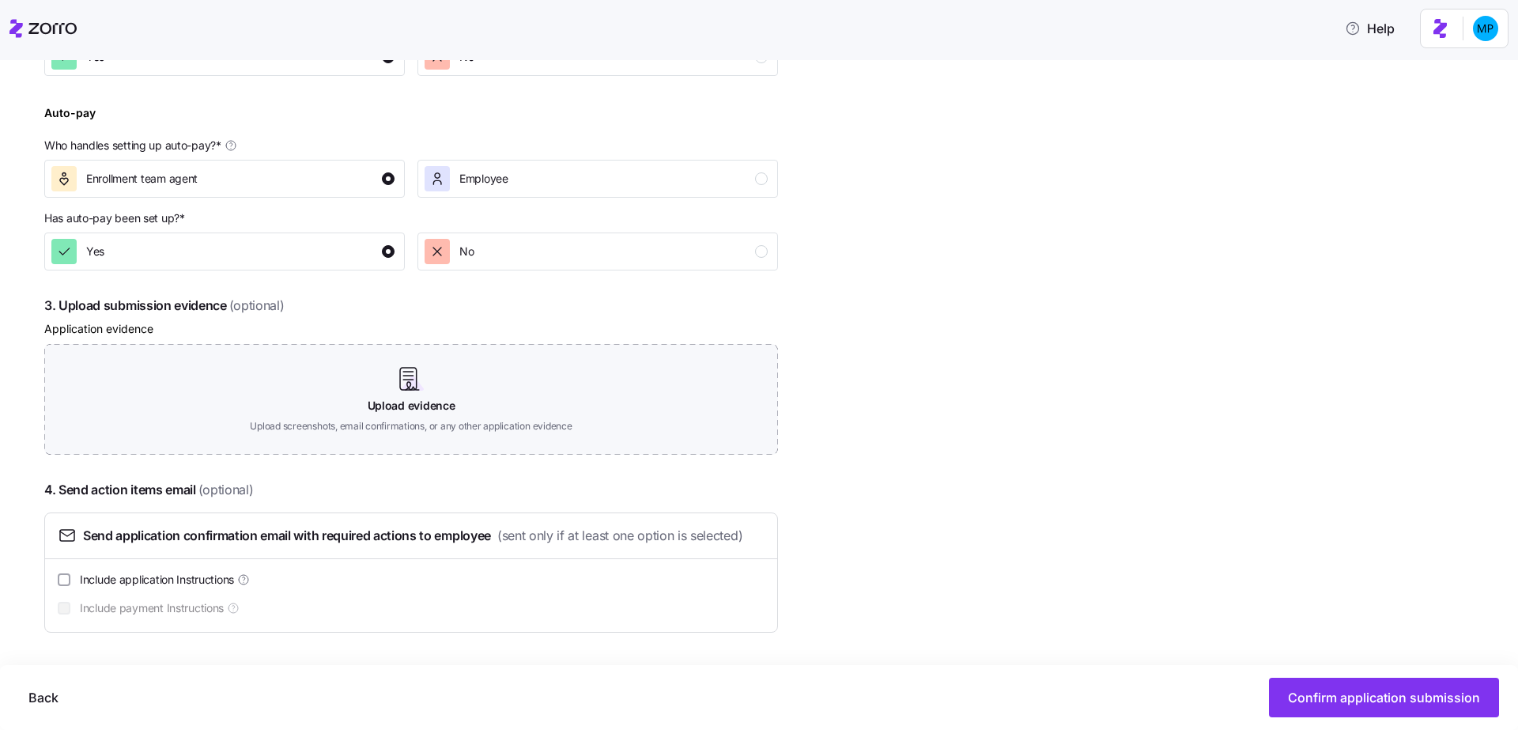
scroll to position [716, 0]
click at [528, 181] on div "Employee" at bounding box center [596, 177] width 343 height 25
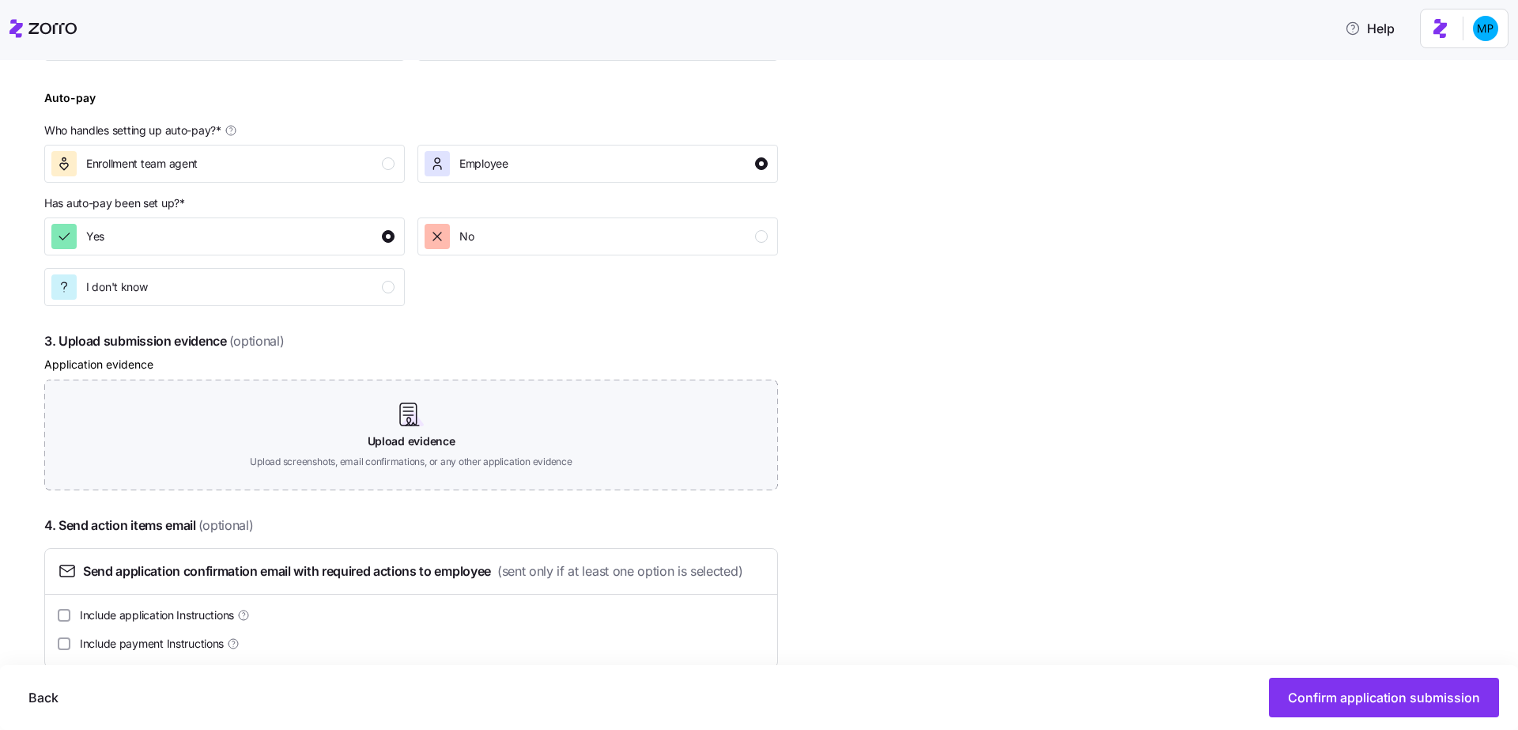
scroll to position [767, 0]
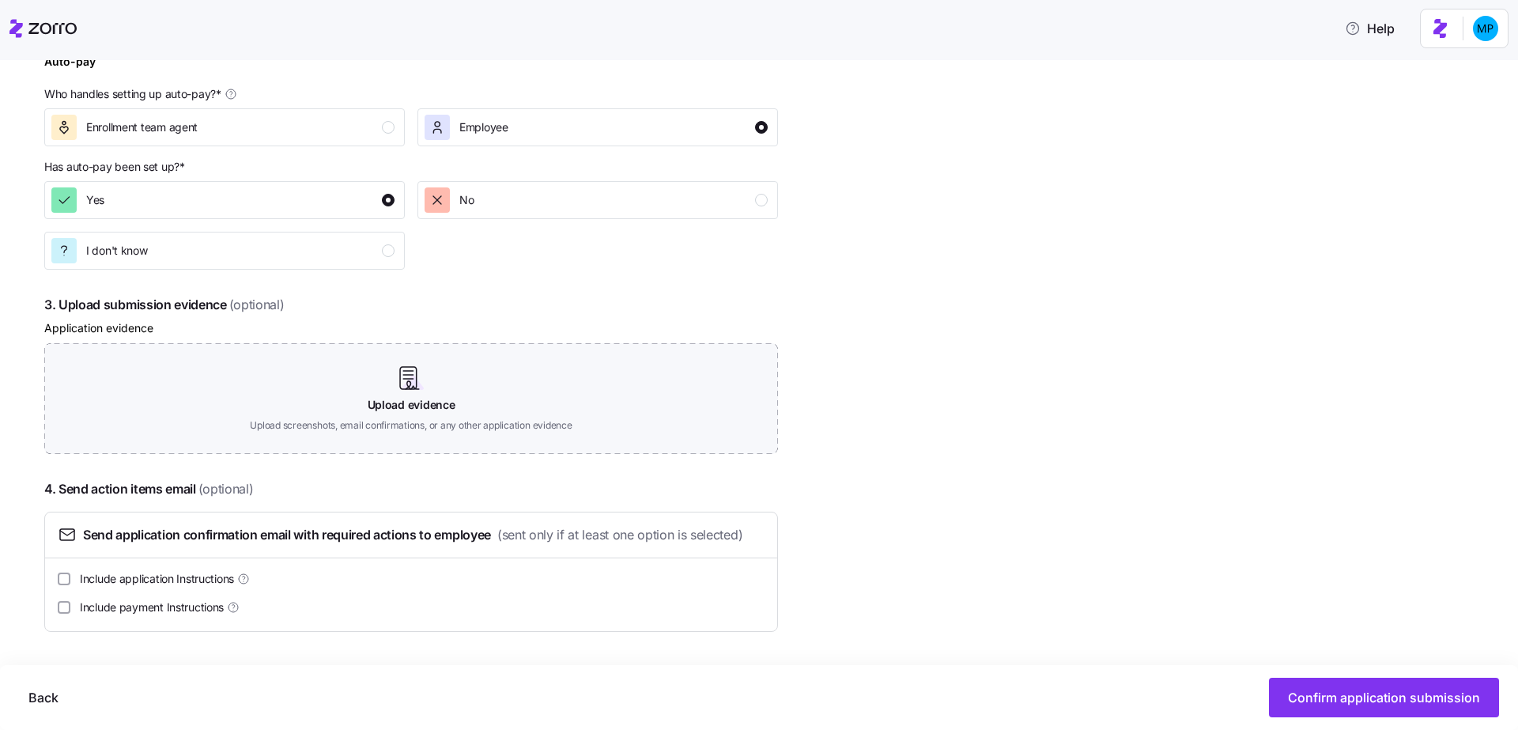
click at [149, 586] on span "Include application Instructions" at bounding box center [157, 579] width 154 height 16
click at [70, 585] on input "Include application Instructions" at bounding box center [64, 578] width 13 height 13
click at [162, 576] on span "Include application Instructions" at bounding box center [157, 579] width 154 height 16
click at [70, 576] on input "Include application Instructions" at bounding box center [64, 578] width 13 height 13
checkbox input "false"
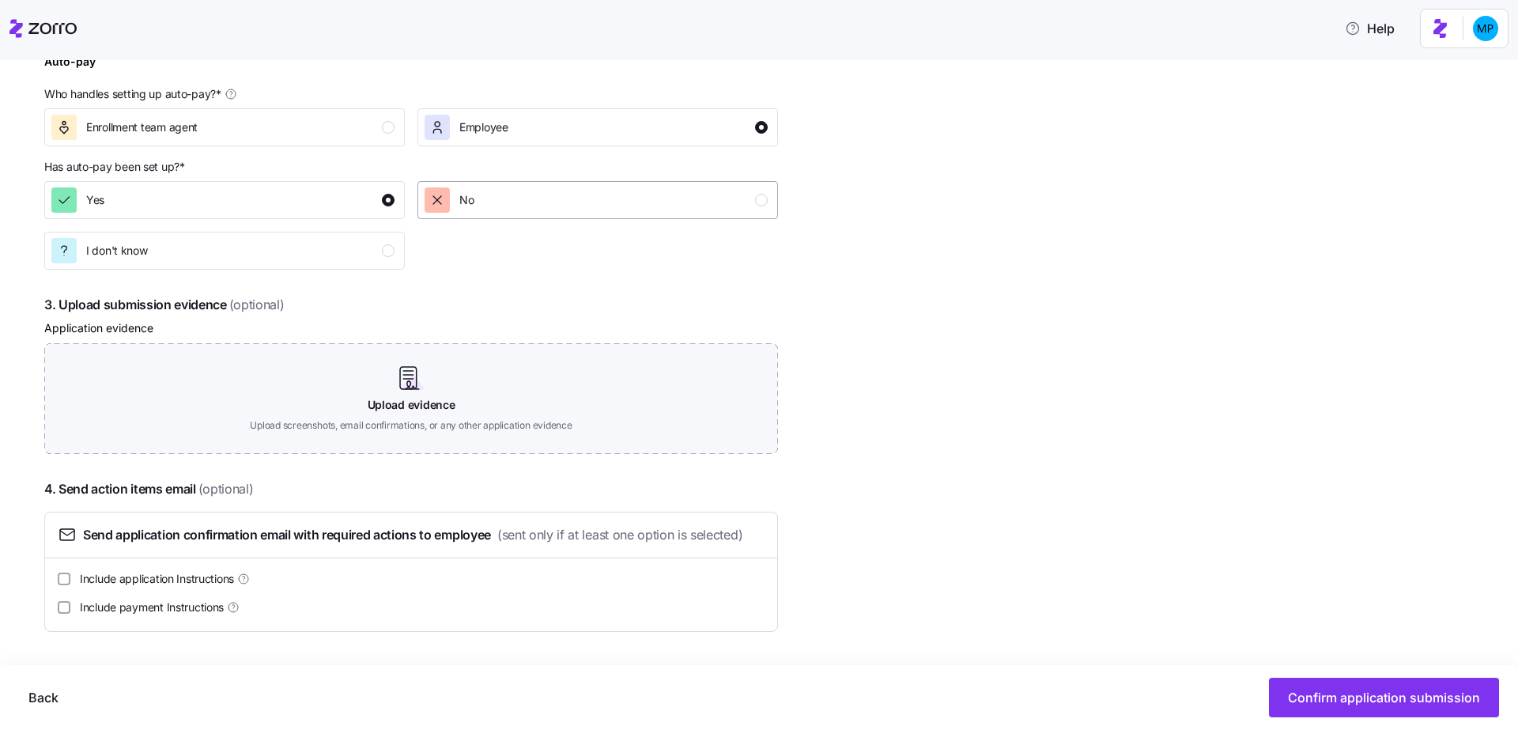
click at [482, 199] on div "No" at bounding box center [596, 199] width 343 height 25
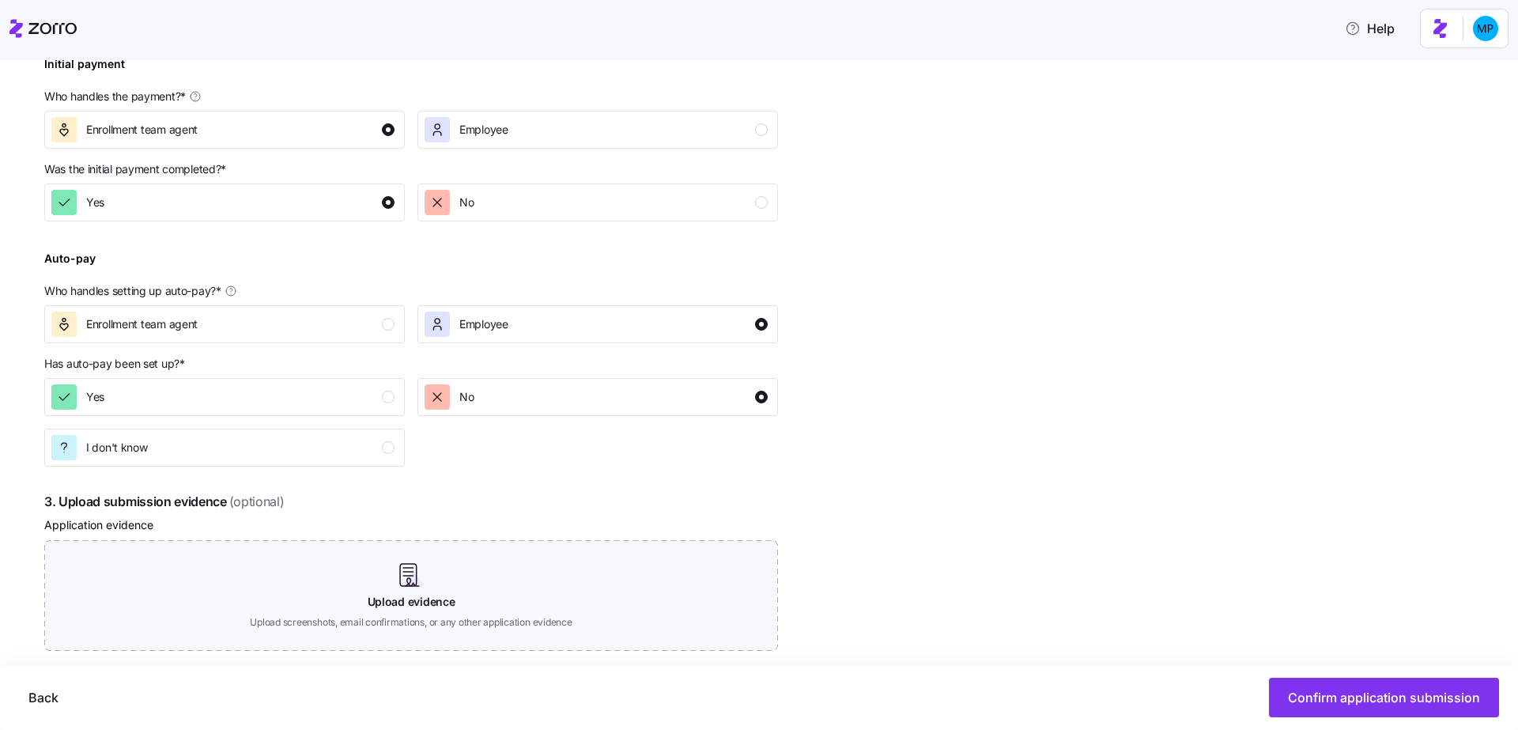
scroll to position [551, 0]
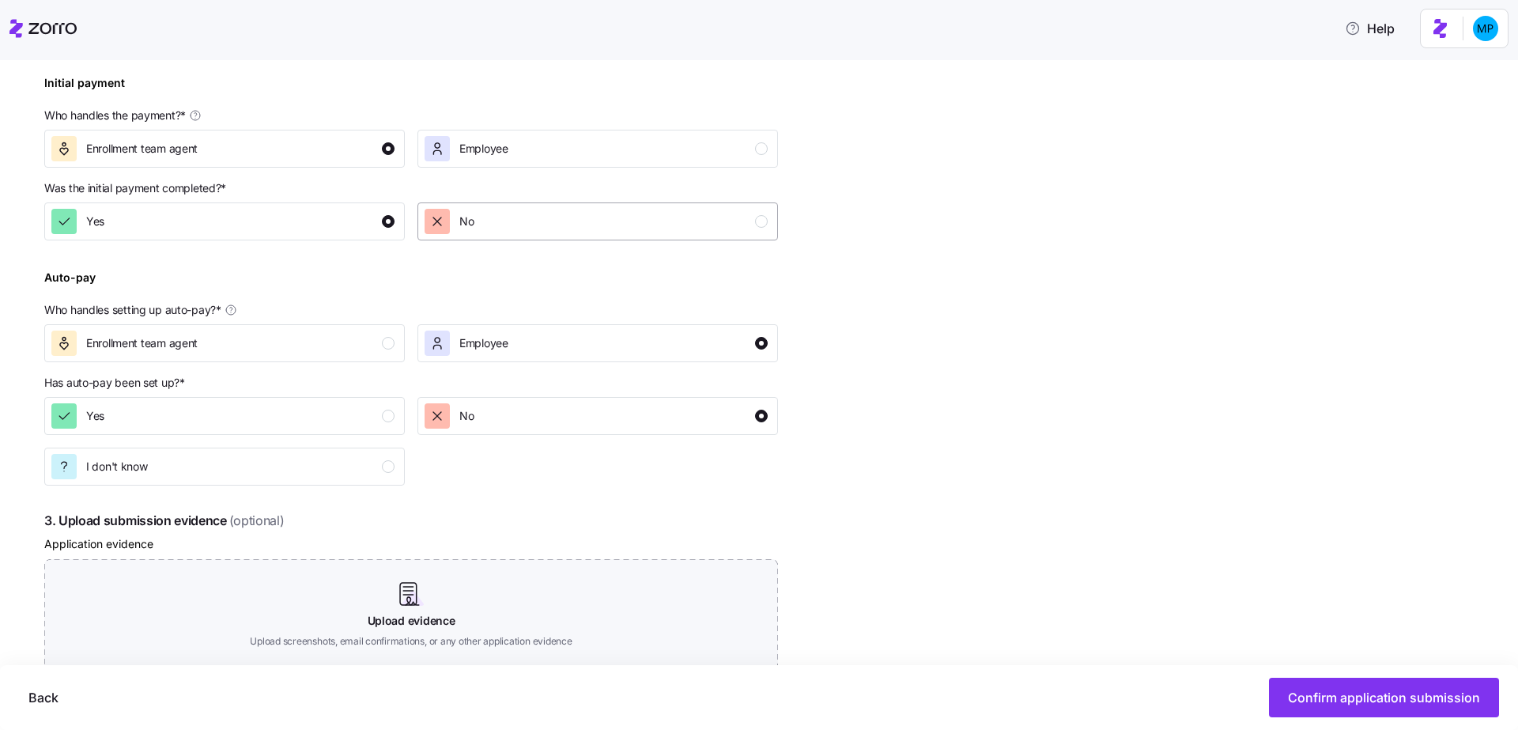
click at [508, 217] on div "No" at bounding box center [596, 221] width 343 height 25
click at [235, 350] on div "Enrollment team agent" at bounding box center [222, 342] width 343 height 25
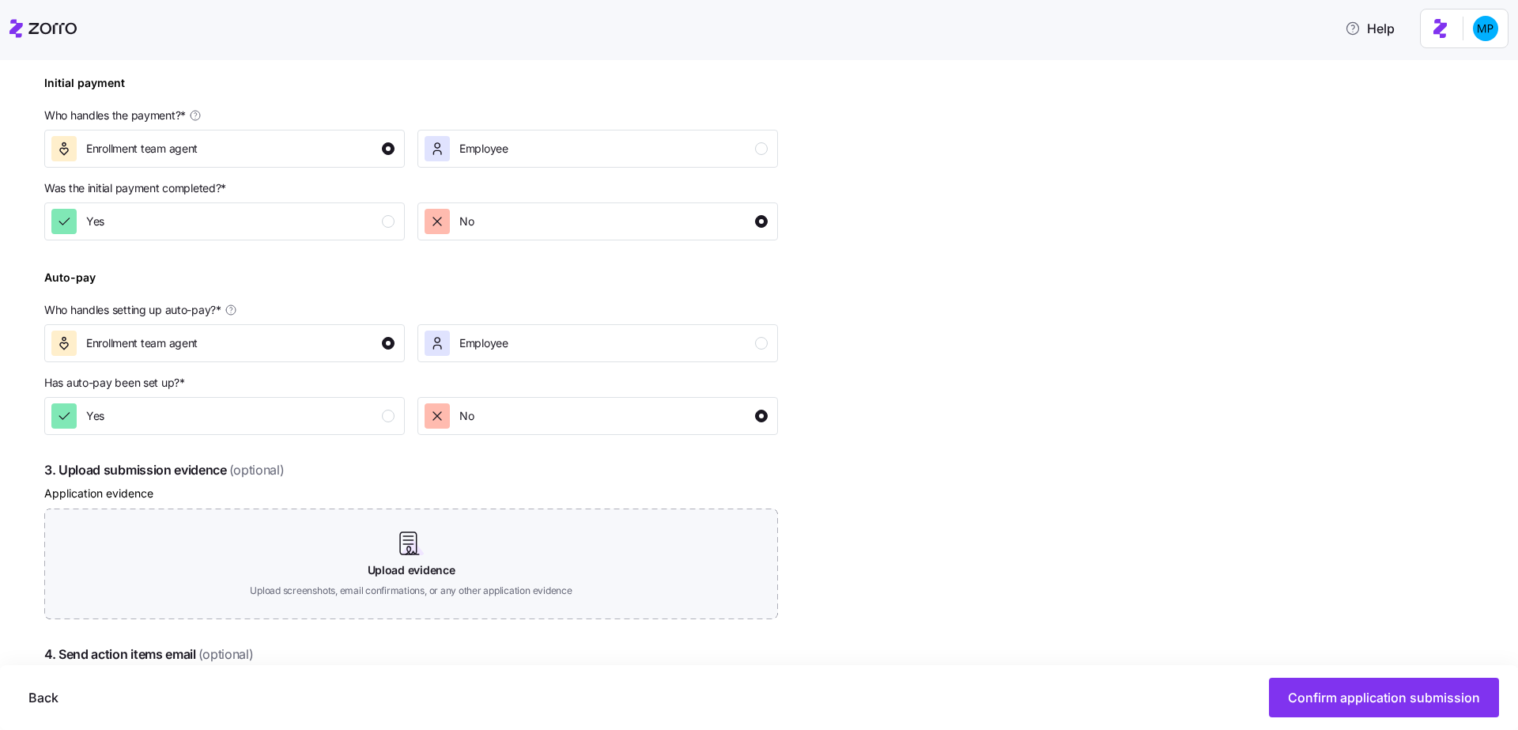
scroll to position [716, 0]
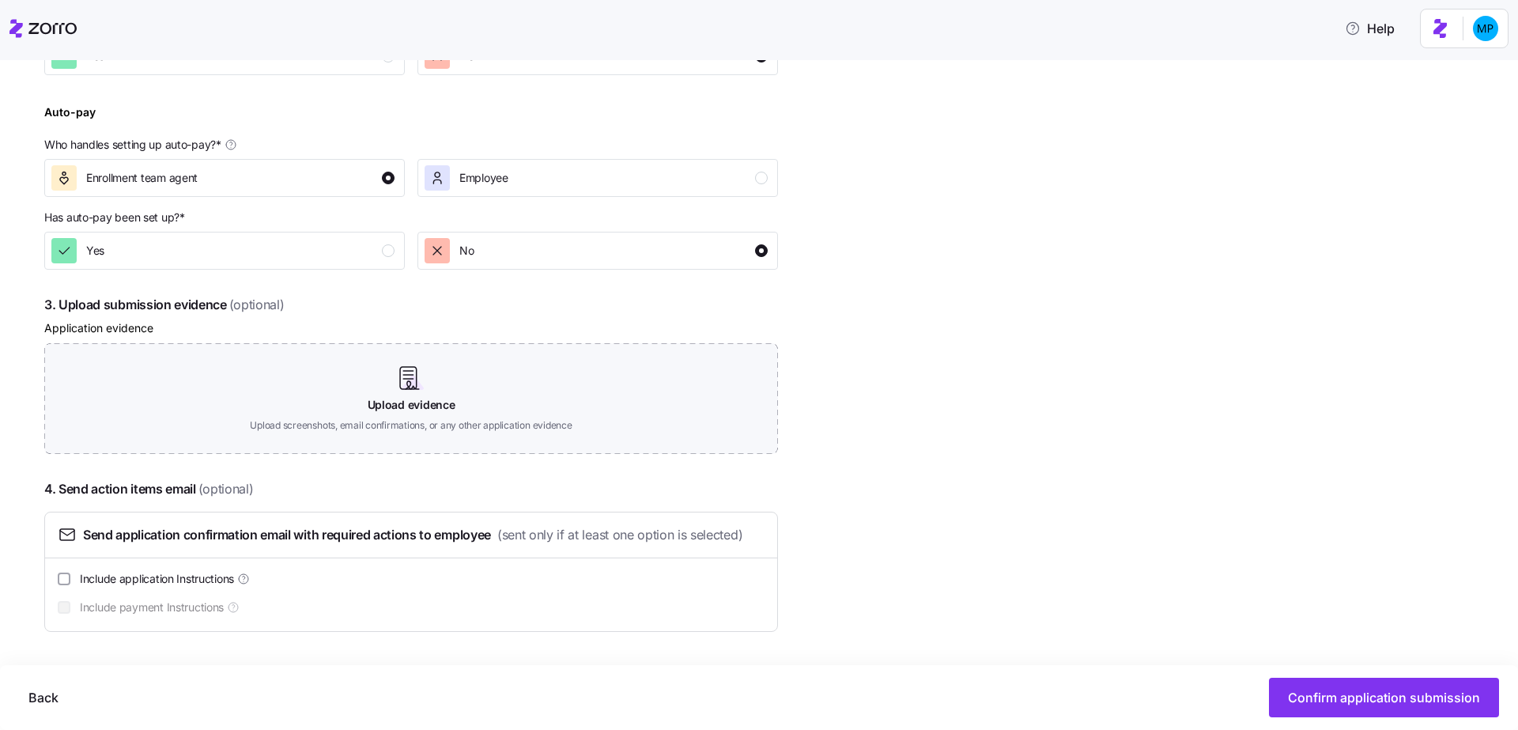
click at [174, 607] on span "Include payment Instructions" at bounding box center [152, 607] width 144 height 16
click at [1348, 689] on span "Confirm application submission" at bounding box center [1384, 697] width 192 height 19
